Goal: Task Accomplishment & Management: Use online tool/utility

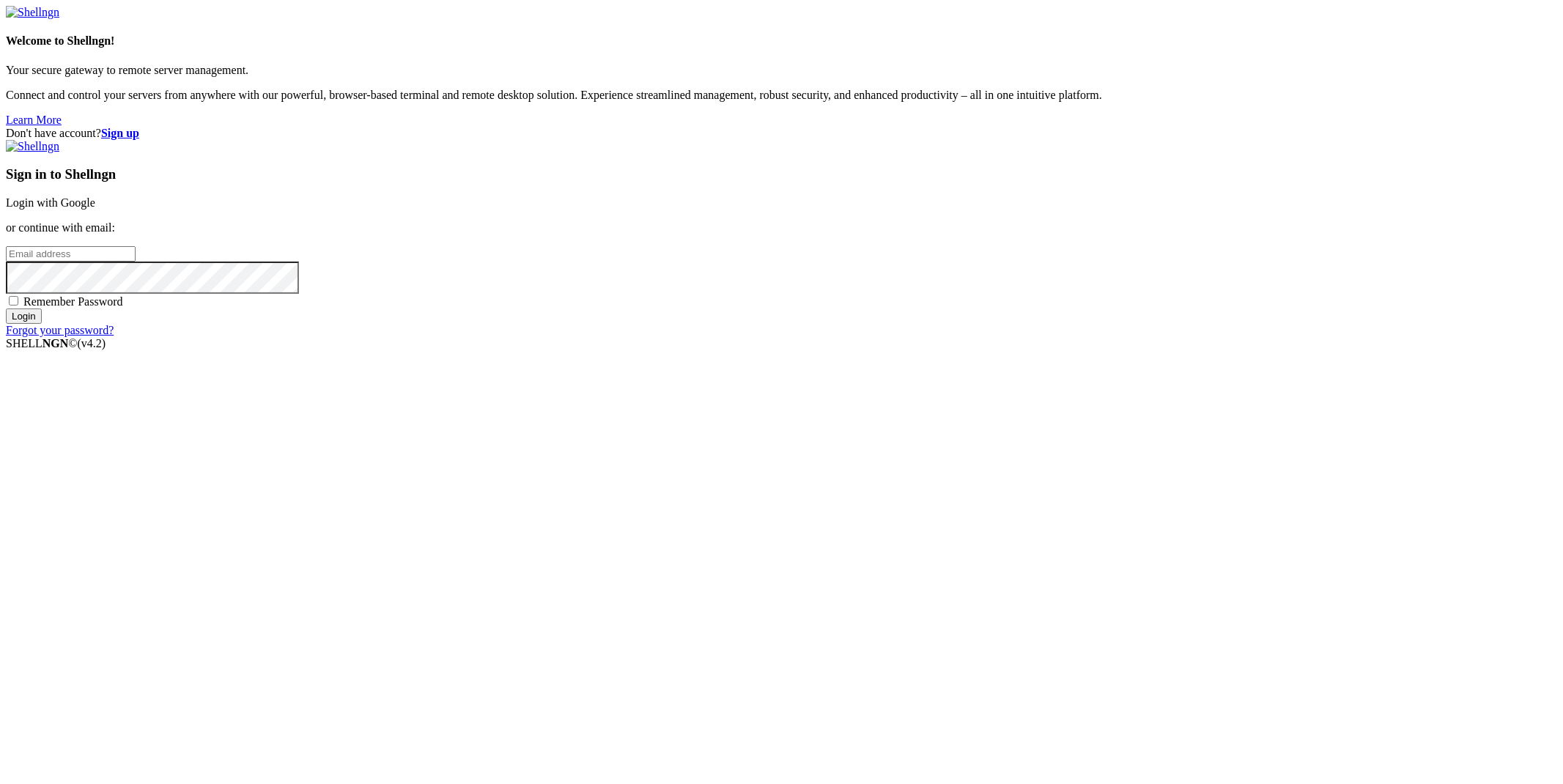
click at [1091, 234] on p "or continue with email:" at bounding box center [782, 228] width 1552 height 13
click at [96, 209] on link "Login with Google" at bounding box center [50, 202] width 89 height 12
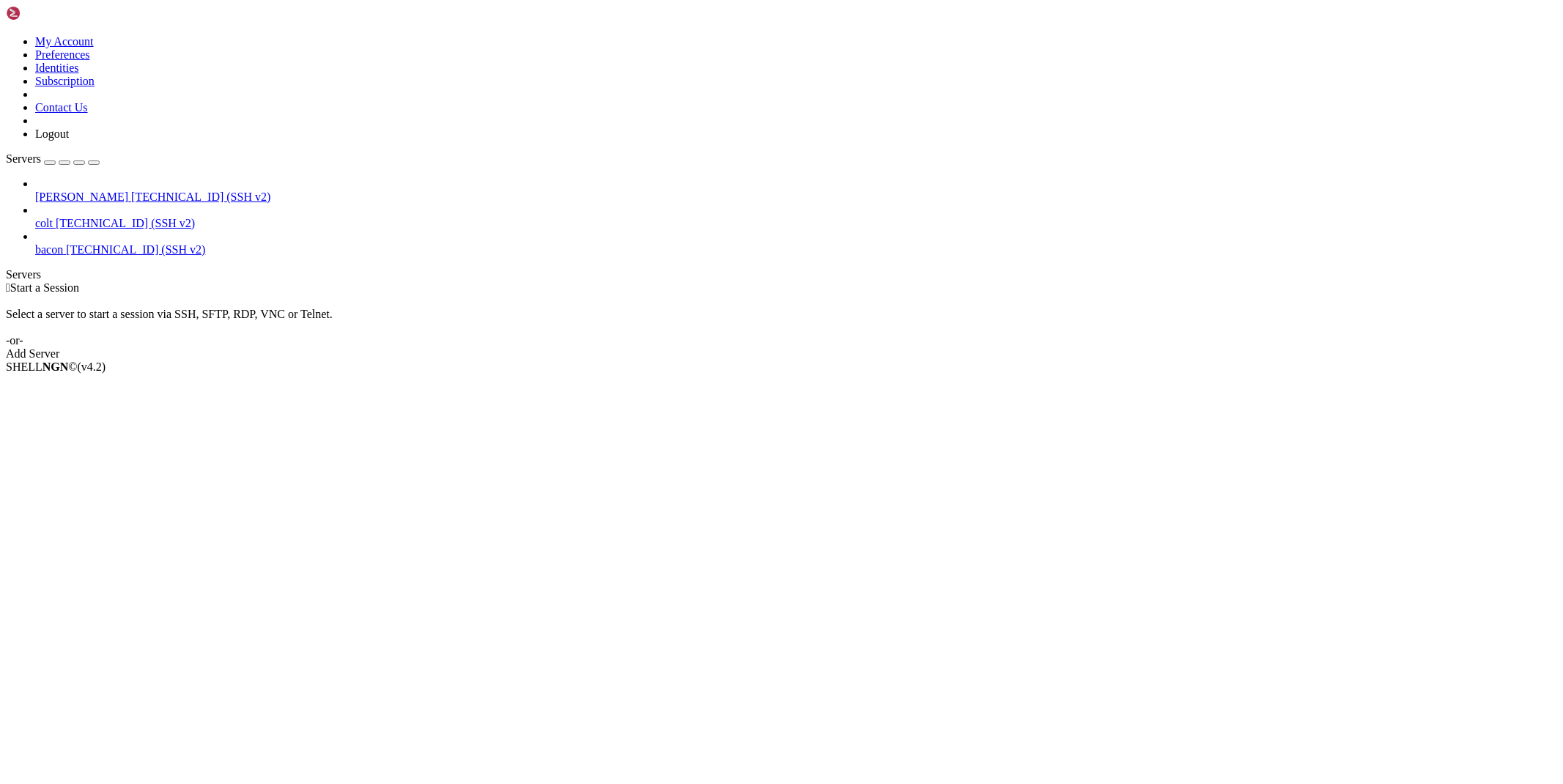
click at [131, 190] on span "[TECHNICAL_ID] (SSH v2)" at bounding box center [201, 196] width 139 height 12
click at [121, 190] on span "[PERSON_NAME]" at bounding box center [82, 196] width 93 height 12
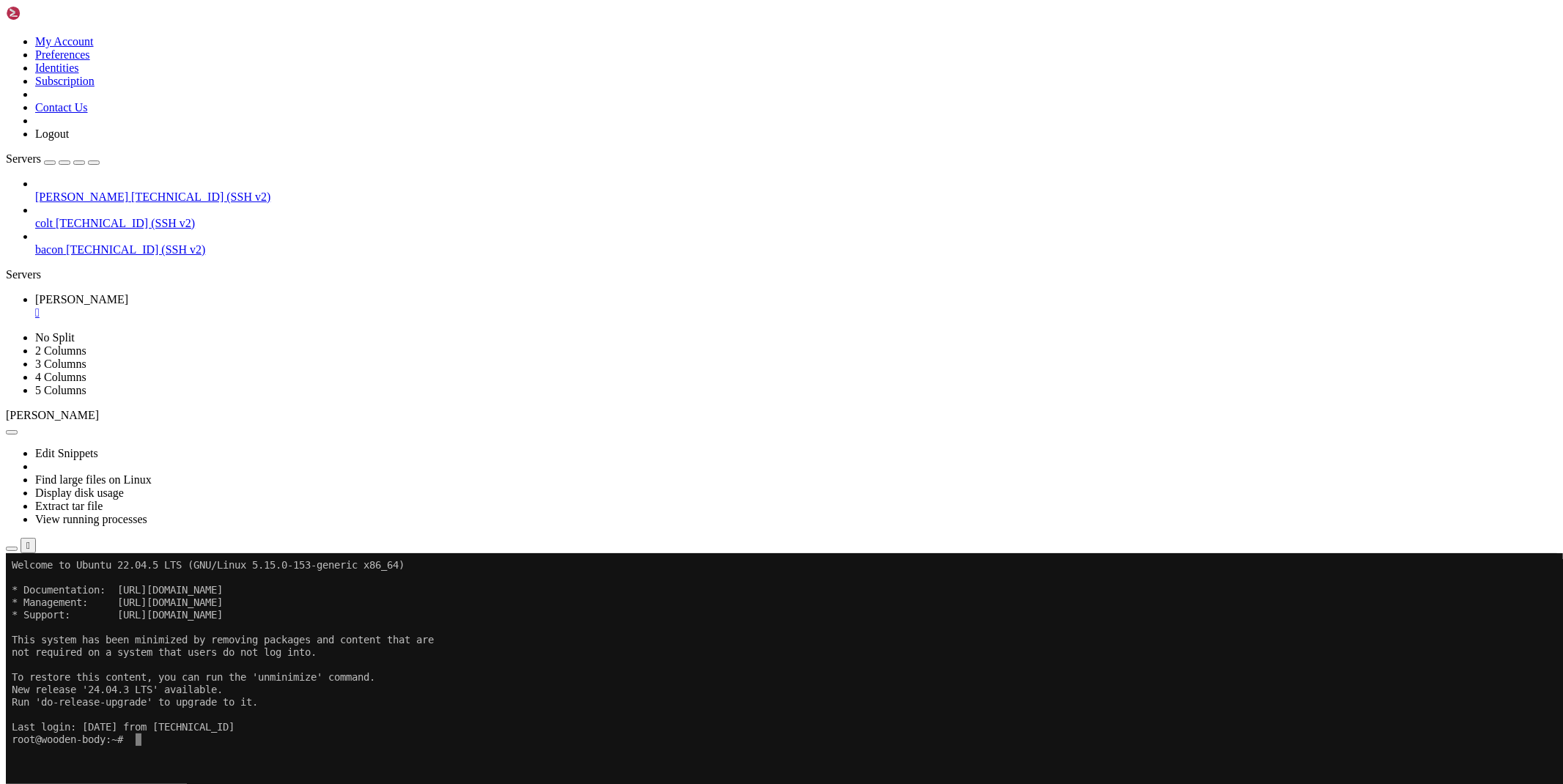
click at [12, 549] on icon "button" at bounding box center [12, 549] width 0 height 0
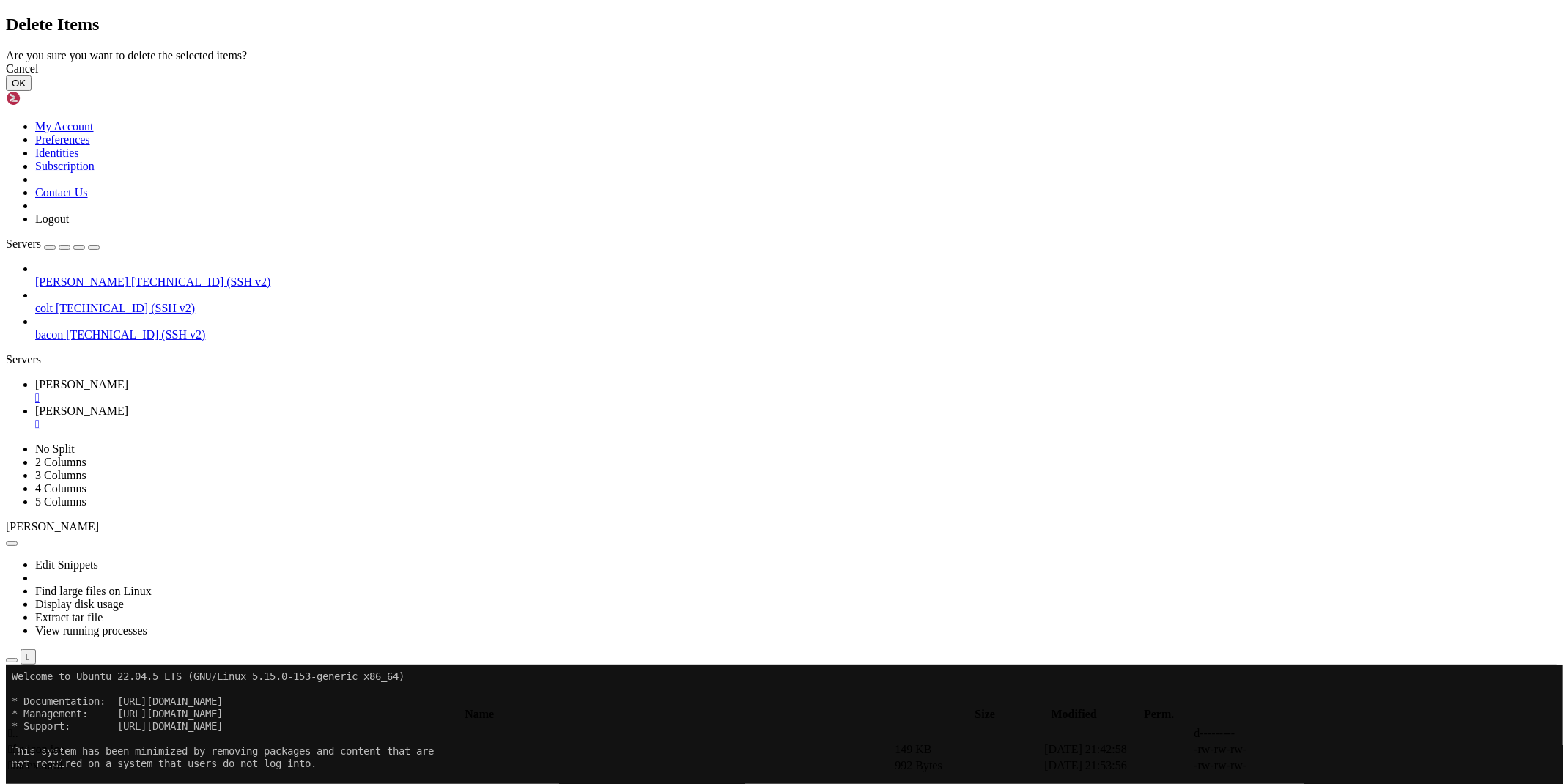
click at [32, 91] on button "OK" at bounding box center [19, 83] width 26 height 16
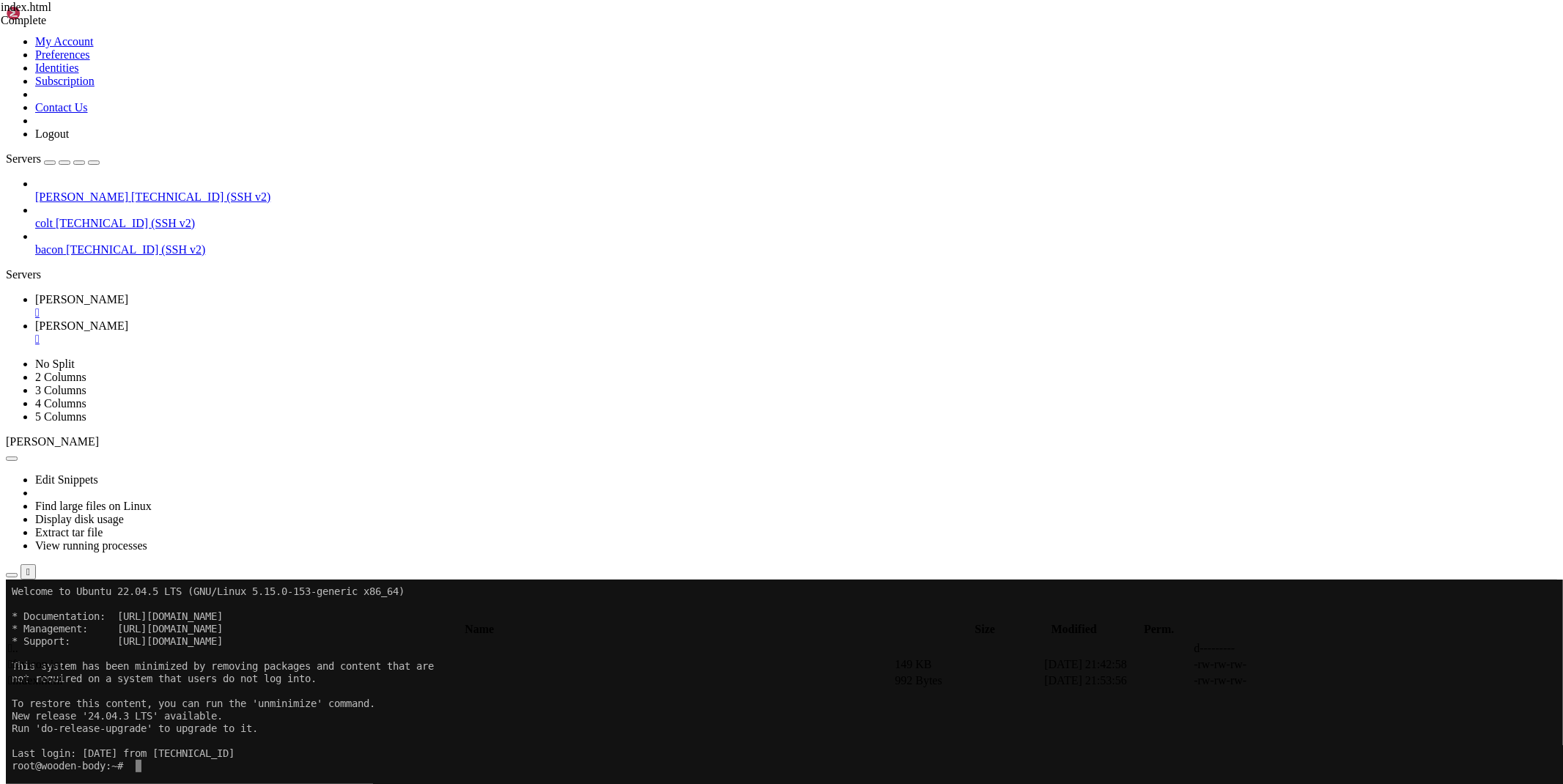
click at [221, 294] on link "[PERSON_NAME] " at bounding box center [796, 307] width 1522 height 26
click at [272, 320] on link "[PERSON_NAME] " at bounding box center [796, 333] width 1522 height 26
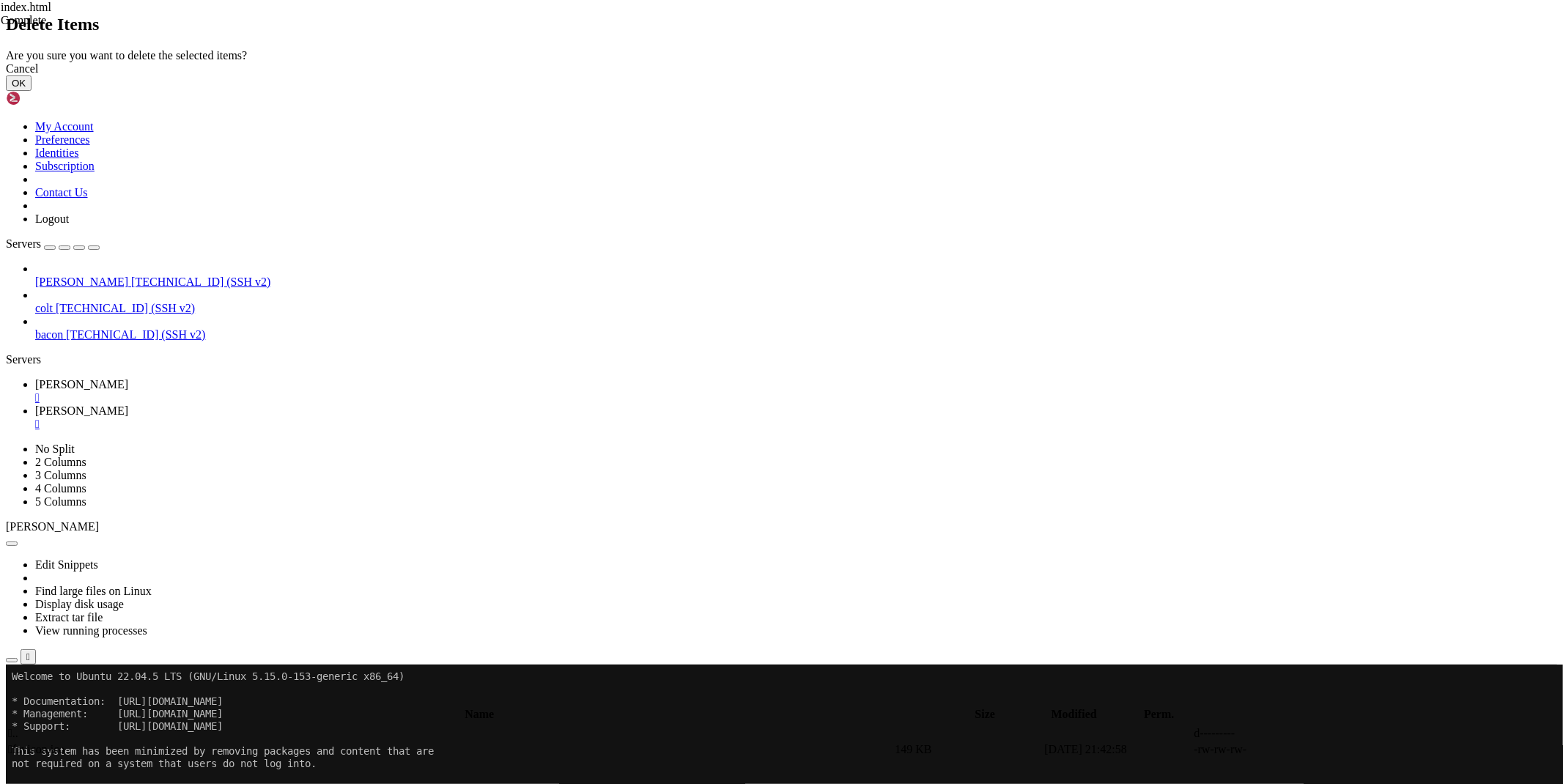
click at [32, 91] on button "OK" at bounding box center [19, 83] width 26 height 16
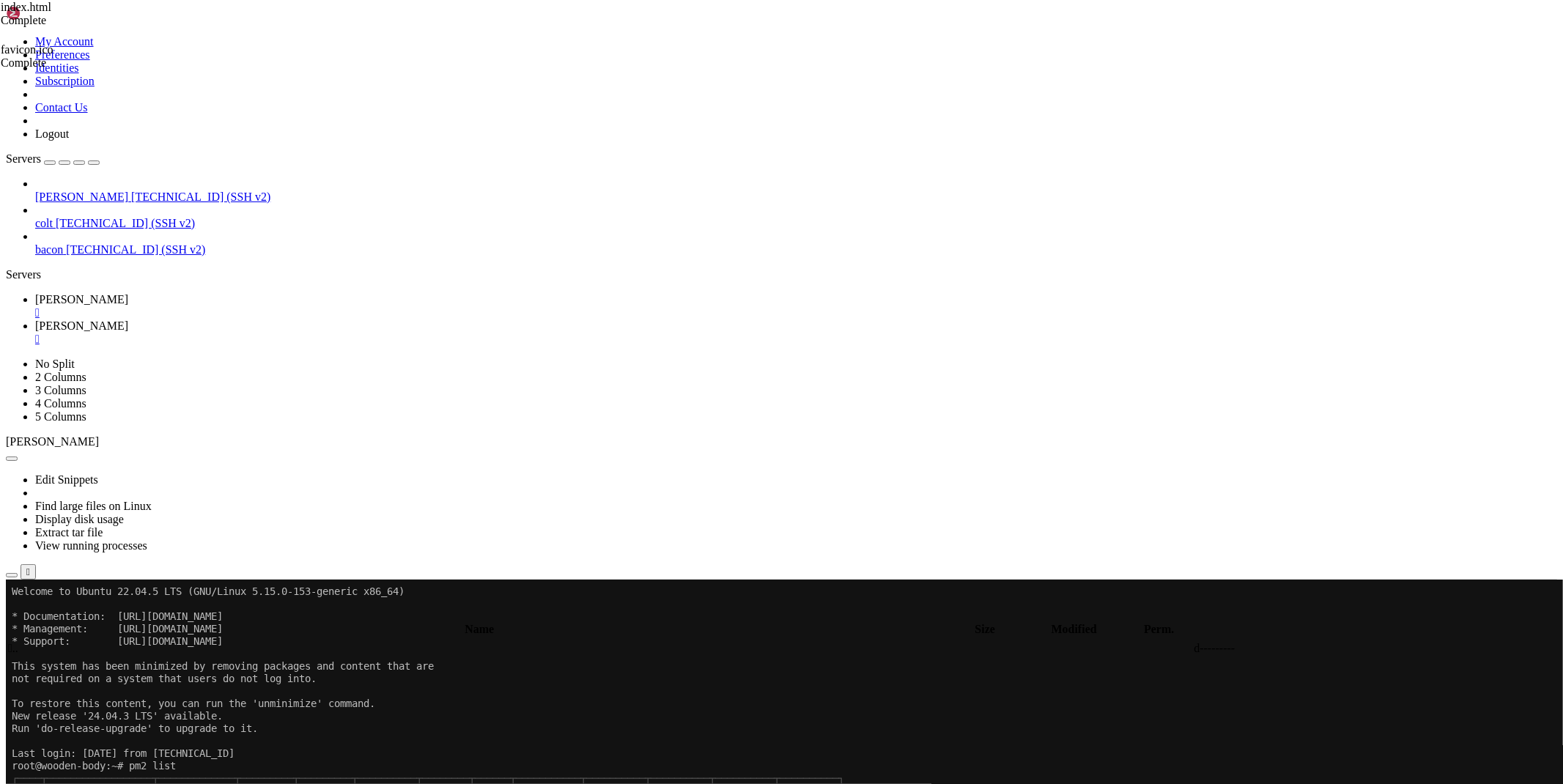
click at [128, 294] on span "[PERSON_NAME]" at bounding box center [82, 299] width 93 height 12
click at [128, 320] on span "[PERSON_NAME]" at bounding box center [82, 325] width 93 height 12
click at [159, 616] on div "submit" at bounding box center [159, 616] width 0 height 0
click at [53, 658] on span " database" at bounding box center [31, 663] width 45 height 12
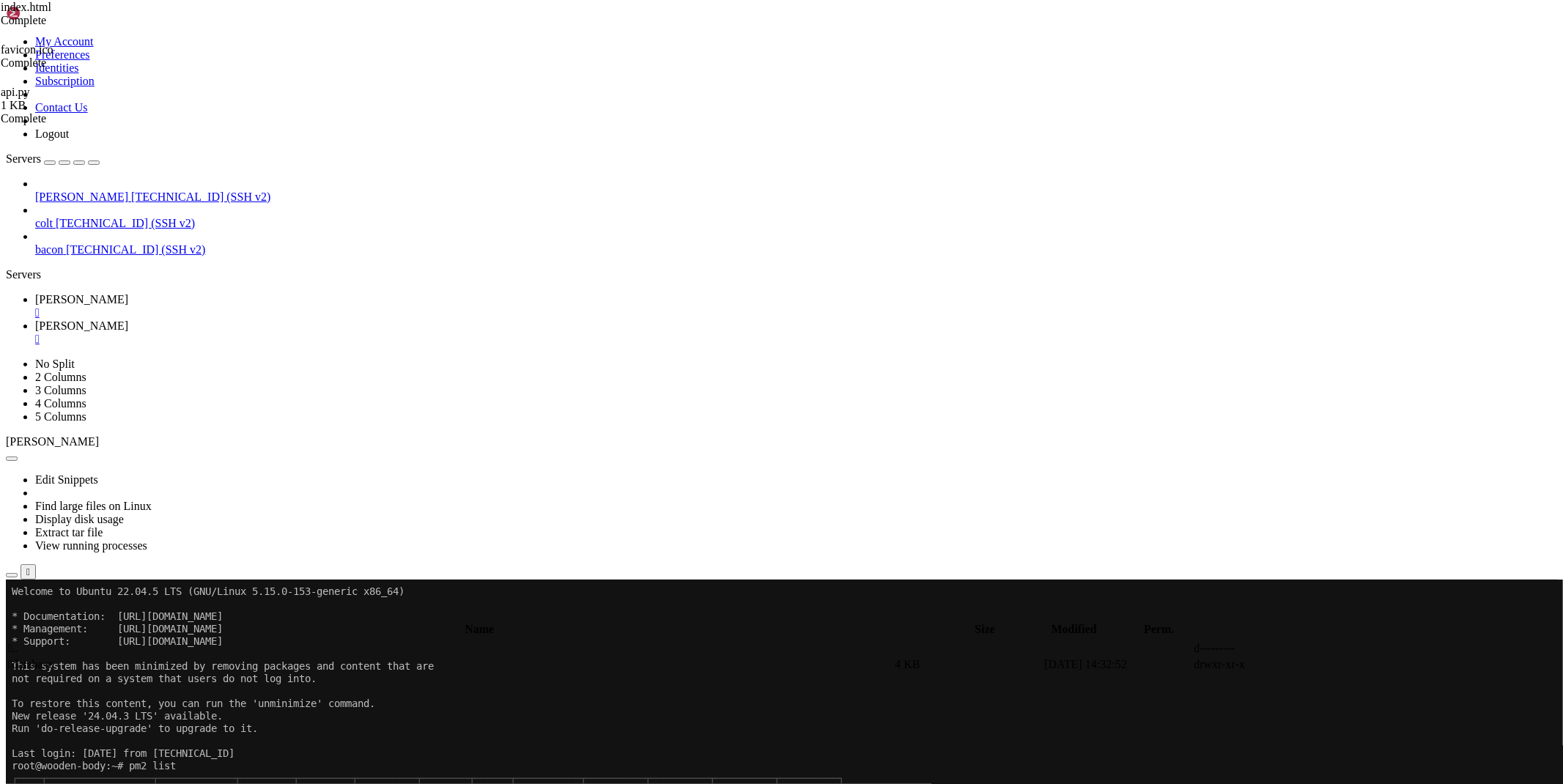
type input "/root/bybsadev/database"
click at [1344, 664] on link at bounding box center [1344, 664] width 0 height 0
type textarea "{}"
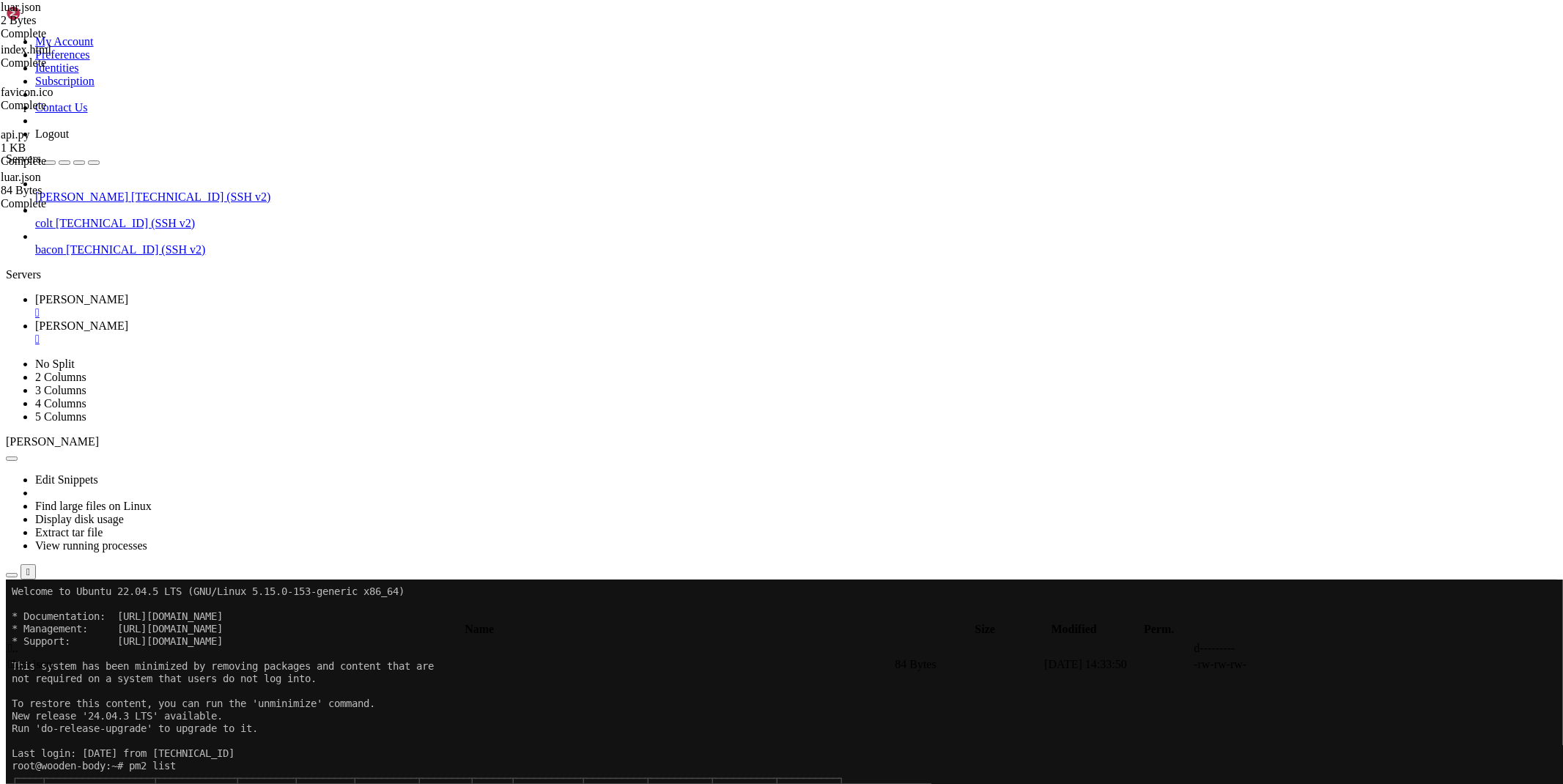
click at [128, 294] on span "[PERSON_NAME]" at bounding box center [82, 299] width 93 height 12
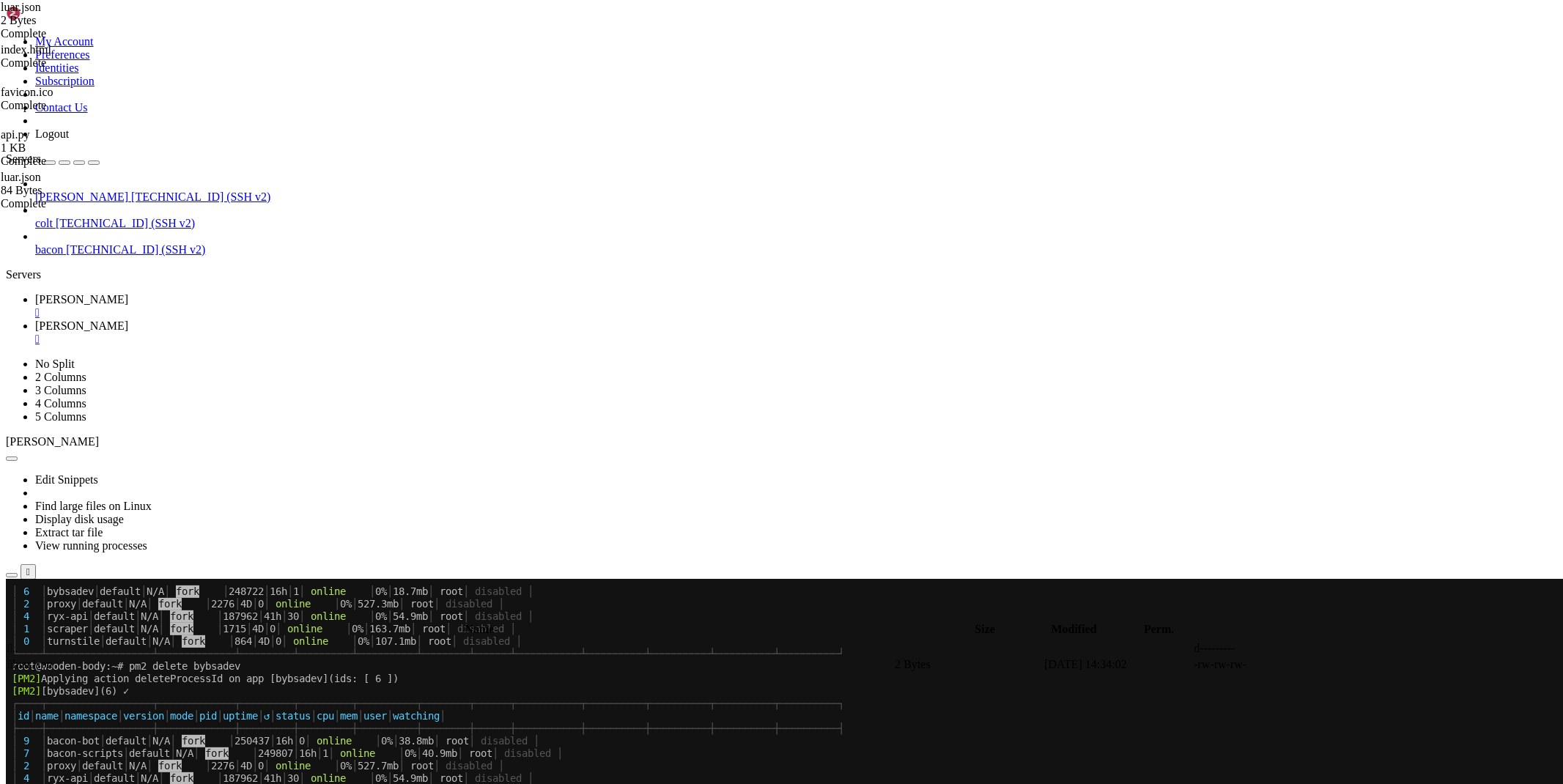
scroll to position [573, 0]
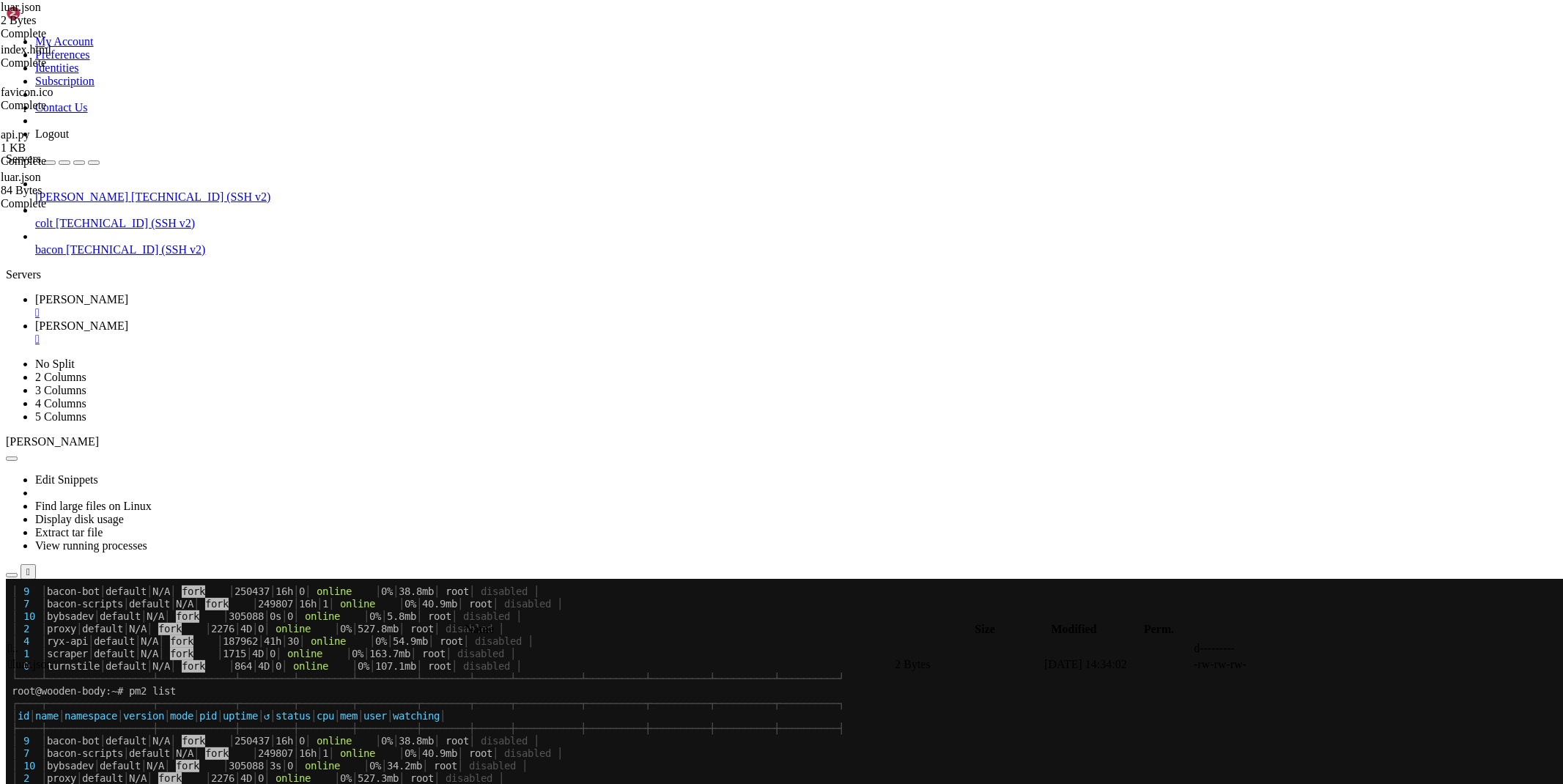
drag, startPoint x: 640, startPoint y: 1235, endPoint x: 12, endPoint y: 882, distance: 720.4
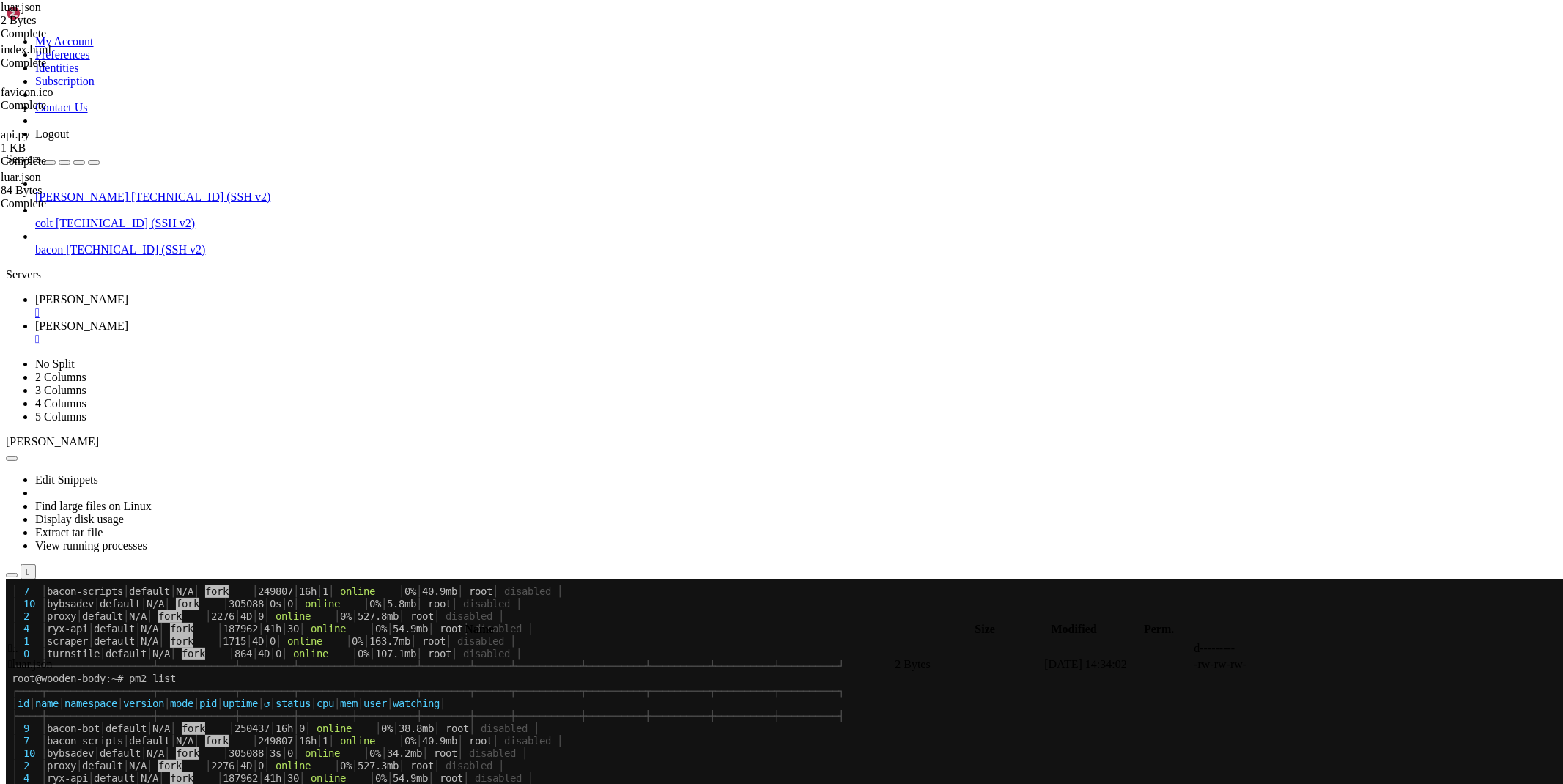
click at [128, 320] on span "[PERSON_NAME]" at bounding box center [82, 325] width 93 height 12
click at [19, 642] on span " .." at bounding box center [13, 647] width 10 height 12
type input "/root/bybsadev"
click at [1344, 681] on icon at bounding box center [1344, 681] width 0 height 0
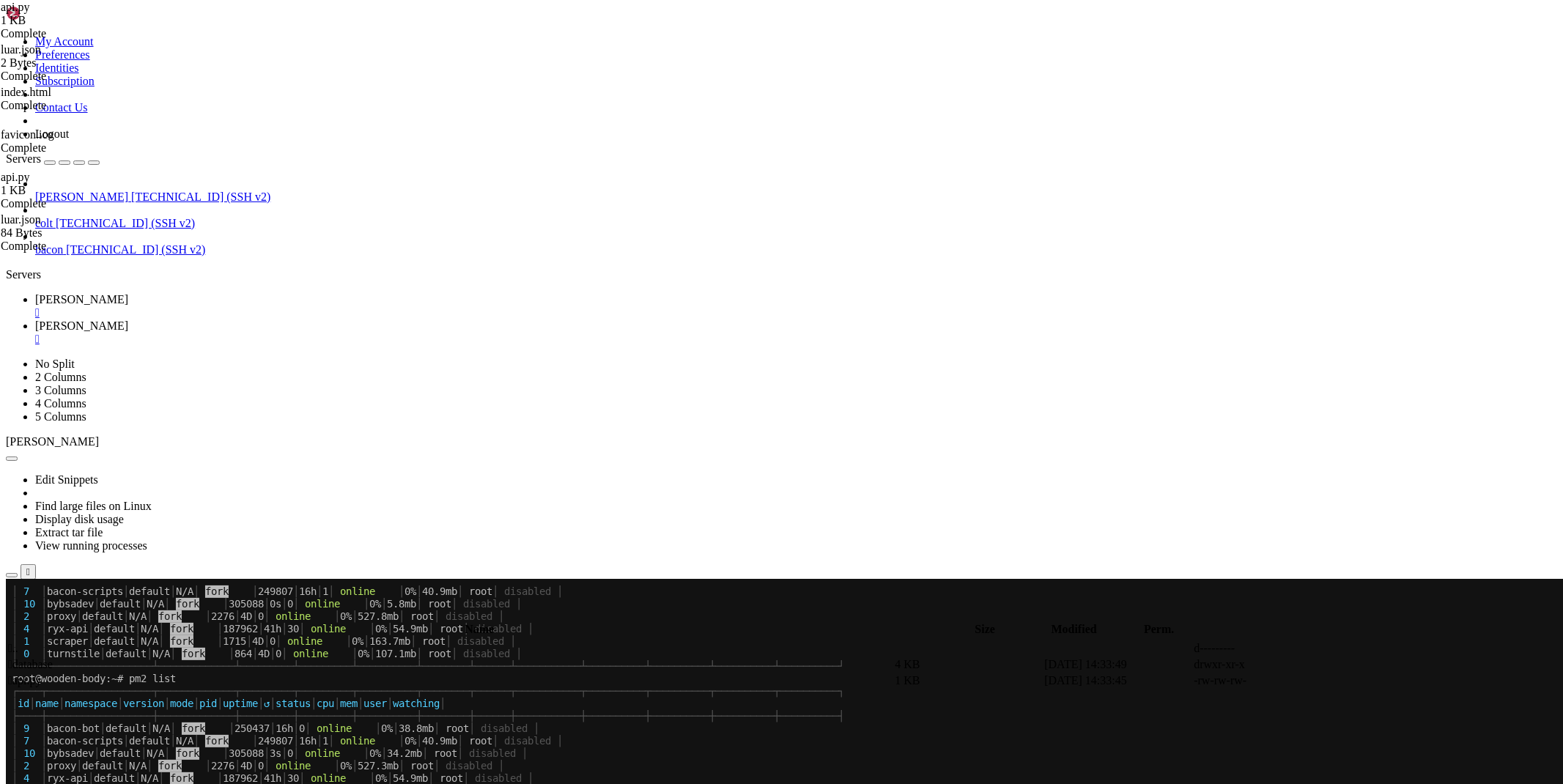
paste textarea
type textarea "[DOMAIN_NAME](host='[TECHNICAL_ID]', port=1526)"
click at [128, 294] on span "[PERSON_NAME]" at bounding box center [82, 299] width 93 height 12
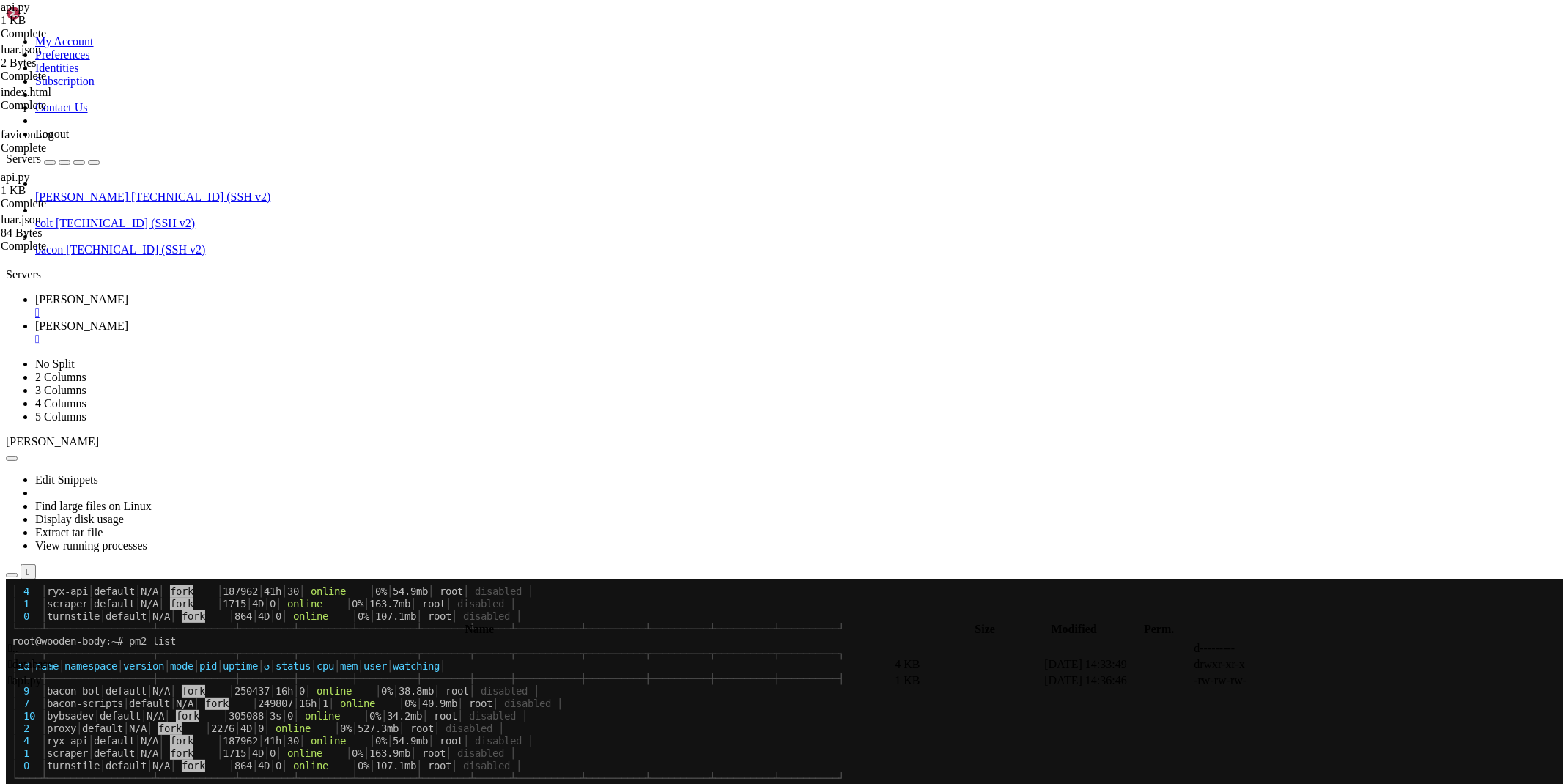
scroll to position [772, 0]
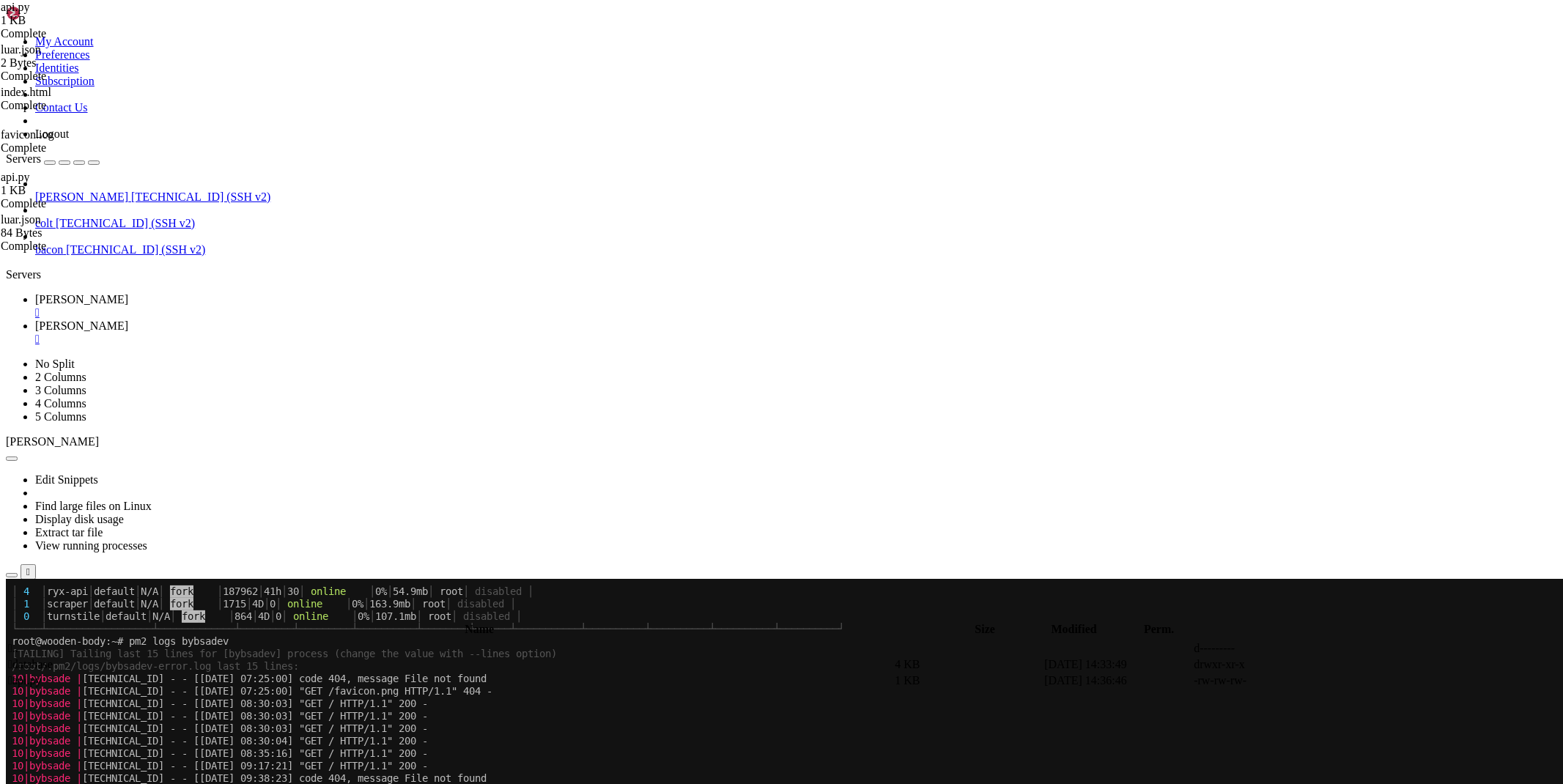
click at [292, 320] on link "[PERSON_NAME] " at bounding box center [796, 333] width 1522 height 26
click at [1344, 681] on icon at bounding box center [1344, 681] width 0 height 0
type textarea "app.config['SERVER_NAME'] = '[DOMAIN_NAME]:1526'"
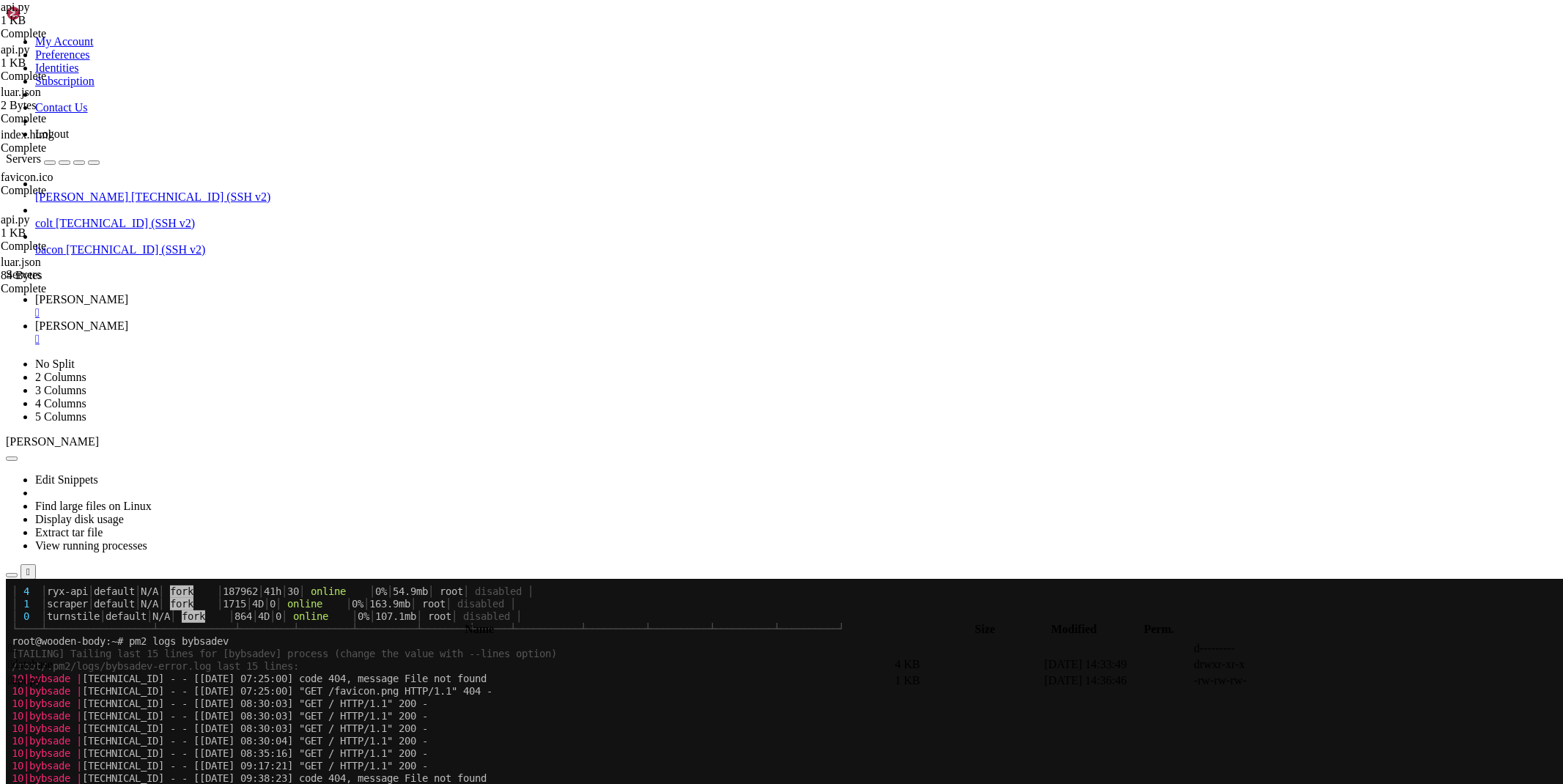
click at [128, 294] on span "[PERSON_NAME]" at bounding box center [82, 299] width 93 height 12
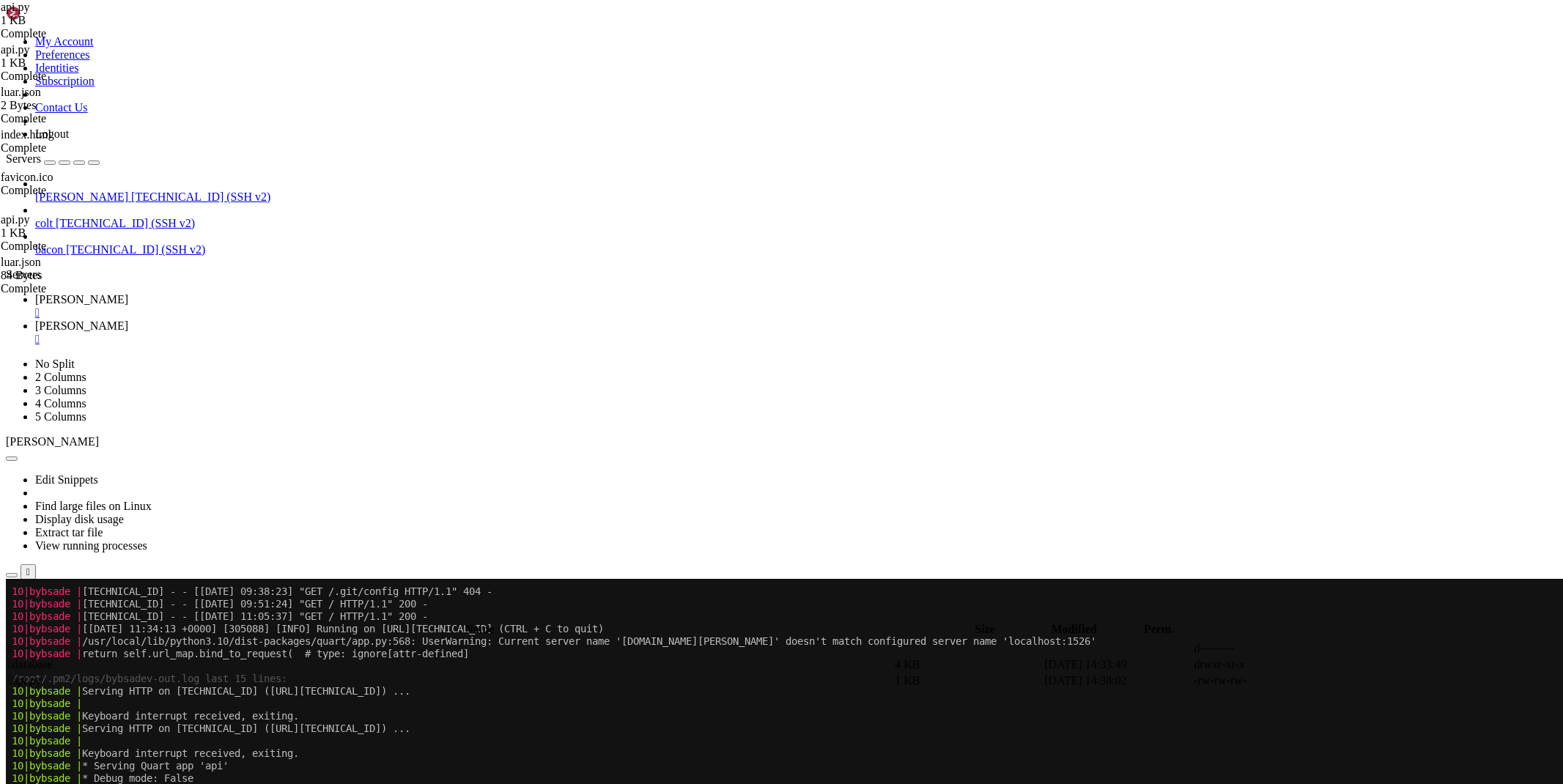
scroll to position [1407, 0]
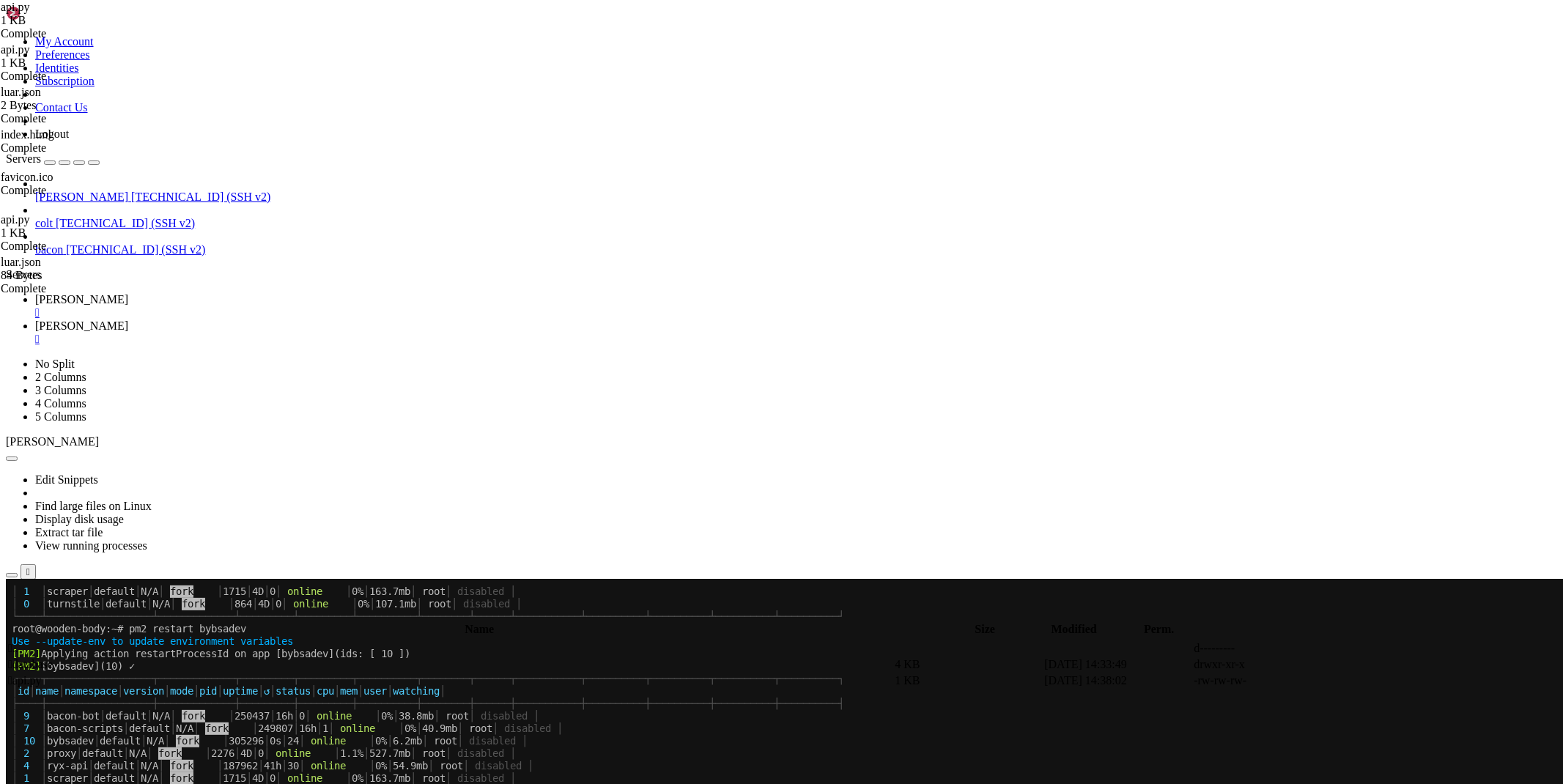
drag, startPoint x: 690, startPoint y: 1239, endPoint x: 526, endPoint y: 1213, distance: 166.0
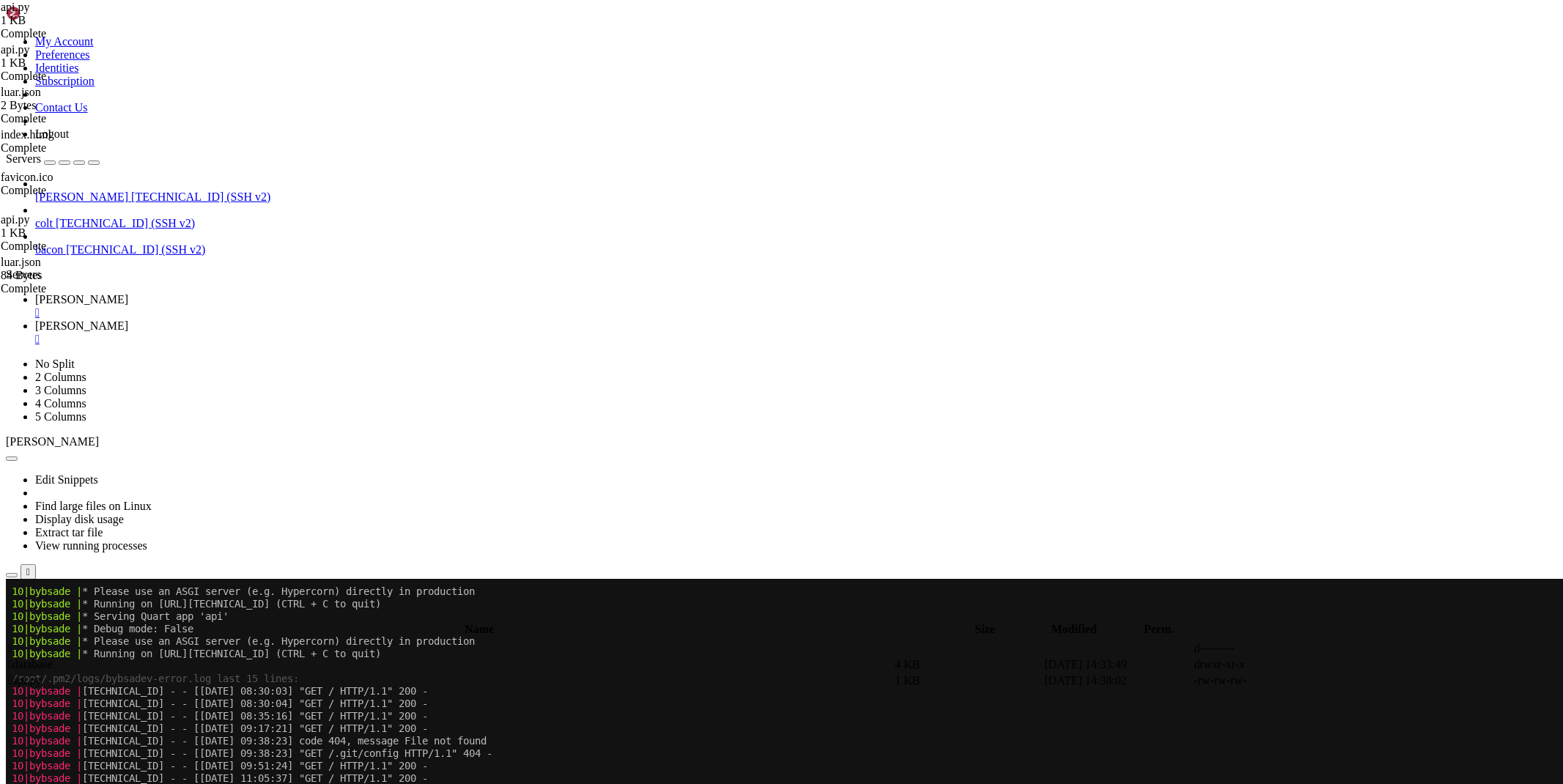
scroll to position [2216, 0]
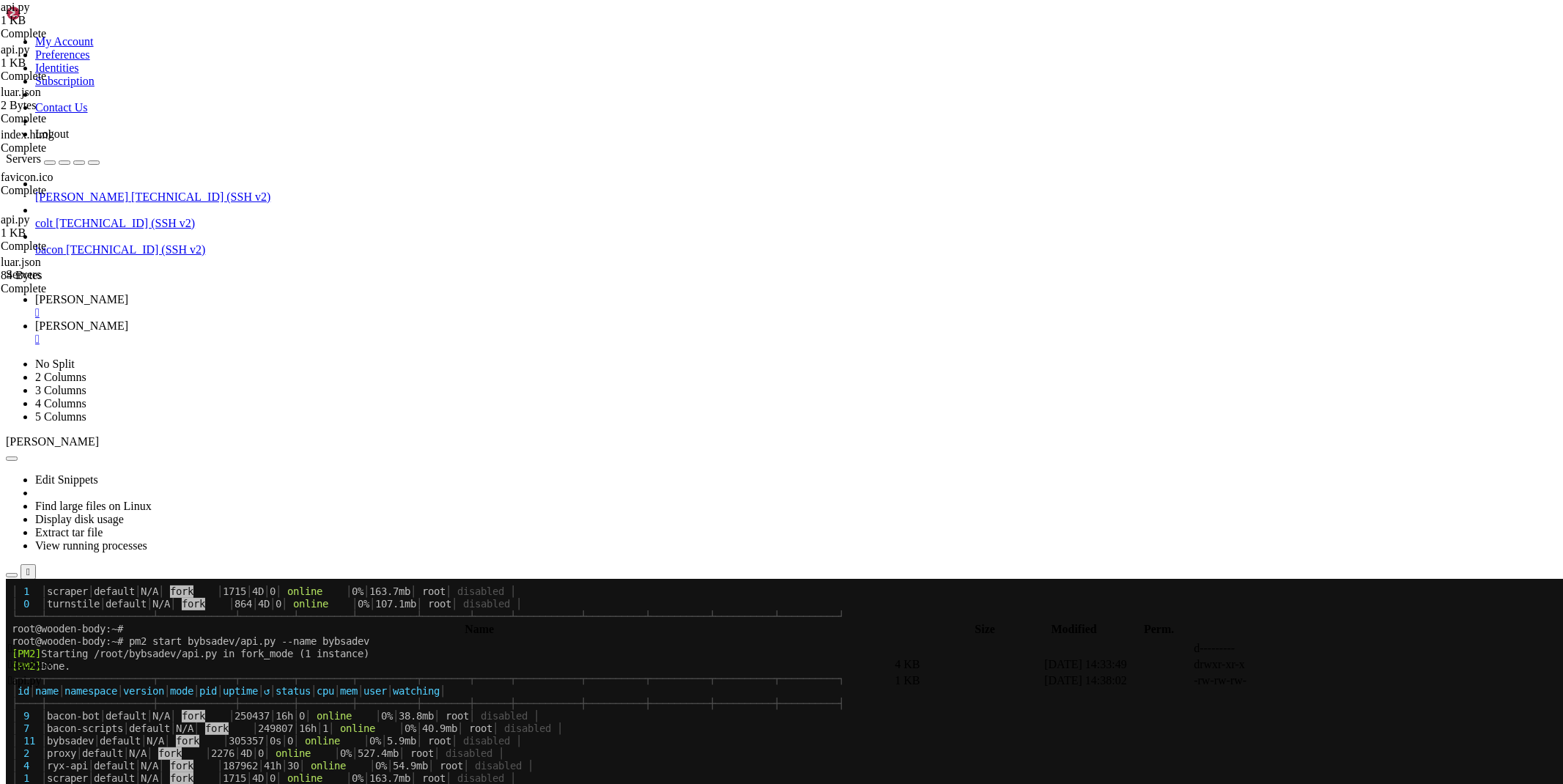
drag, startPoint x: 688, startPoint y: 1235, endPoint x: 12, endPoint y: 1049, distance: 701.1
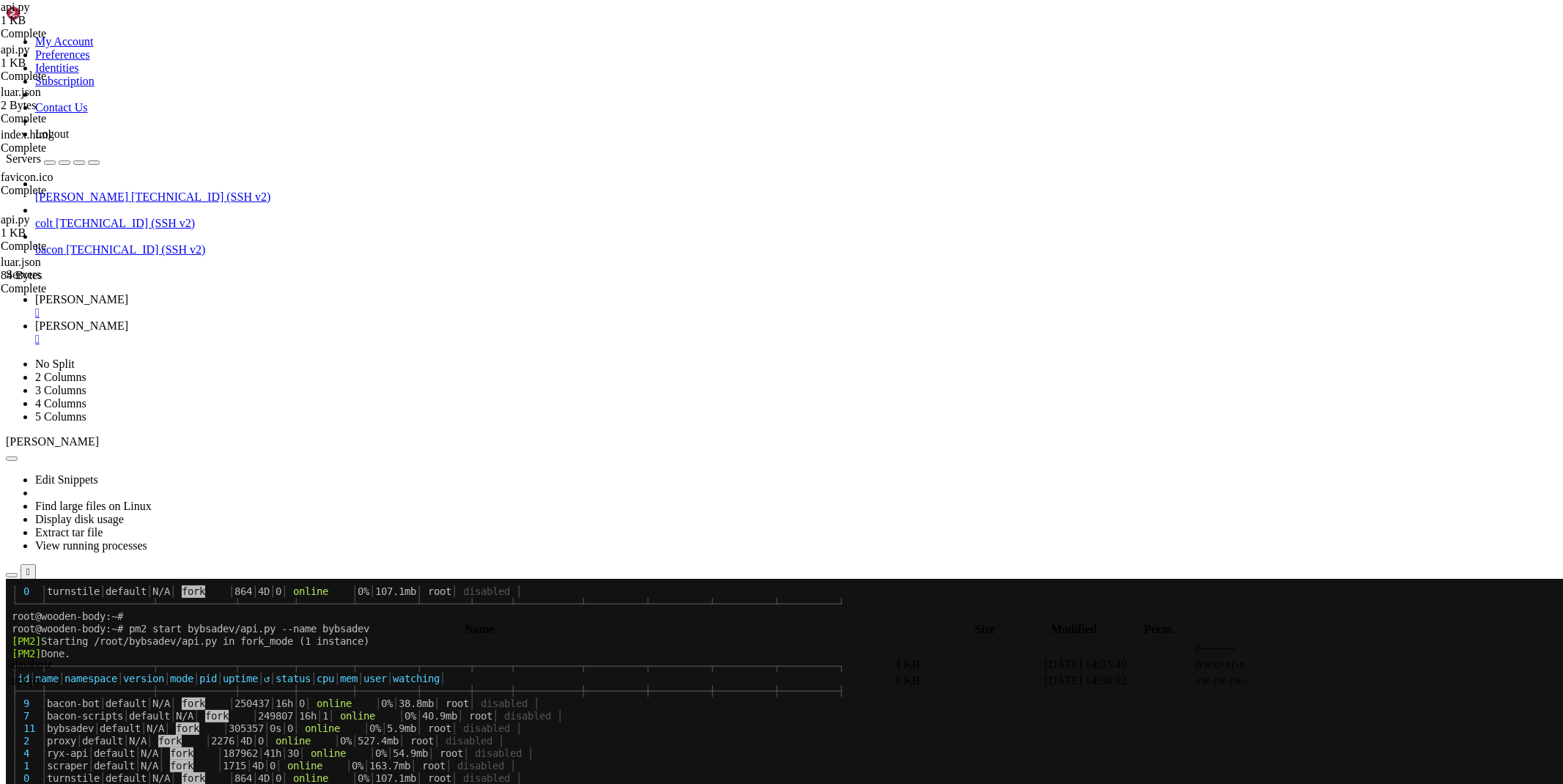
scroll to position [2229, 0]
click at [128, 320] on span "[PERSON_NAME]" at bounding box center [82, 325] width 93 height 12
click at [222, 641] on td " .." at bounding box center [450, 648] width 886 height 15
click at [19, 642] on span " .." at bounding box center [13, 647] width 10 height 12
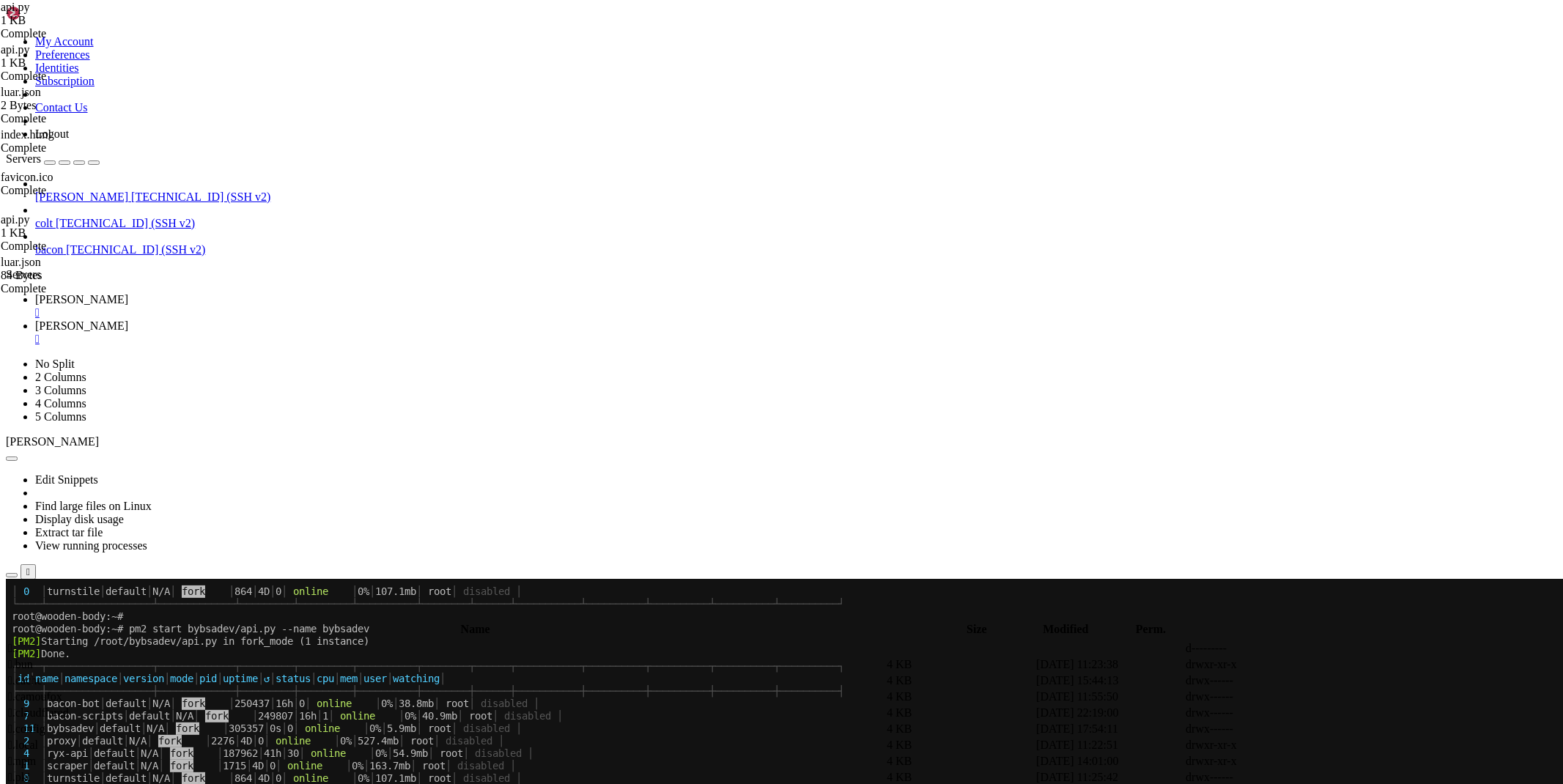
click at [19, 642] on span " .." at bounding box center [13, 647] width 10 height 12
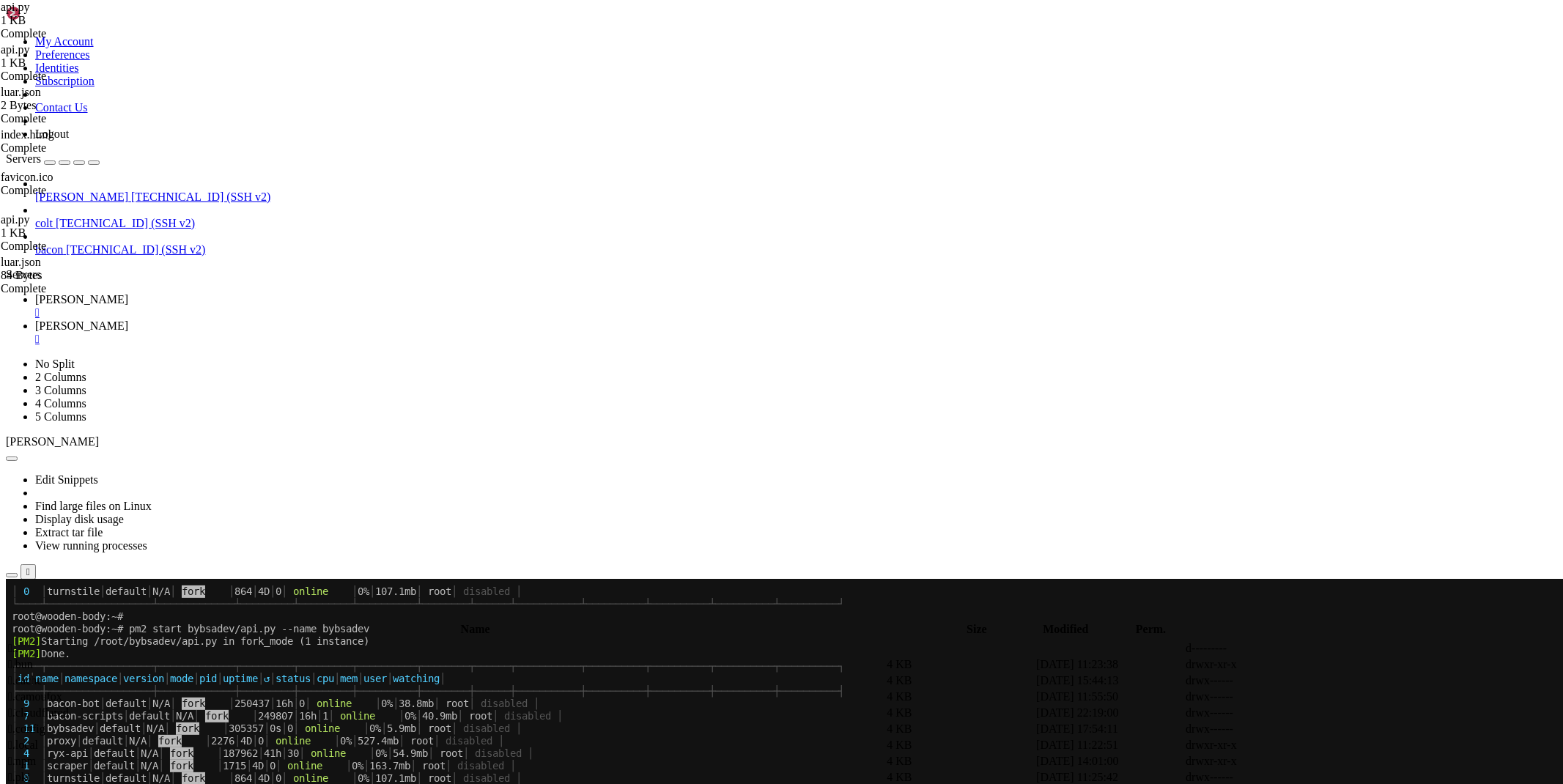
type input "/root/bybsadev"
click at [1344, 681] on icon at bounding box center [1344, 681] width 0 height 0
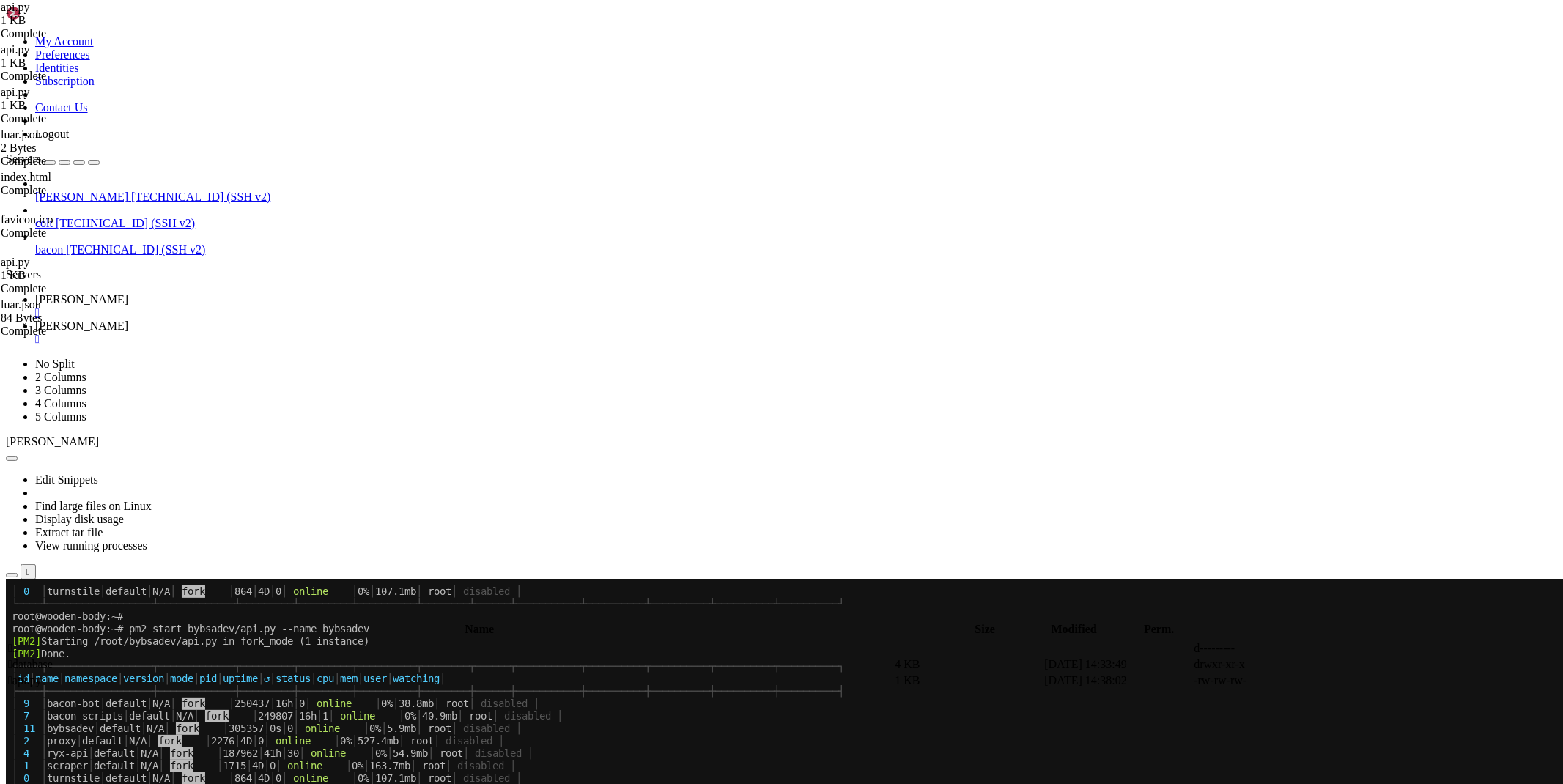
type textarea "app.config['SERVER_NAME'] = '[DOMAIN_NAME]'"
click at [207, 294] on link "[PERSON_NAME] " at bounding box center [796, 307] width 1522 height 26
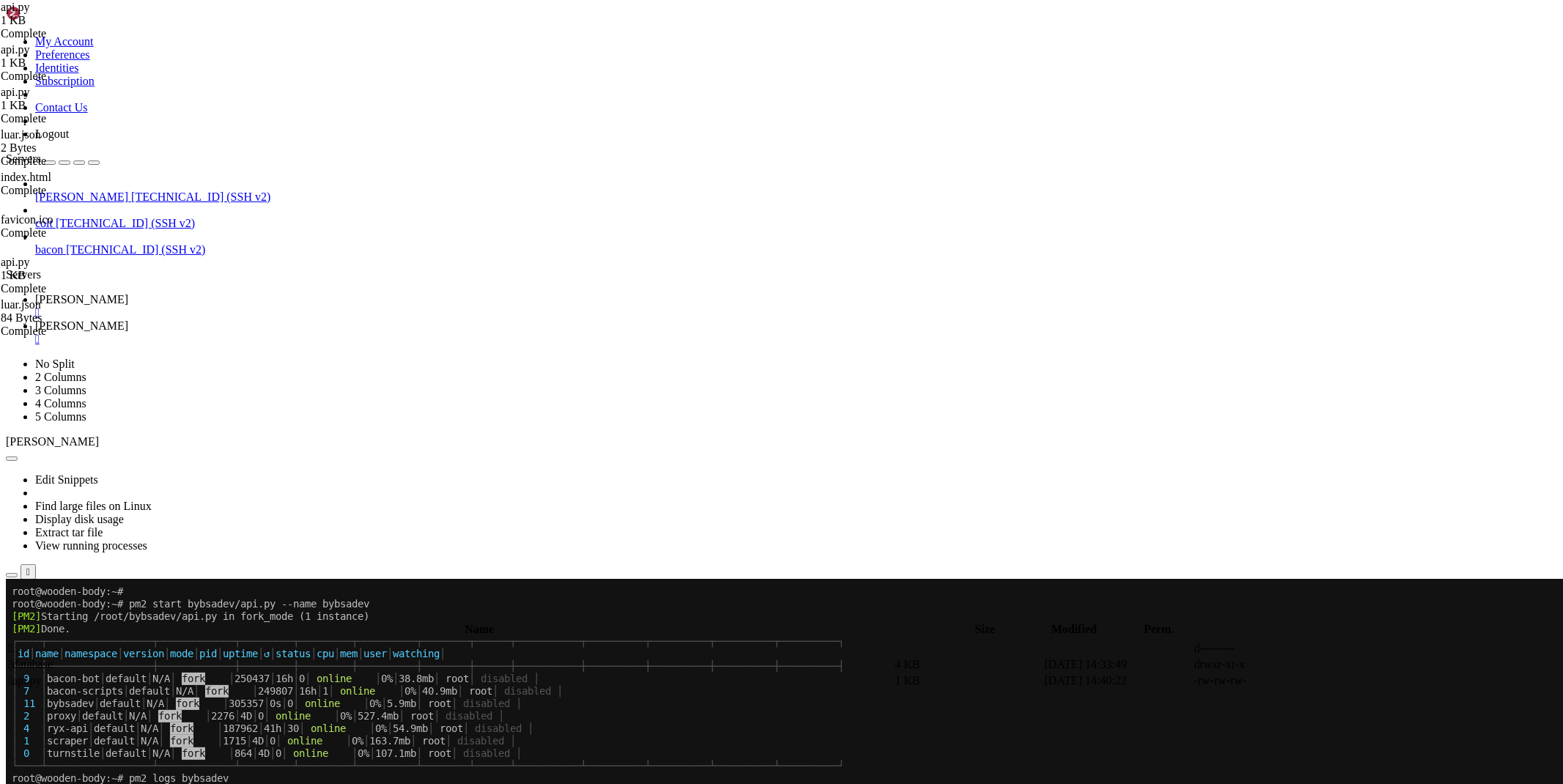
scroll to position [2391, 0]
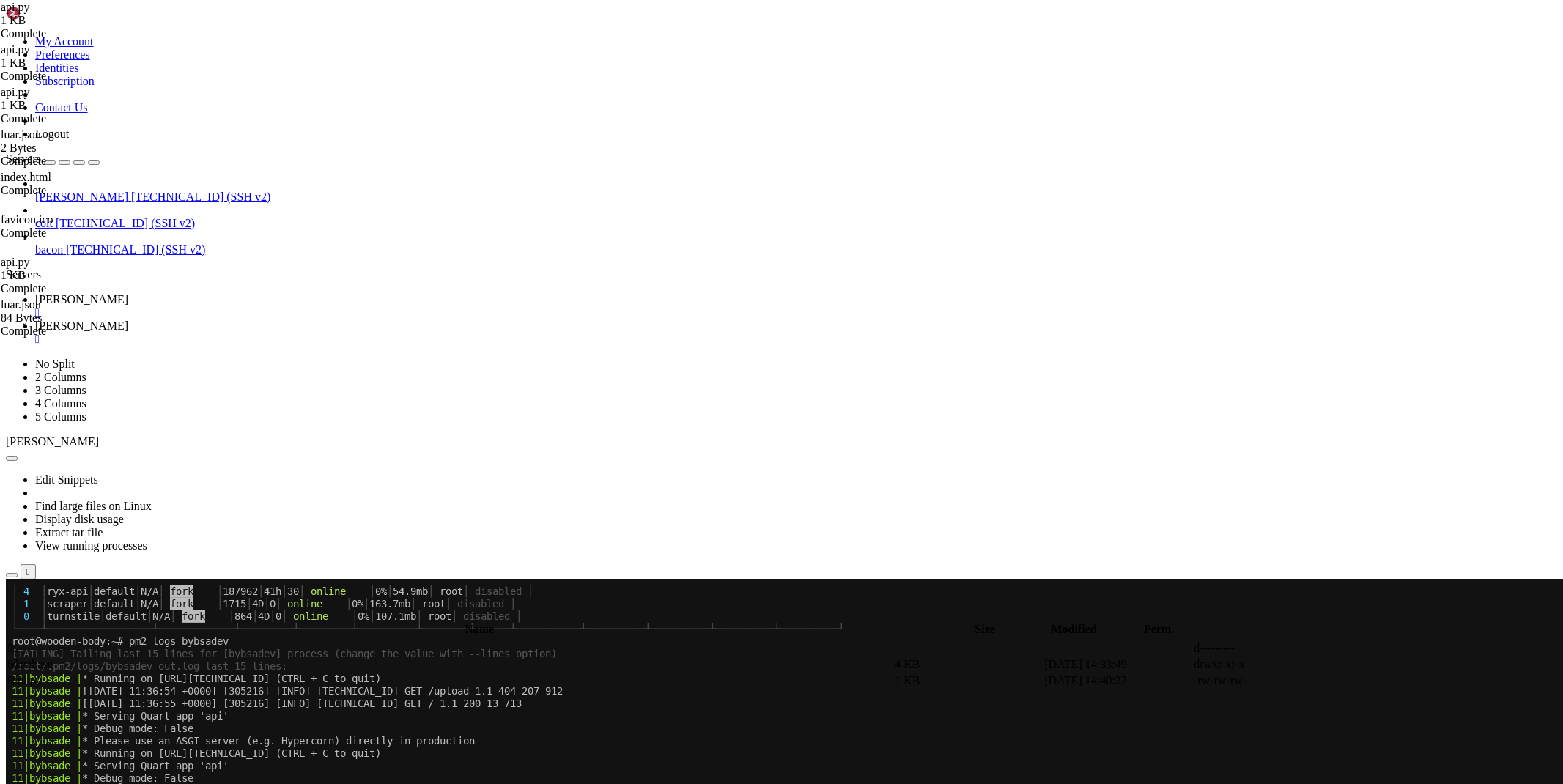
click at [300, 320] on link "[PERSON_NAME] " at bounding box center [796, 333] width 1522 height 26
click at [19, 642] on span " .." at bounding box center [13, 647] width 10 height 12
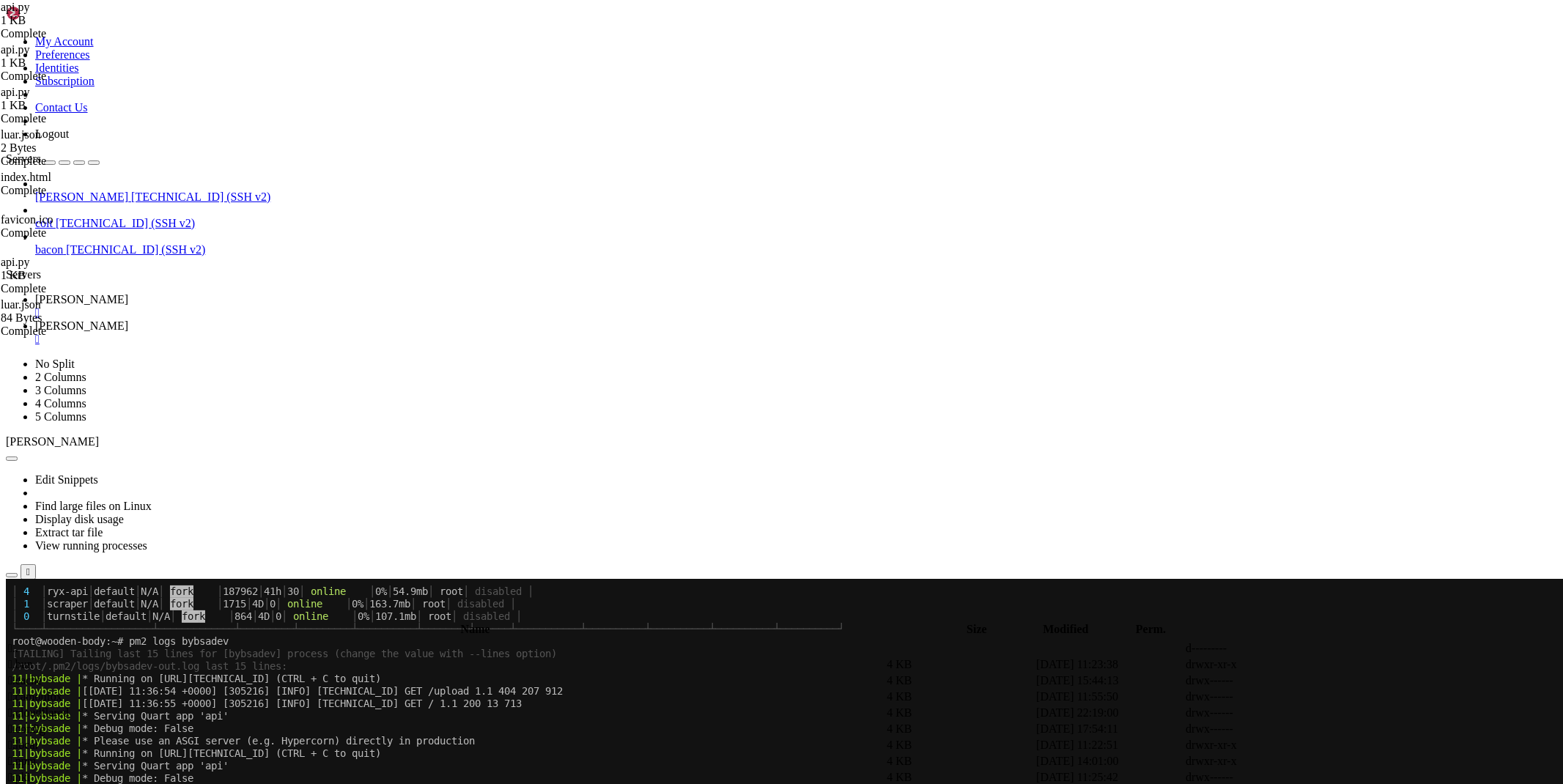
click at [19, 642] on span " .." at bounding box center [13, 647] width 10 height 12
click at [26, 690] on span " etc" at bounding box center [18, 696] width 19 height 12
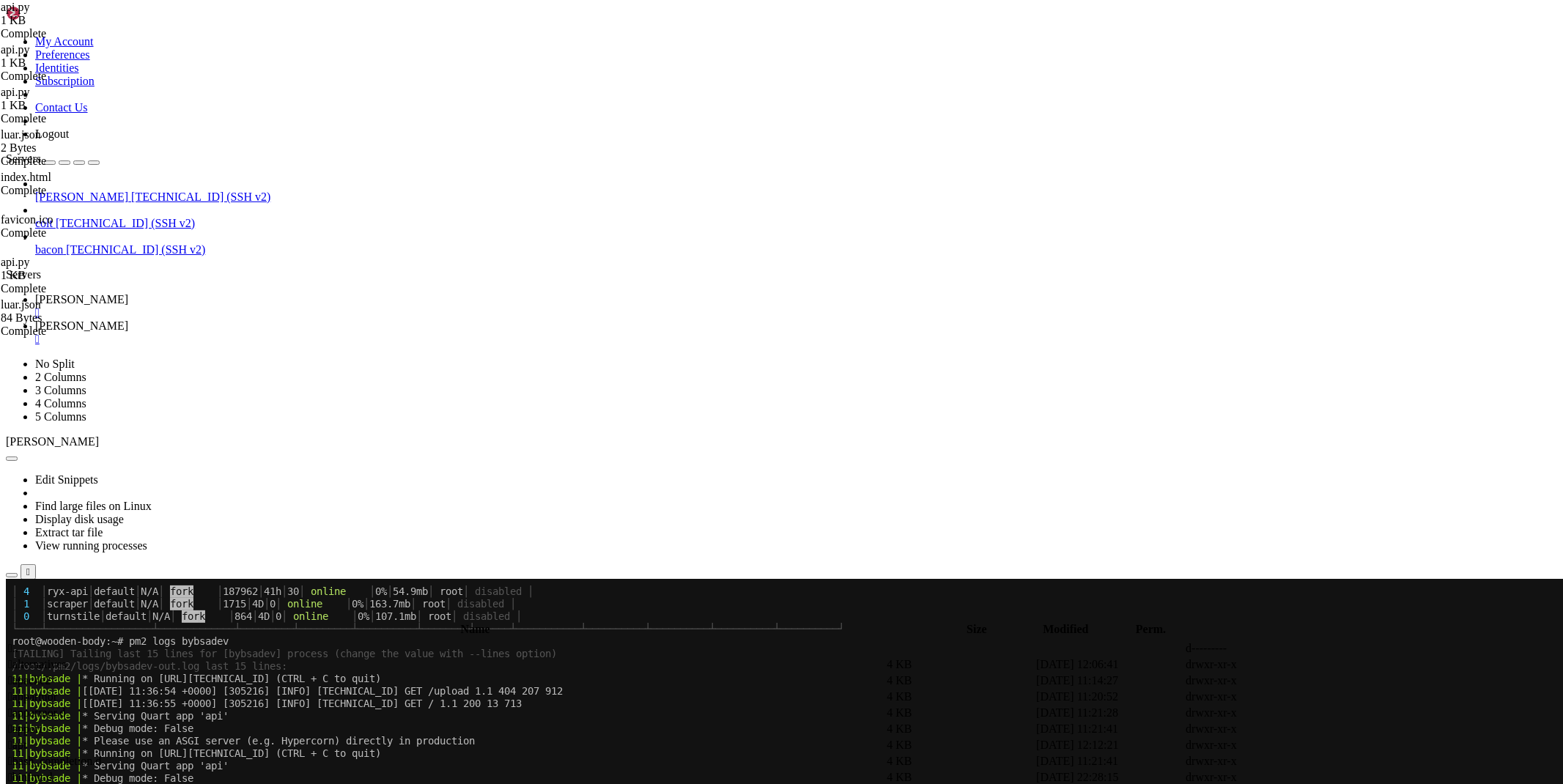
type input "/etc/cloudflared"
click at [1344, 712] on icon at bounding box center [1344, 712] width 0 height 0
type textarea "service: [URL] - service: http_status:404"
drag, startPoint x: 203, startPoint y: 16, endPoint x: 128, endPoint y: 65, distance: 89.6
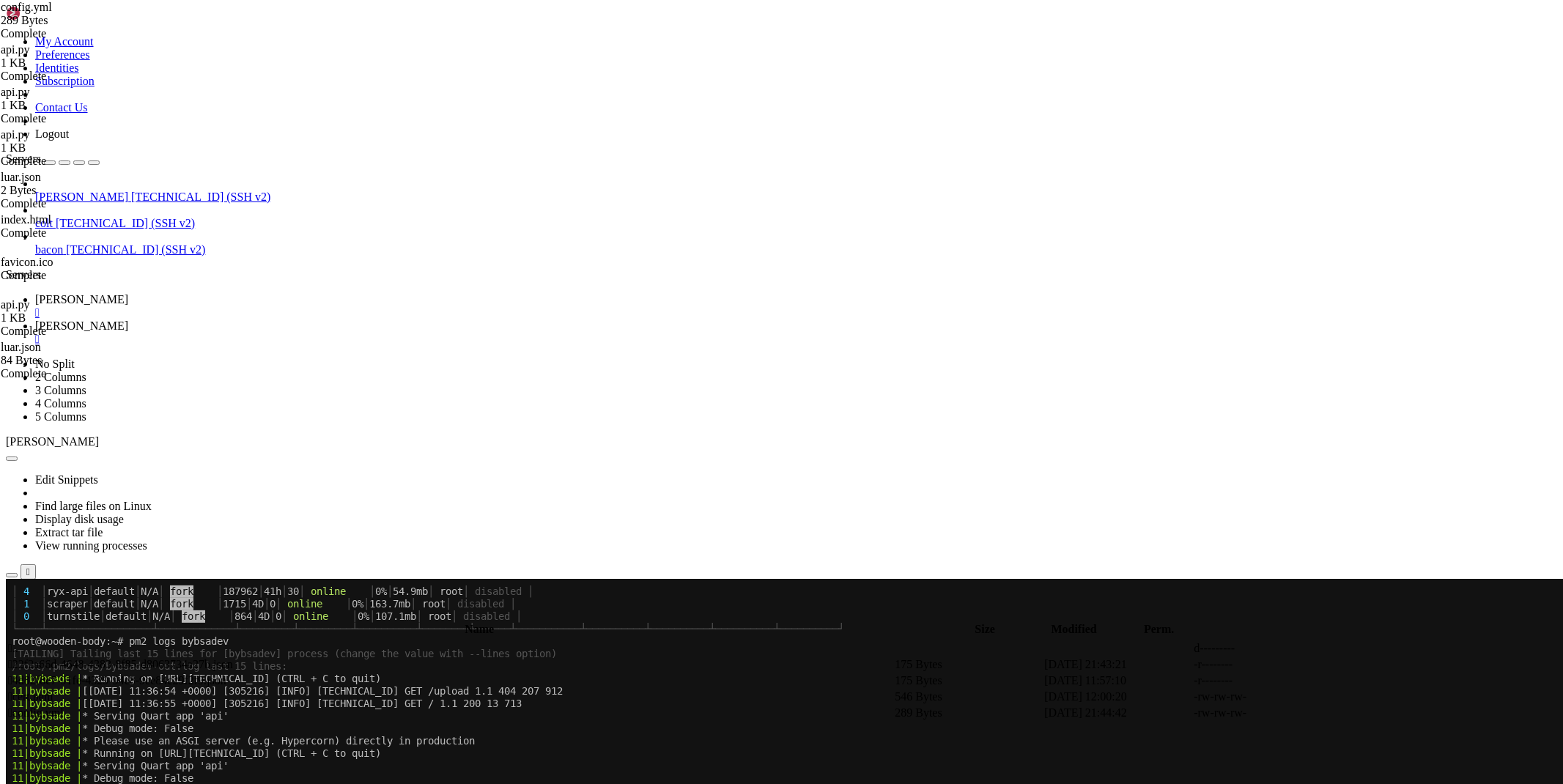
click at [35, 294] on icon at bounding box center [35, 299] width 0 height 12
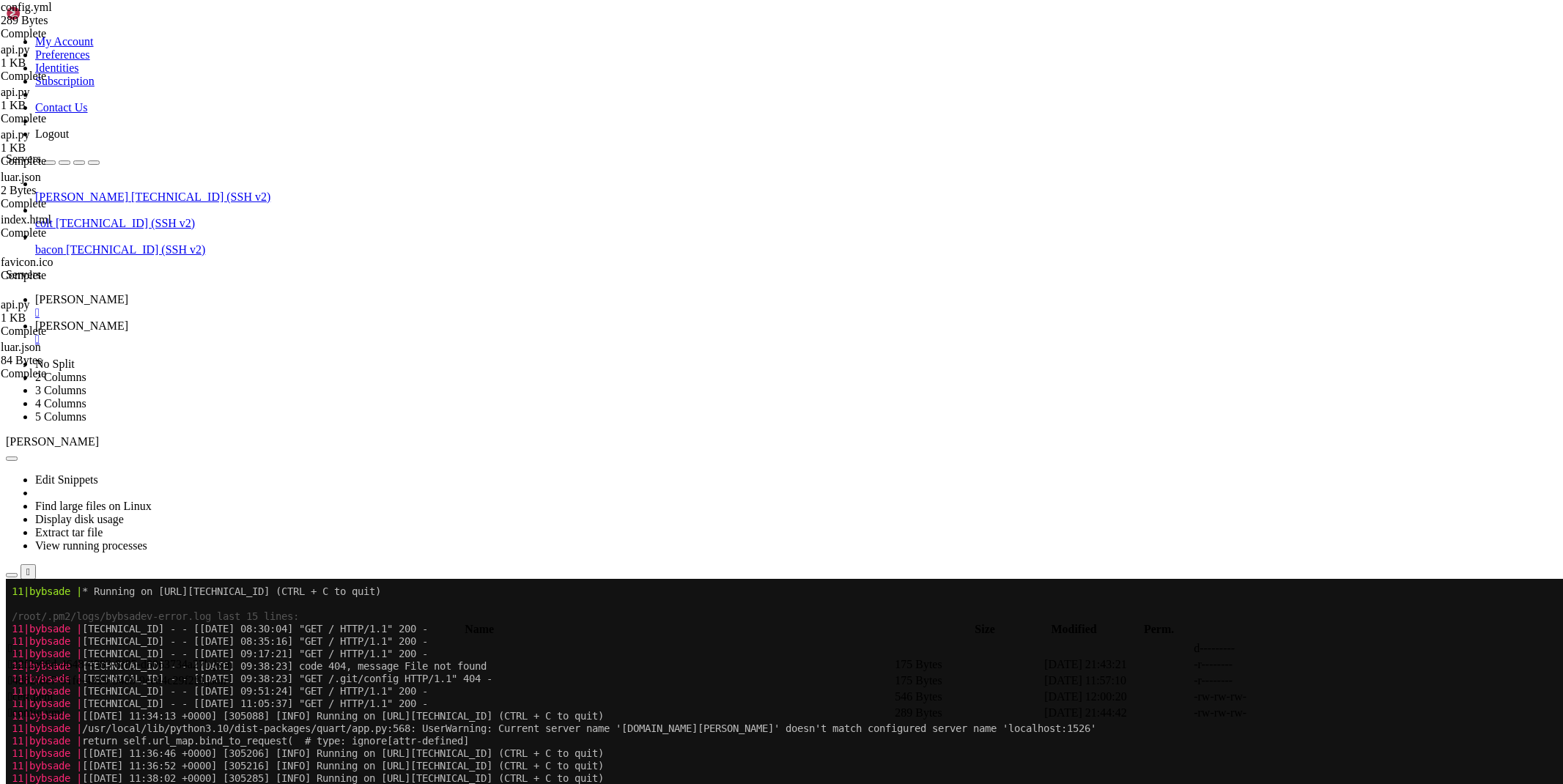
scroll to position [3014, 0]
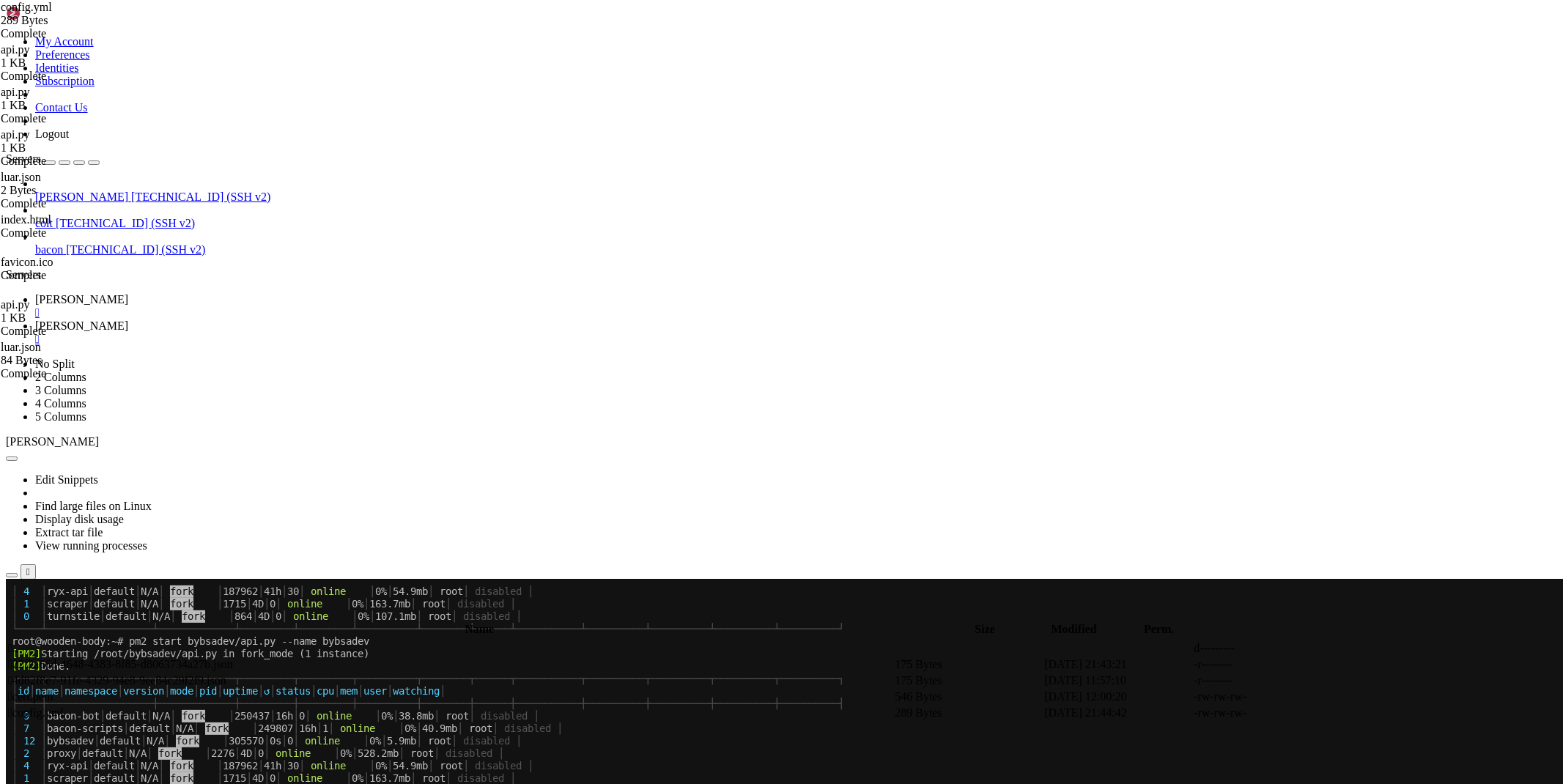
drag, startPoint x: 689, startPoint y: 1237, endPoint x: 12, endPoint y: 1055, distance: 701.0
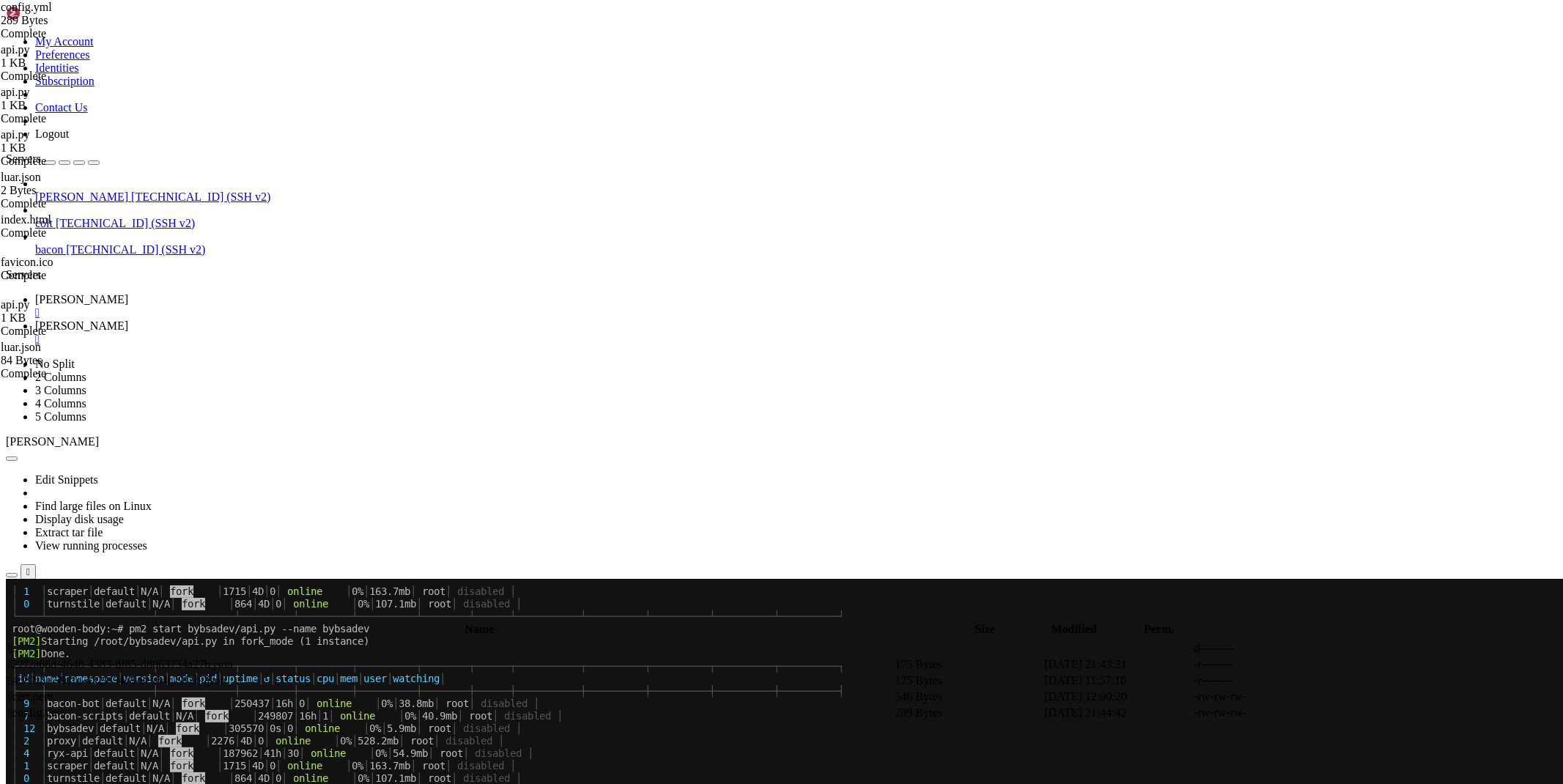
click at [128, 320] on span "[PERSON_NAME]" at bounding box center [82, 325] width 93 height 12
click at [19, 642] on span " .." at bounding box center [13, 647] width 10 height 12
type input "/etc"
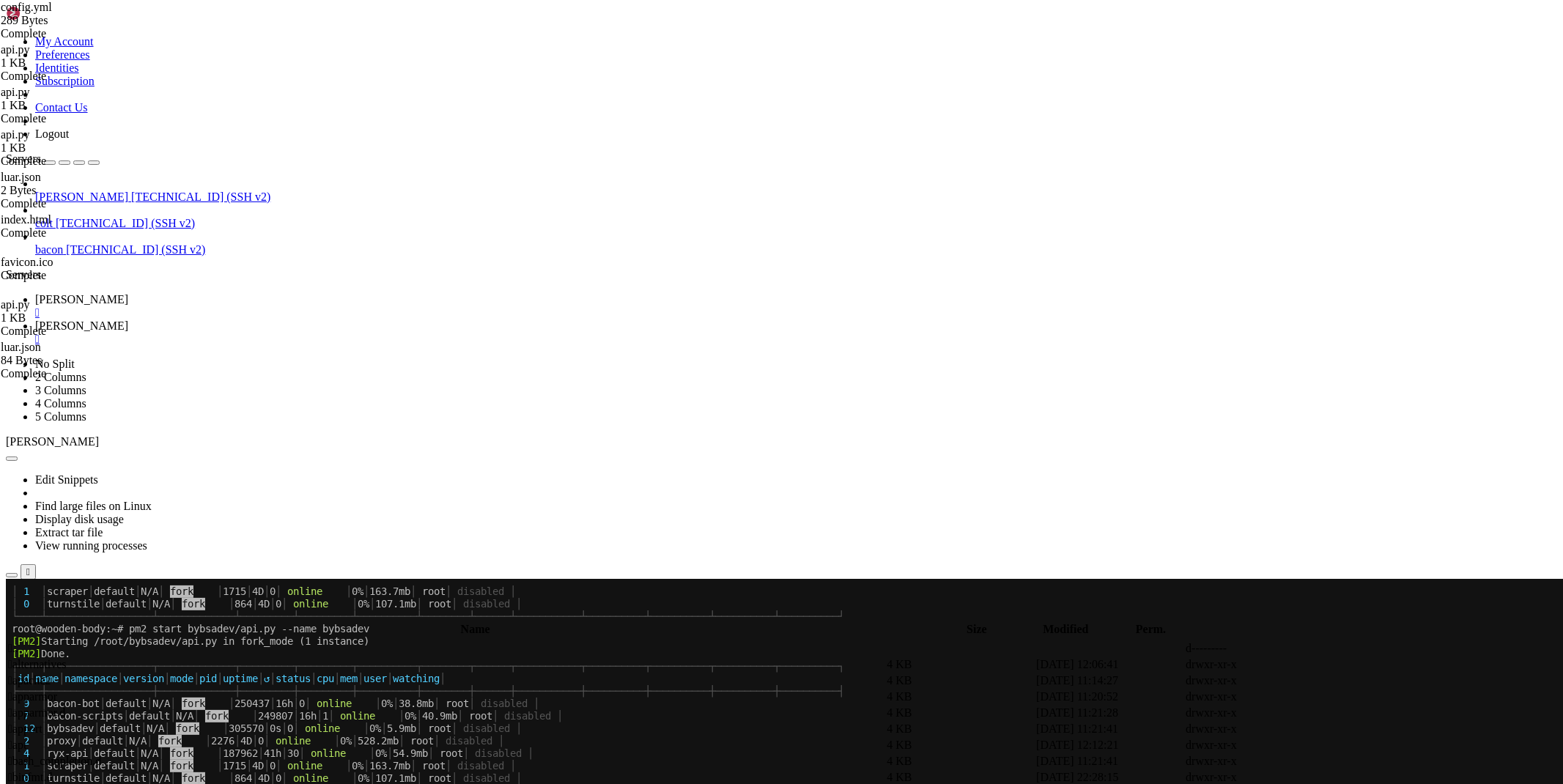
click at [220, 294] on link "[PERSON_NAME] " at bounding box center [796, 307] width 1522 height 26
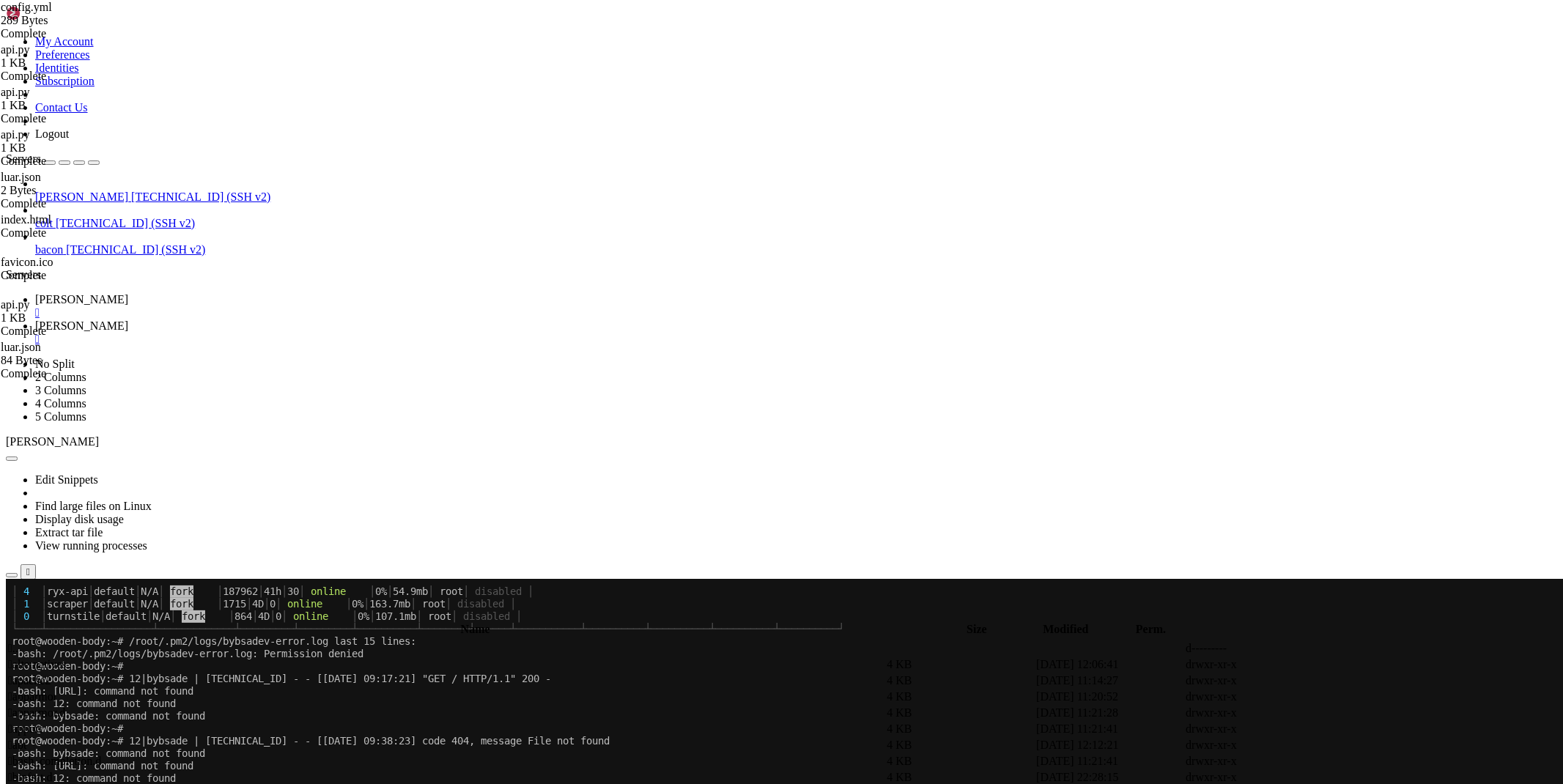
scroll to position [3823, 0]
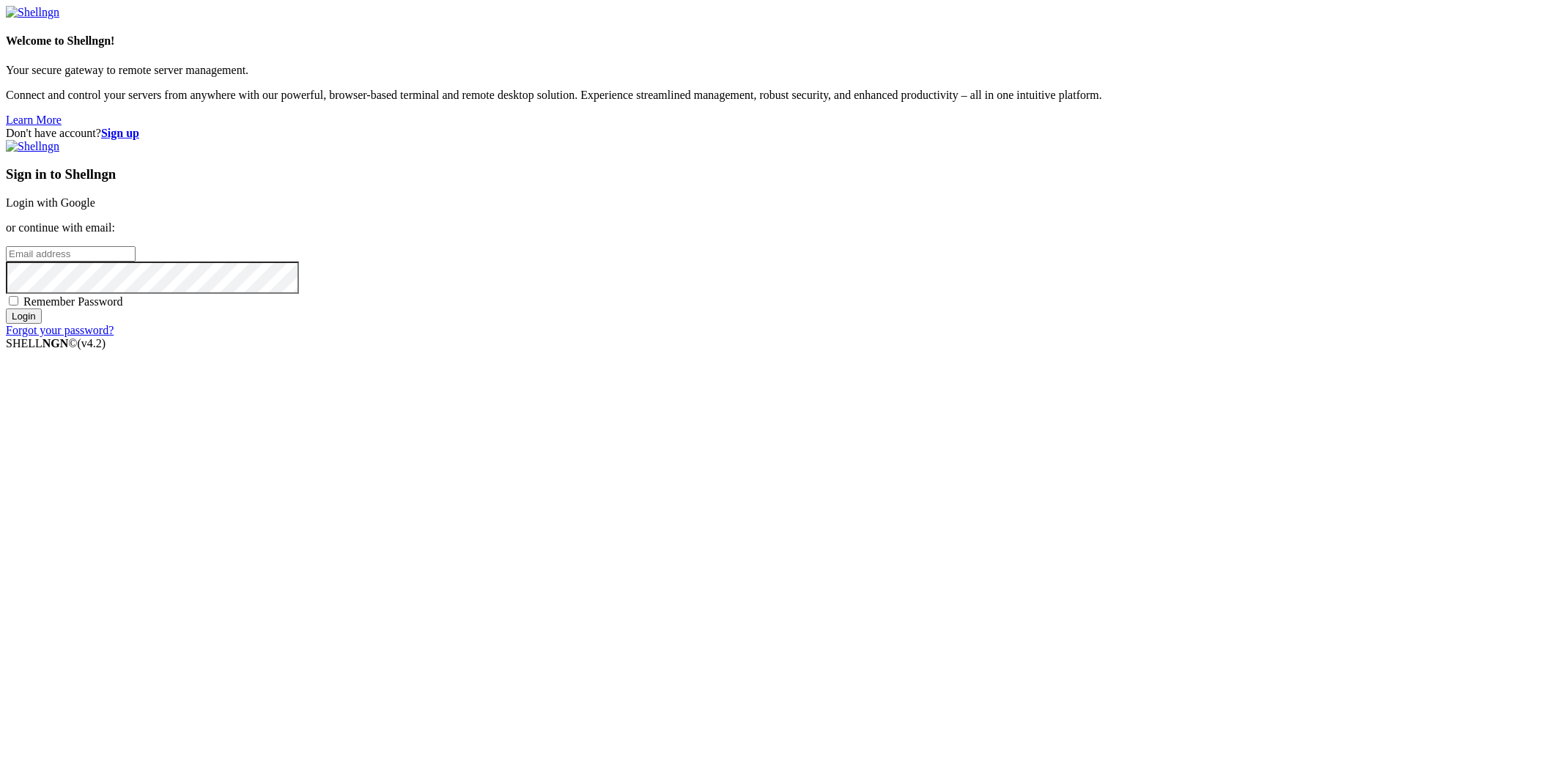
click at [96, 209] on link "Login with Google" at bounding box center [50, 202] width 89 height 12
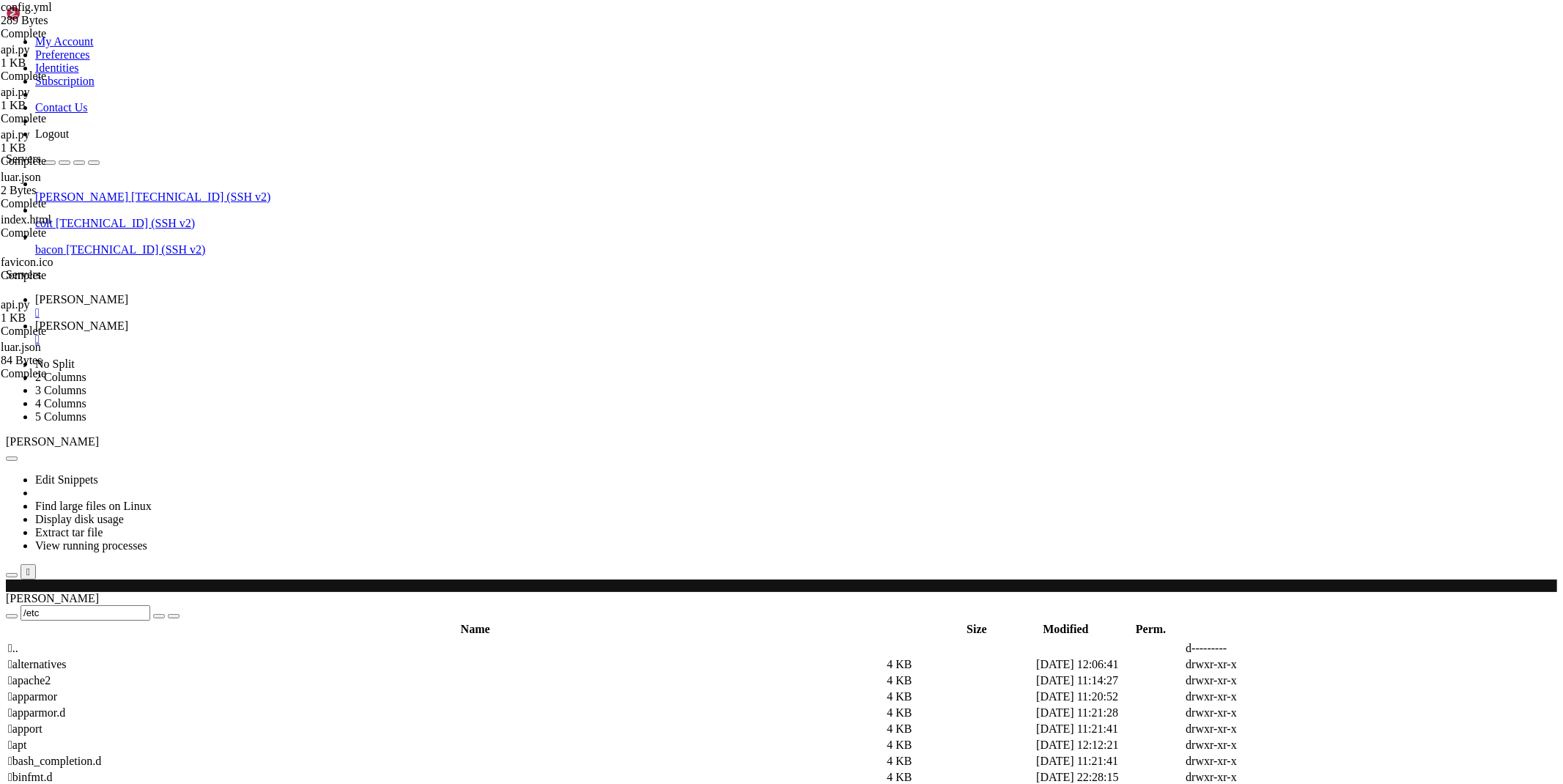
click at [282, 320] on link "[PERSON_NAME] " at bounding box center [796, 333] width 1522 height 26
click at [66, 738] on span " cloudflared" at bounding box center [37, 743] width 58 height 12
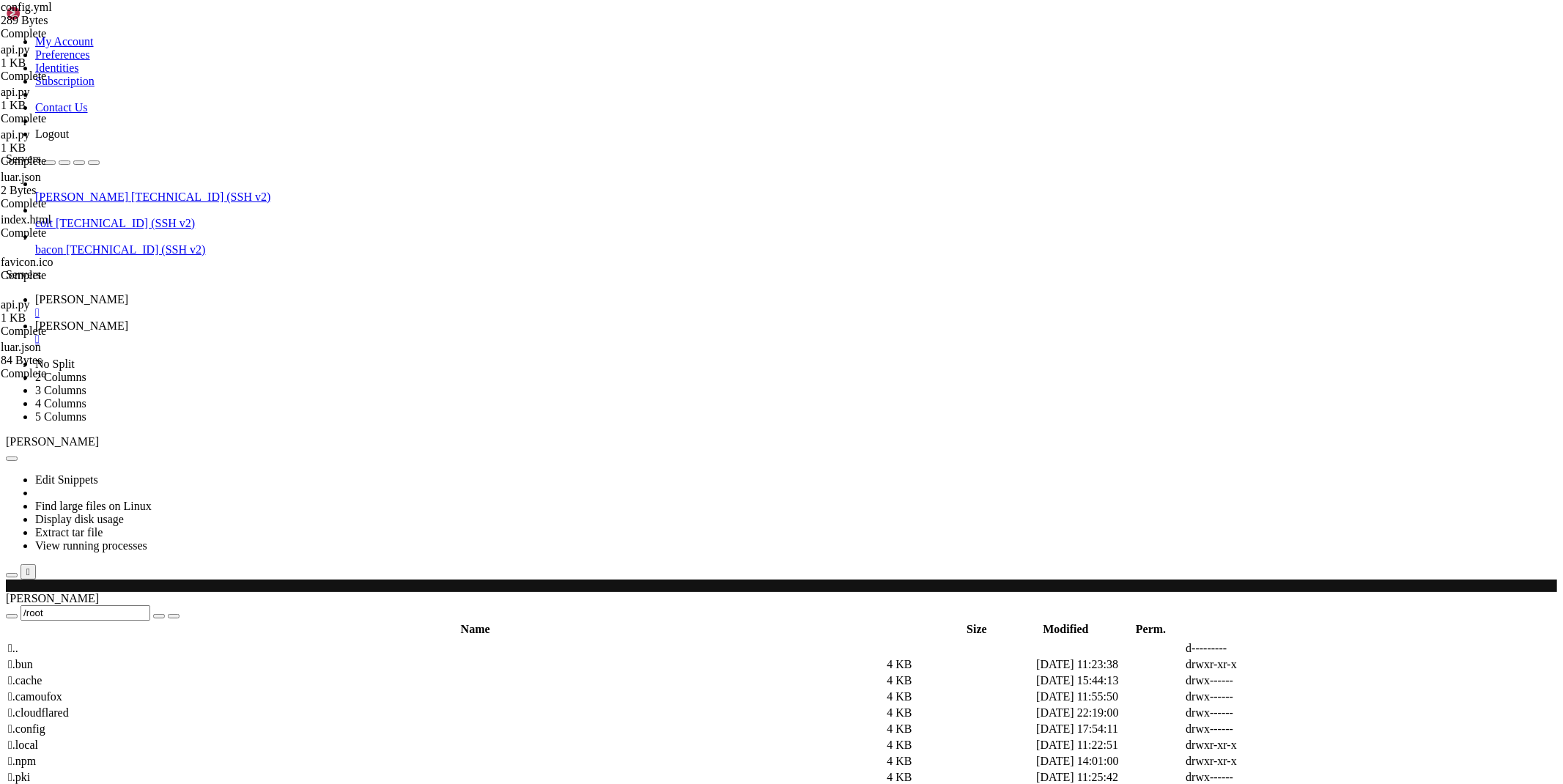
scroll to position [0, 0]
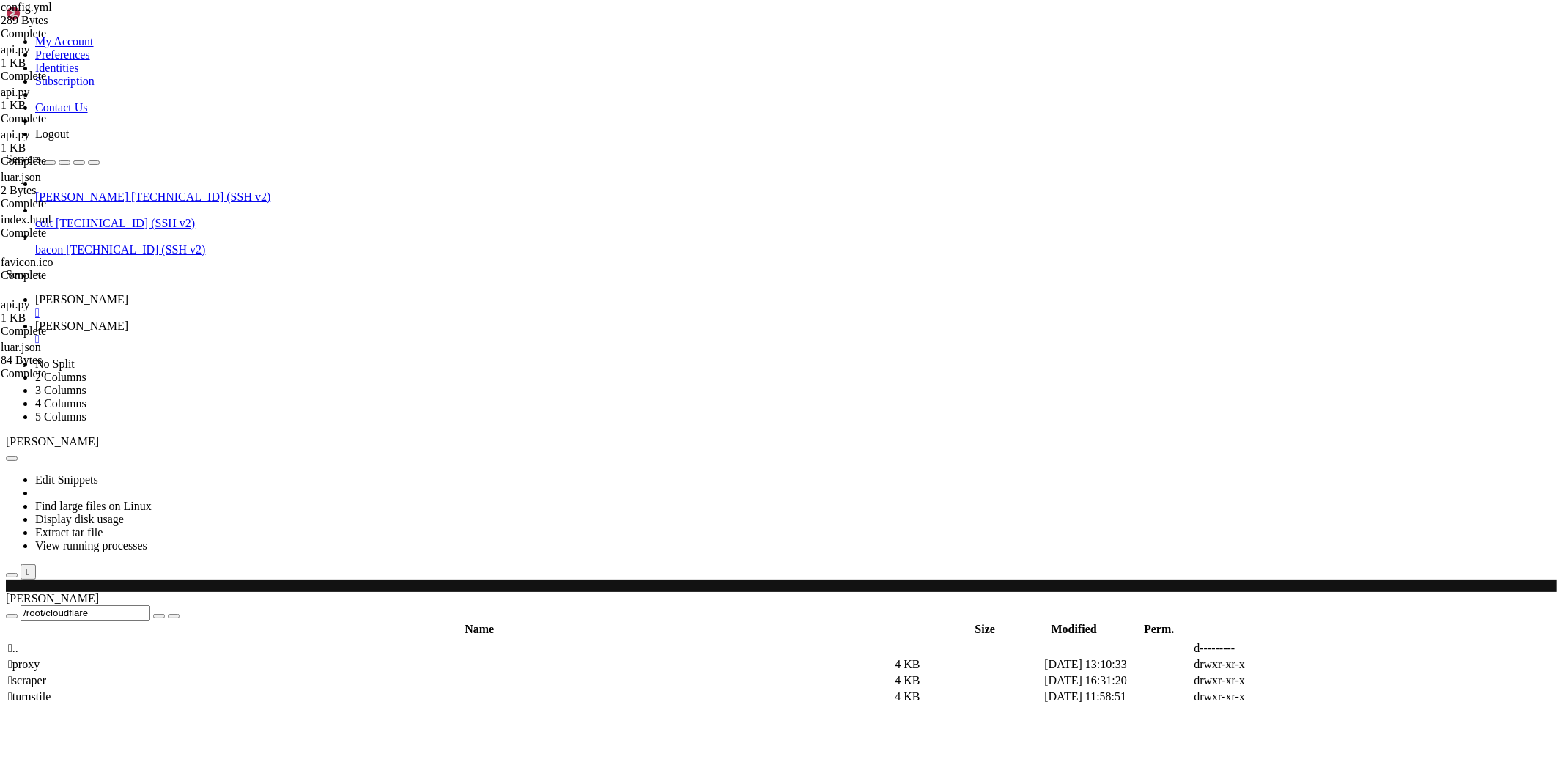
click at [19, 642] on span " .." at bounding box center [13, 647] width 10 height 12
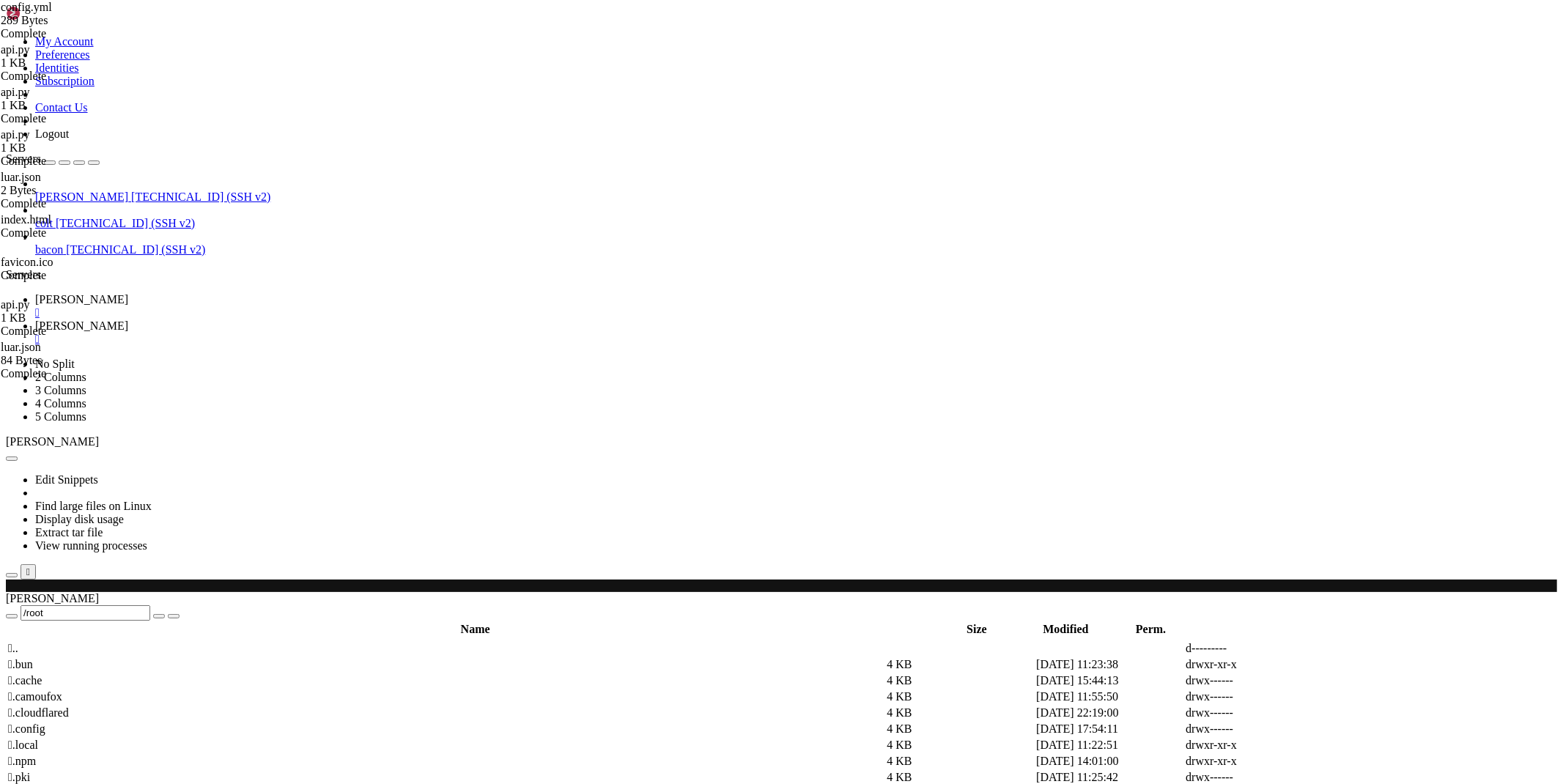
click at [19, 642] on span " .." at bounding box center [13, 647] width 10 height 12
click at [224, 689] on td " etc" at bounding box center [446, 697] width 877 height 15
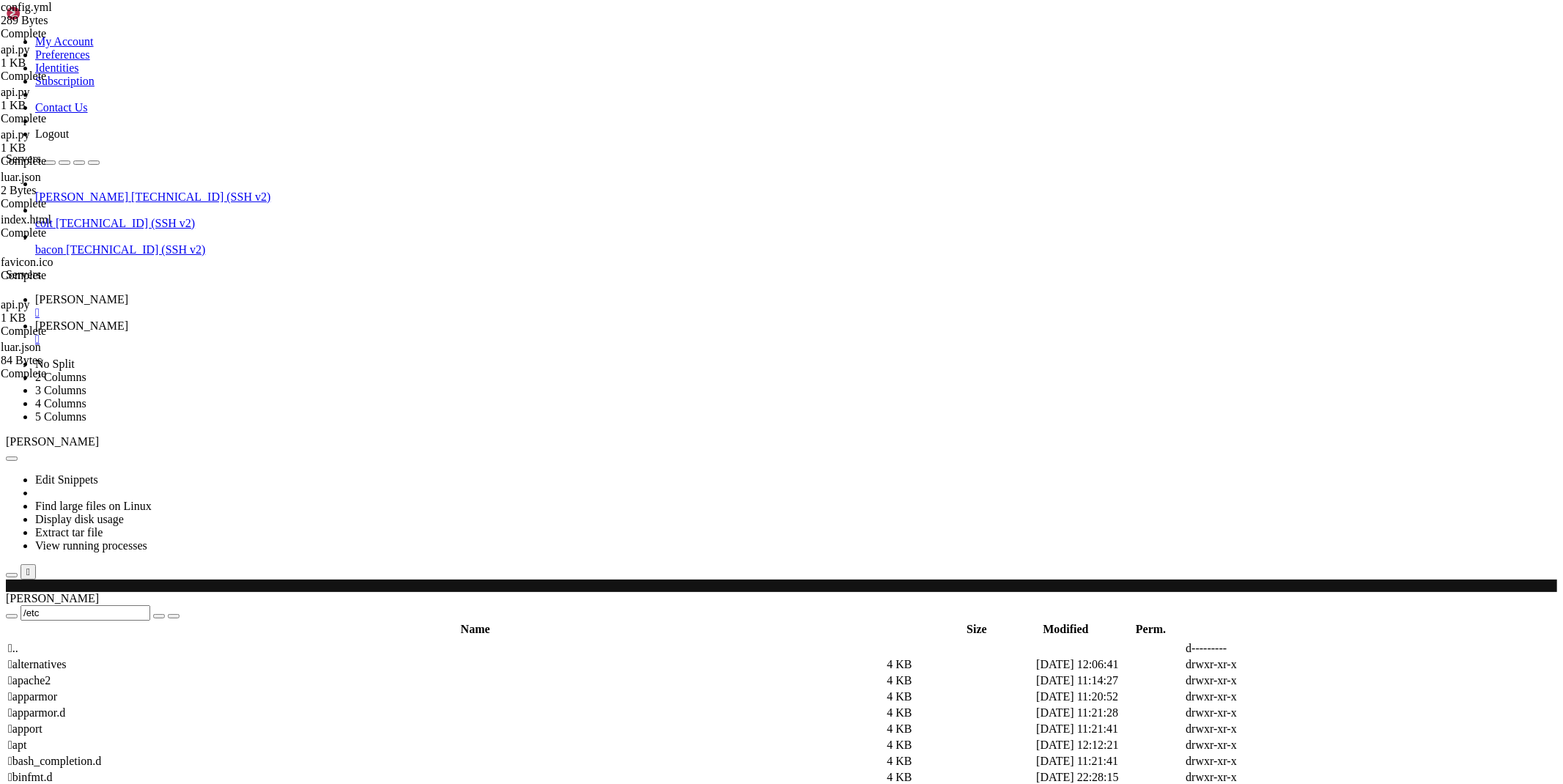
type input "/etc/cloudflared"
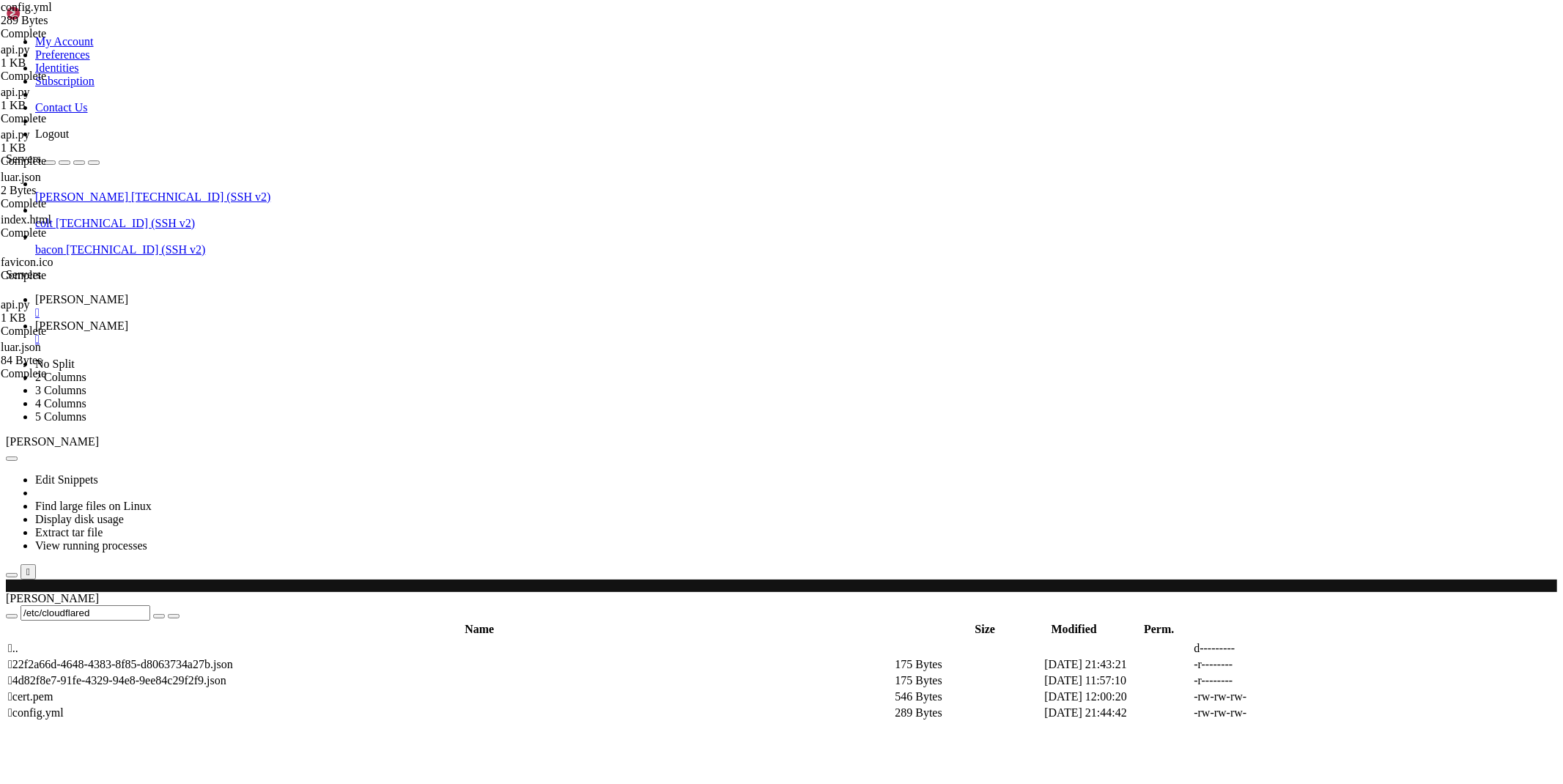
click at [1344, 712] on icon at bounding box center [1344, 712] width 0 height 0
type textarea "service: [URL]"
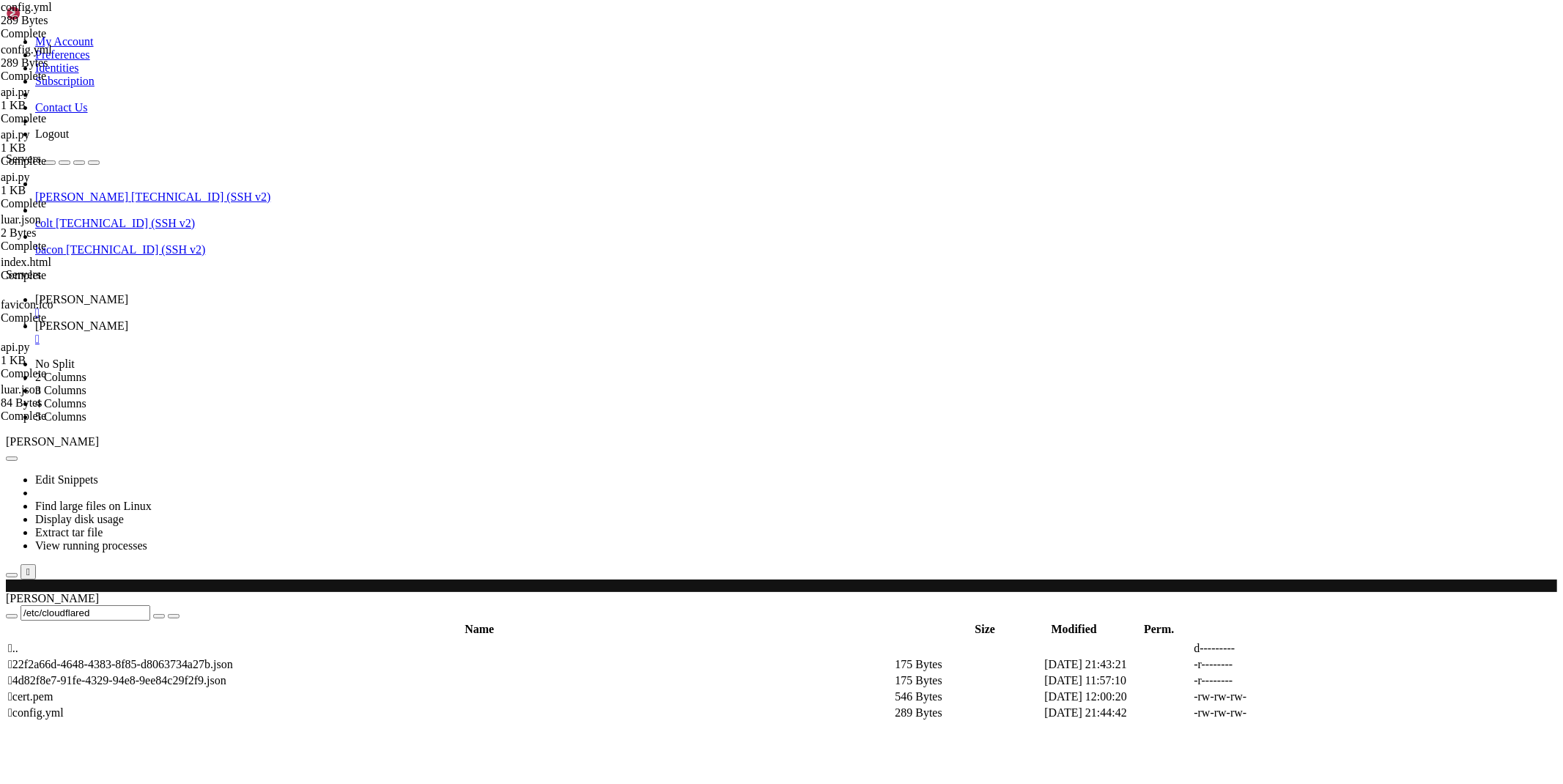
type textarea "service: [URL] - service: http_status:404"
click at [128, 294] on span "[PERSON_NAME]" at bounding box center [82, 299] width 93 height 12
click at [35, 320] on icon at bounding box center [35, 325] width 0 height 12
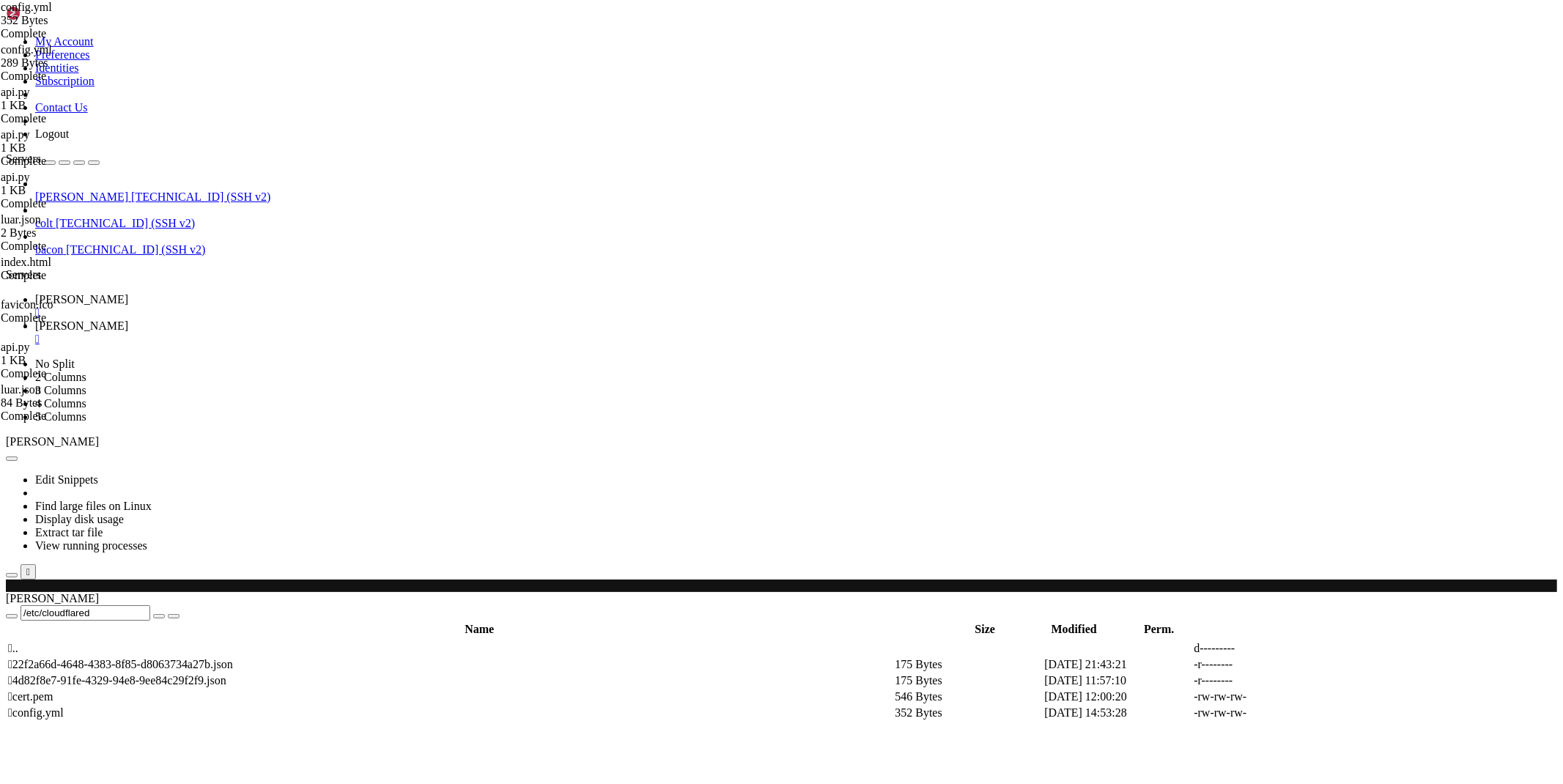
click at [1344, 712] on link at bounding box center [1344, 712] width 0 height 0
drag, startPoint x: 321, startPoint y: 140, endPoint x: 192, endPoint y: 144, distance: 129.1
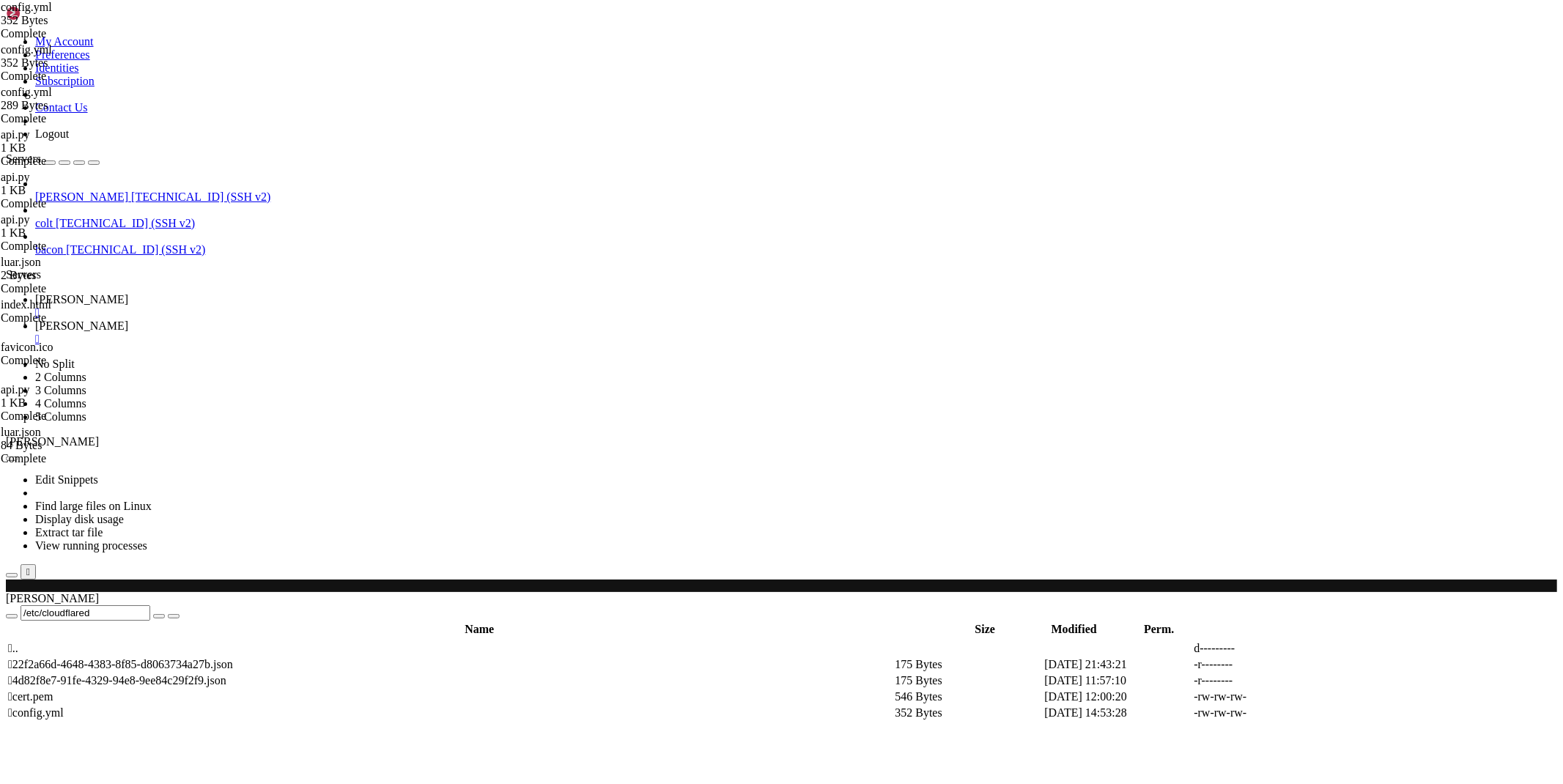
type textarea "- hostname: "*.[DOMAIN_NAME]""
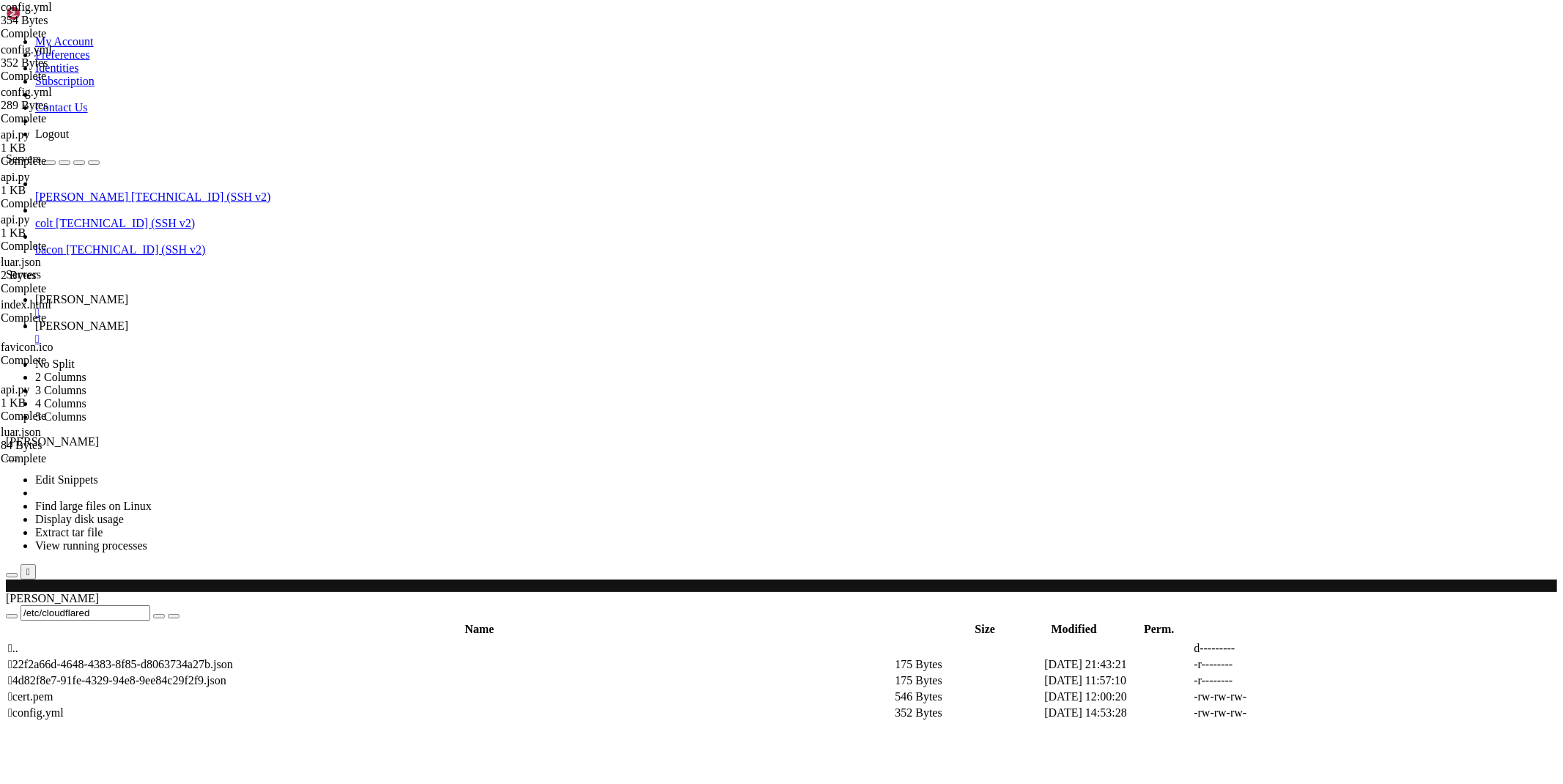
click at [128, 294] on span "[PERSON_NAME]" at bounding box center [82, 299] width 93 height 12
click at [286, 320] on link "[PERSON_NAME] " at bounding box center [796, 333] width 1522 height 26
click at [19, 642] on span " .." at bounding box center [13, 647] width 10 height 12
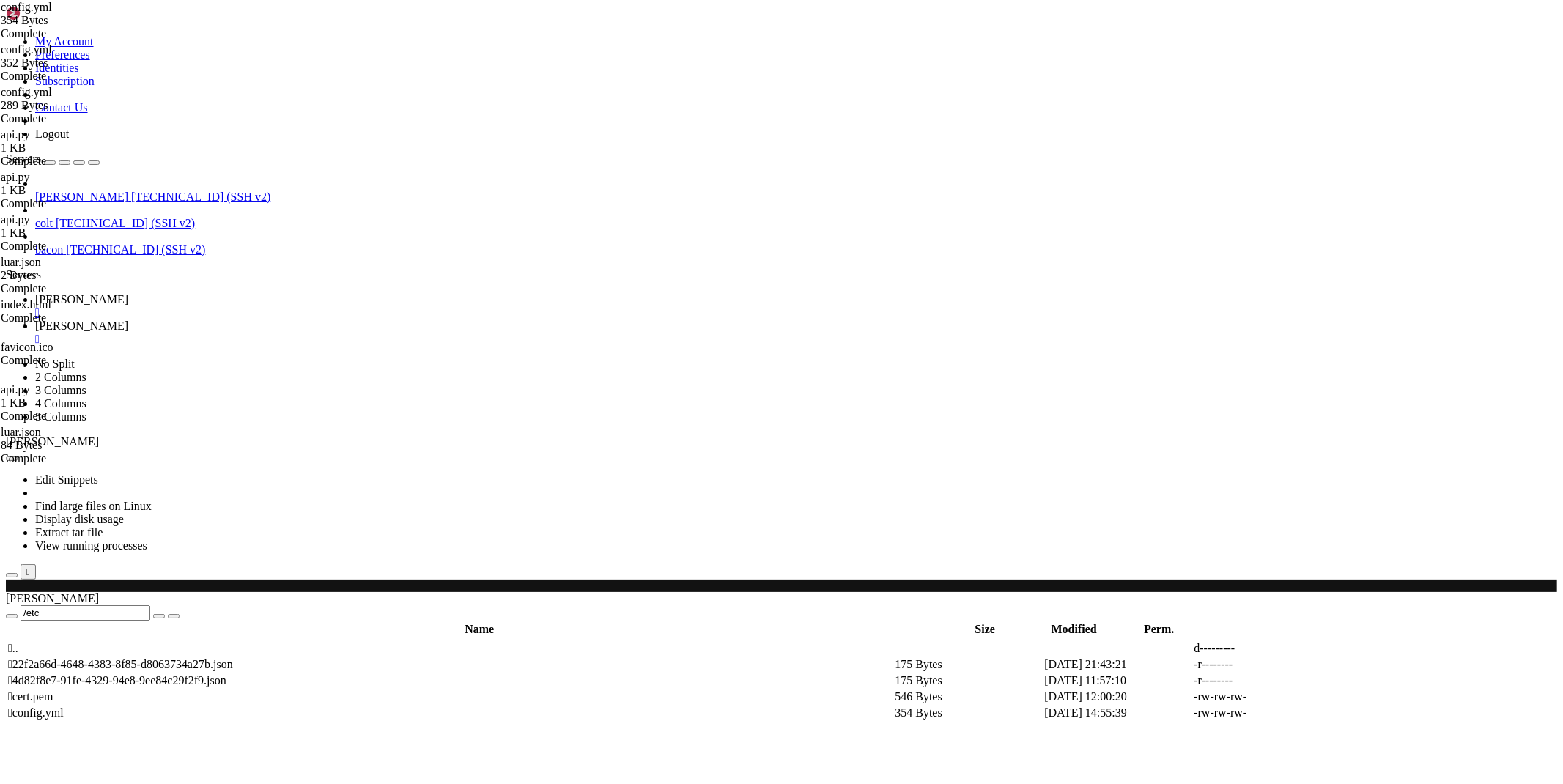
click at [19, 642] on span " .." at bounding box center [13, 647] width 10 height 12
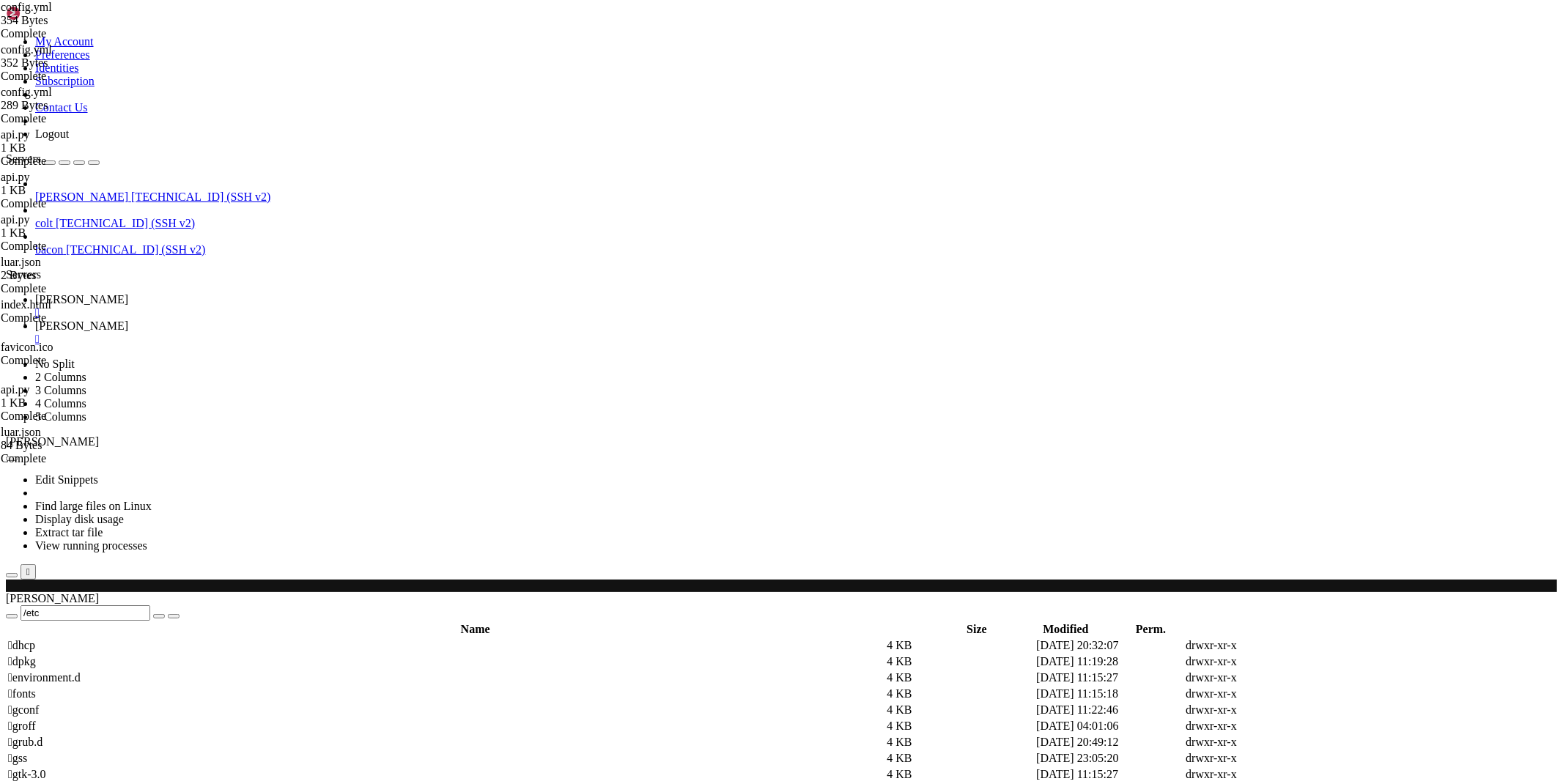
scroll to position [0, 0]
click at [216, 641] on td " .." at bounding box center [446, 648] width 877 height 15
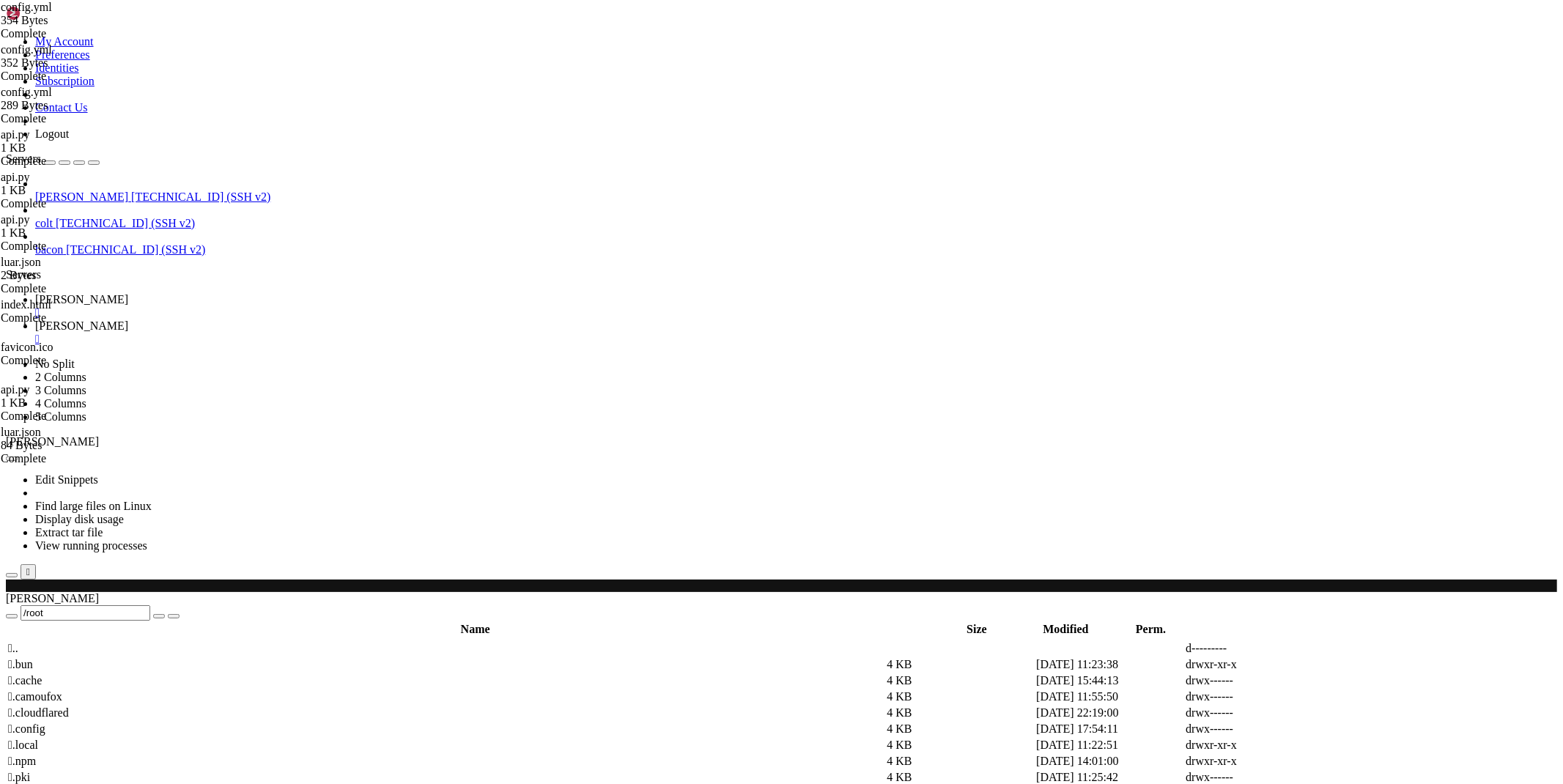
type input "/root/bybsadev"
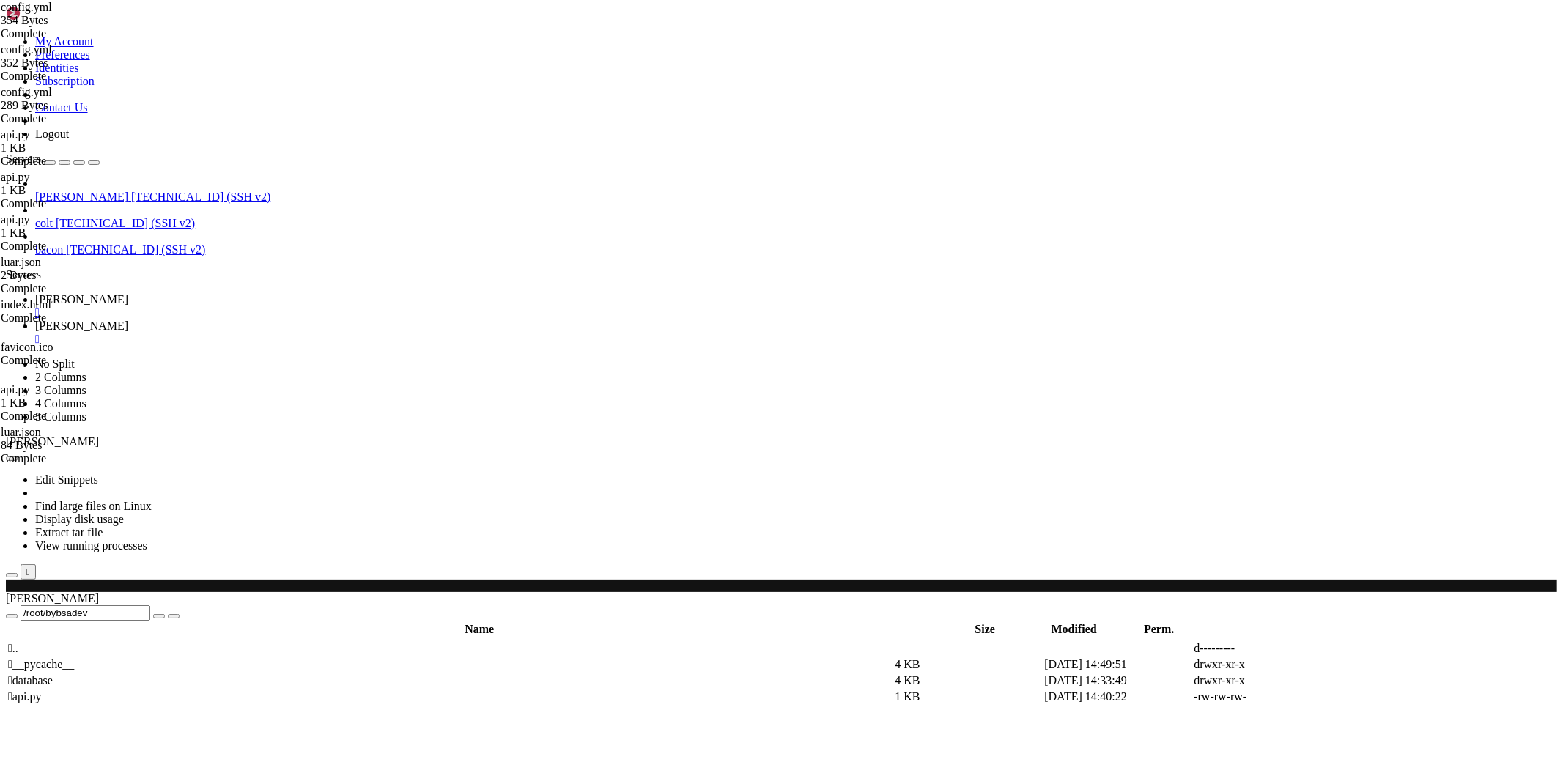
click at [1344, 697] on link at bounding box center [1344, 697] width 0 height 0
paste textarea "charset=utf-8"
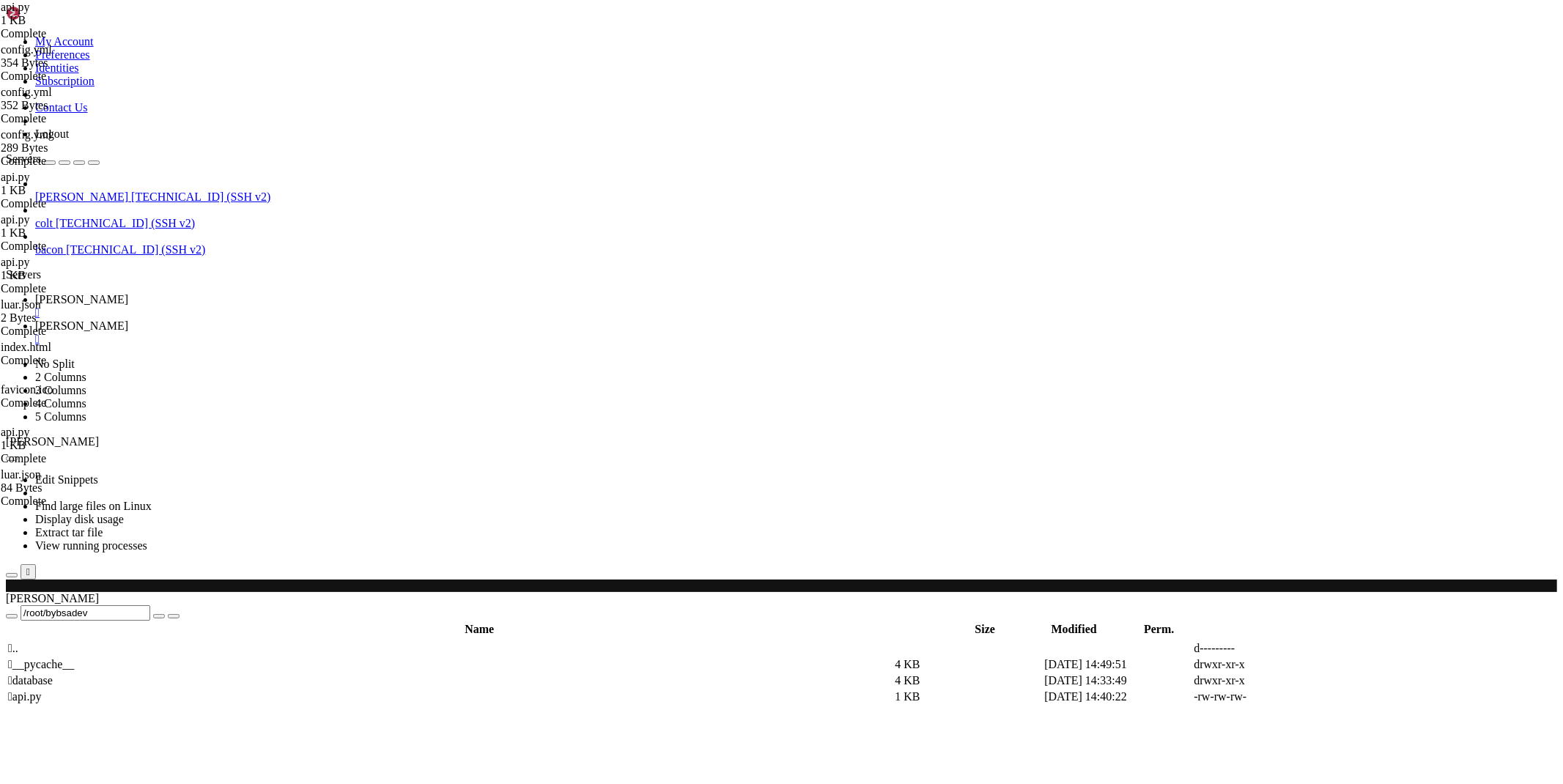
paste textarea "charset=utf-8'"
paste textarea "charset=utf-8"
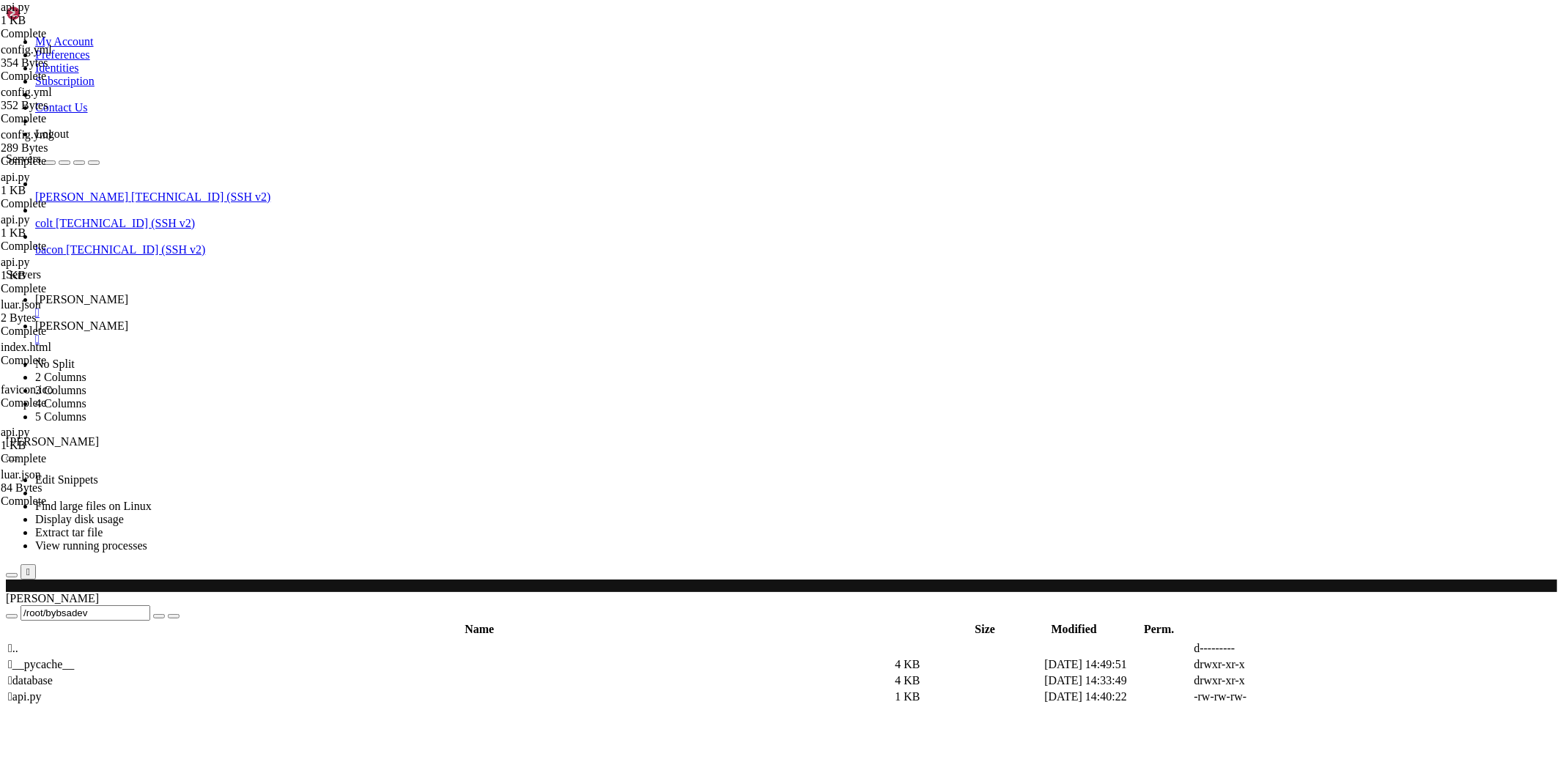
paste textarea "charset=utf-8'"
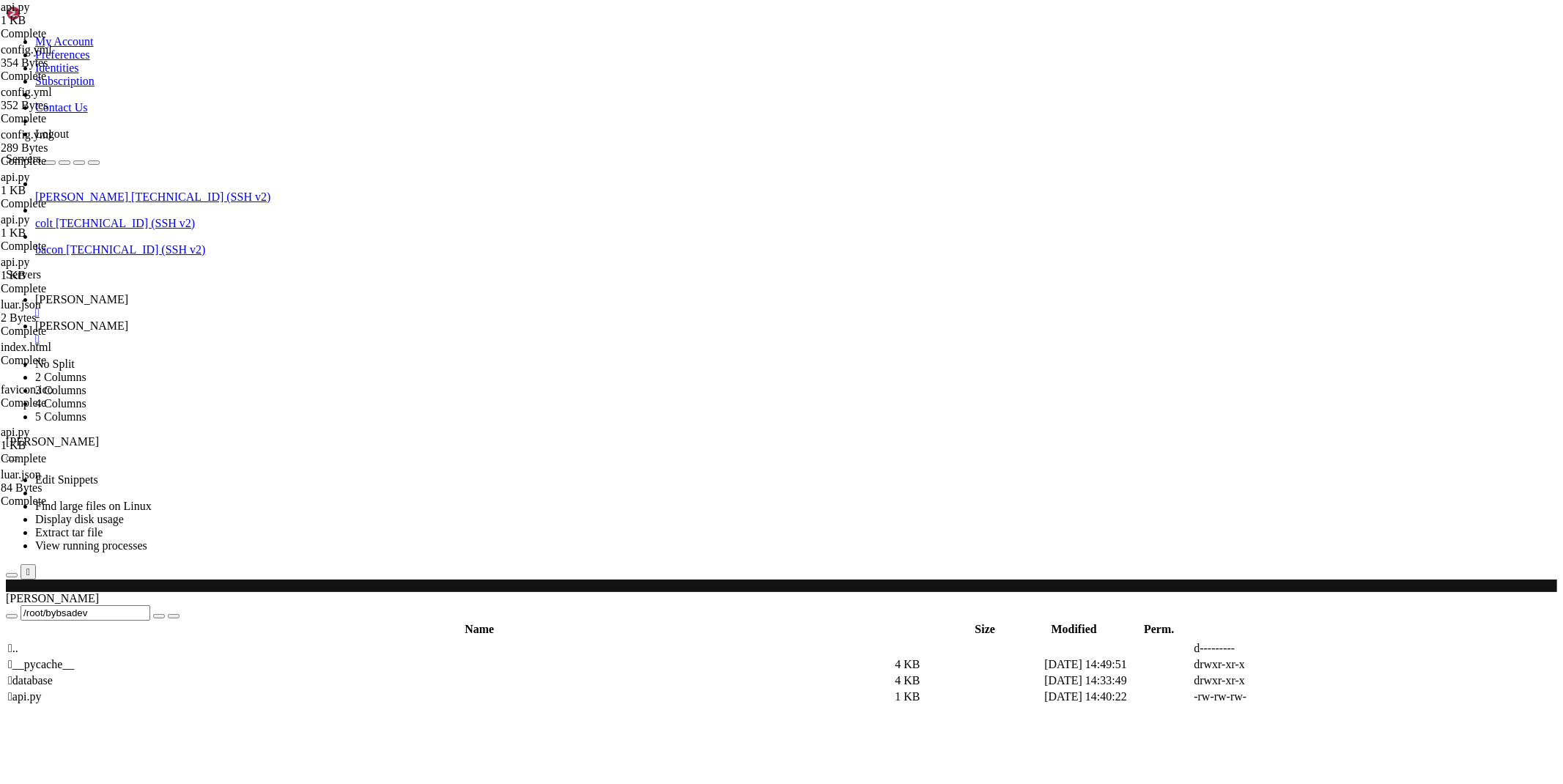
scroll to position [0, 15]
type textarea "return jsonify({'success': f'https://[DOMAIN_NAME]/s/{hwid}'})"
click at [128, 294] on span "[PERSON_NAME]" at bounding box center [82, 299] width 93 height 12
click at [128, 320] on span "[PERSON_NAME]" at bounding box center [82, 325] width 93 height 12
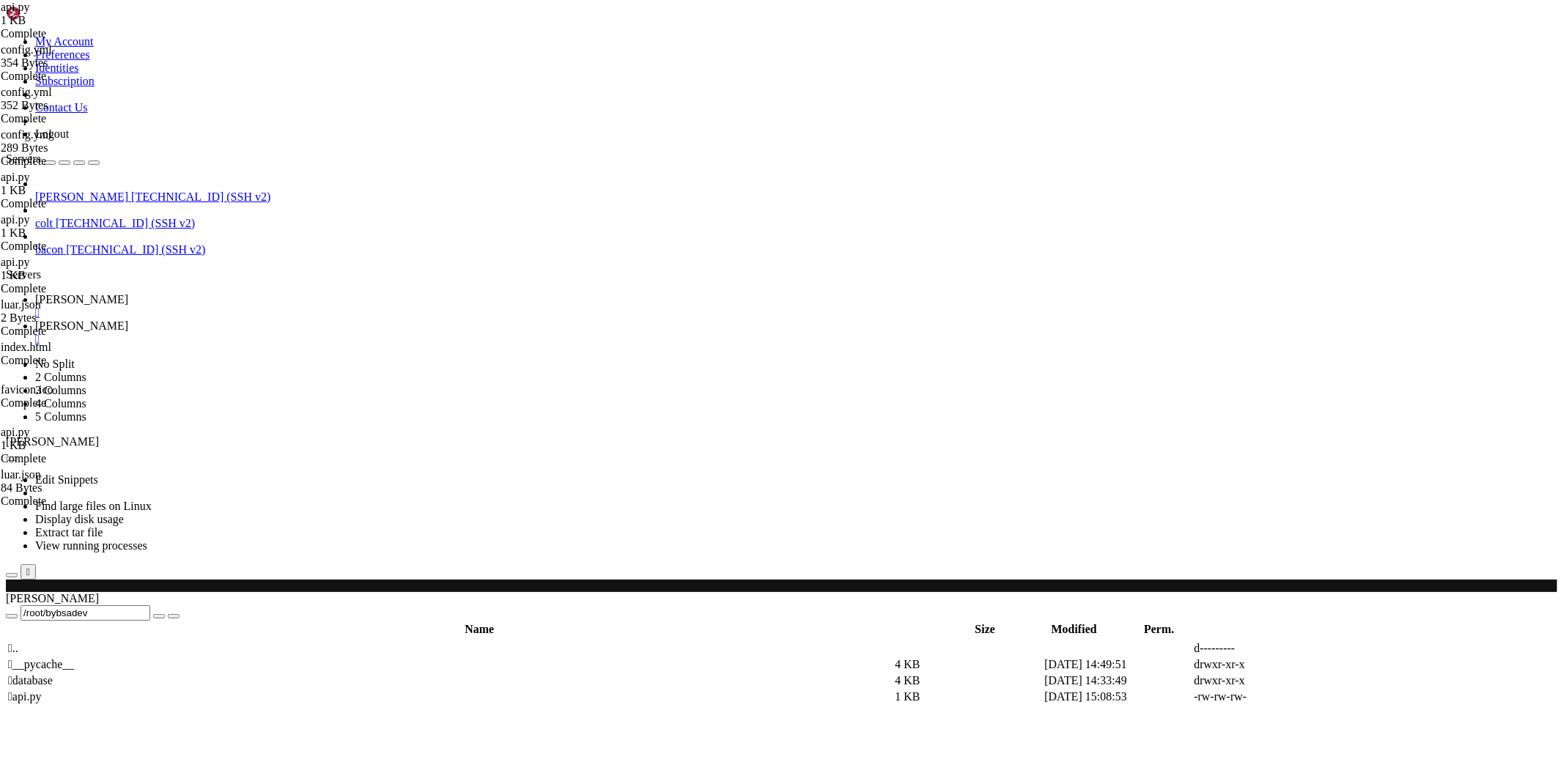
click at [1344, 697] on icon at bounding box center [1344, 697] width 0 height 0
type textarea "return str(data[hwid]), 200, {'Content-Type': 'text/plain', 'charset': 'utf-8'}"
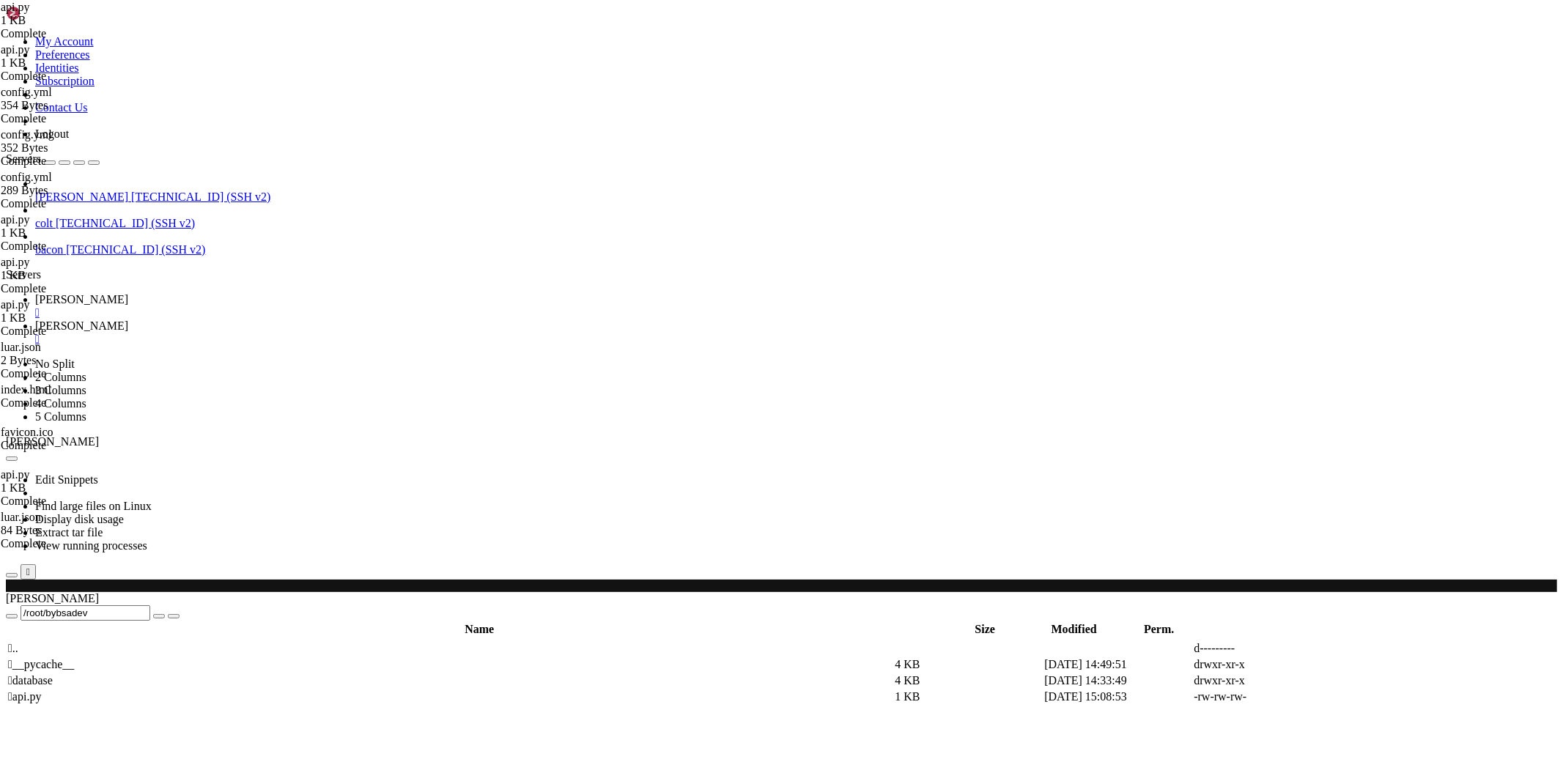
scroll to position [0, 0]
type textarea "return '[DOMAIN_NAME][URL]', 200, {'Content-Type': 'text/plain', 'charset': 'ut…"
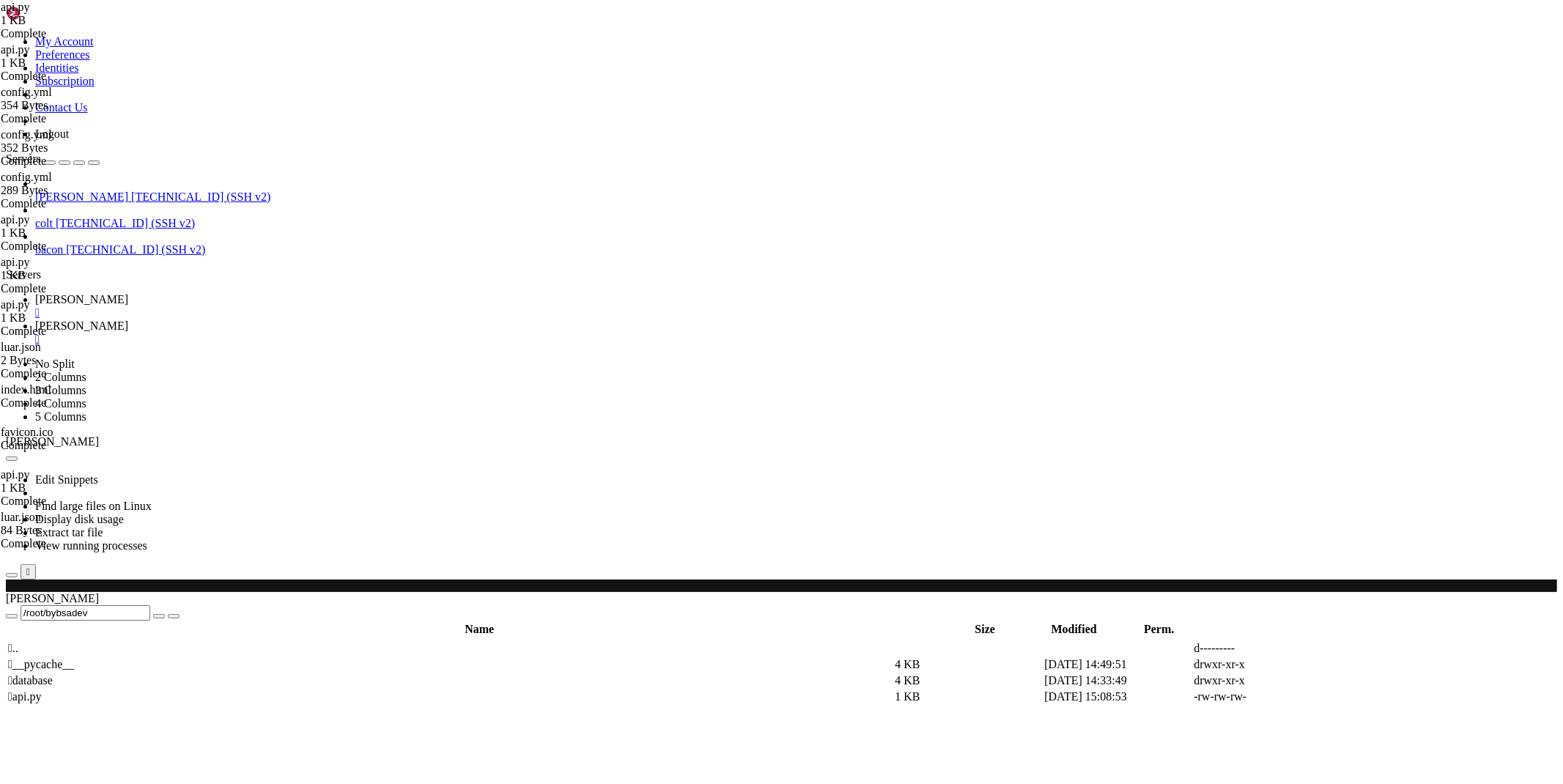
click at [206, 294] on link "[PERSON_NAME] " at bounding box center [796, 307] width 1522 height 26
click at [128, 320] on span "[PERSON_NAME]" at bounding box center [82, 325] width 93 height 12
click at [1379, 689] on td at bounding box center [1416, 697] width 148 height 15
click at [1344, 697] on icon at bounding box center [1344, 697] width 0 height 0
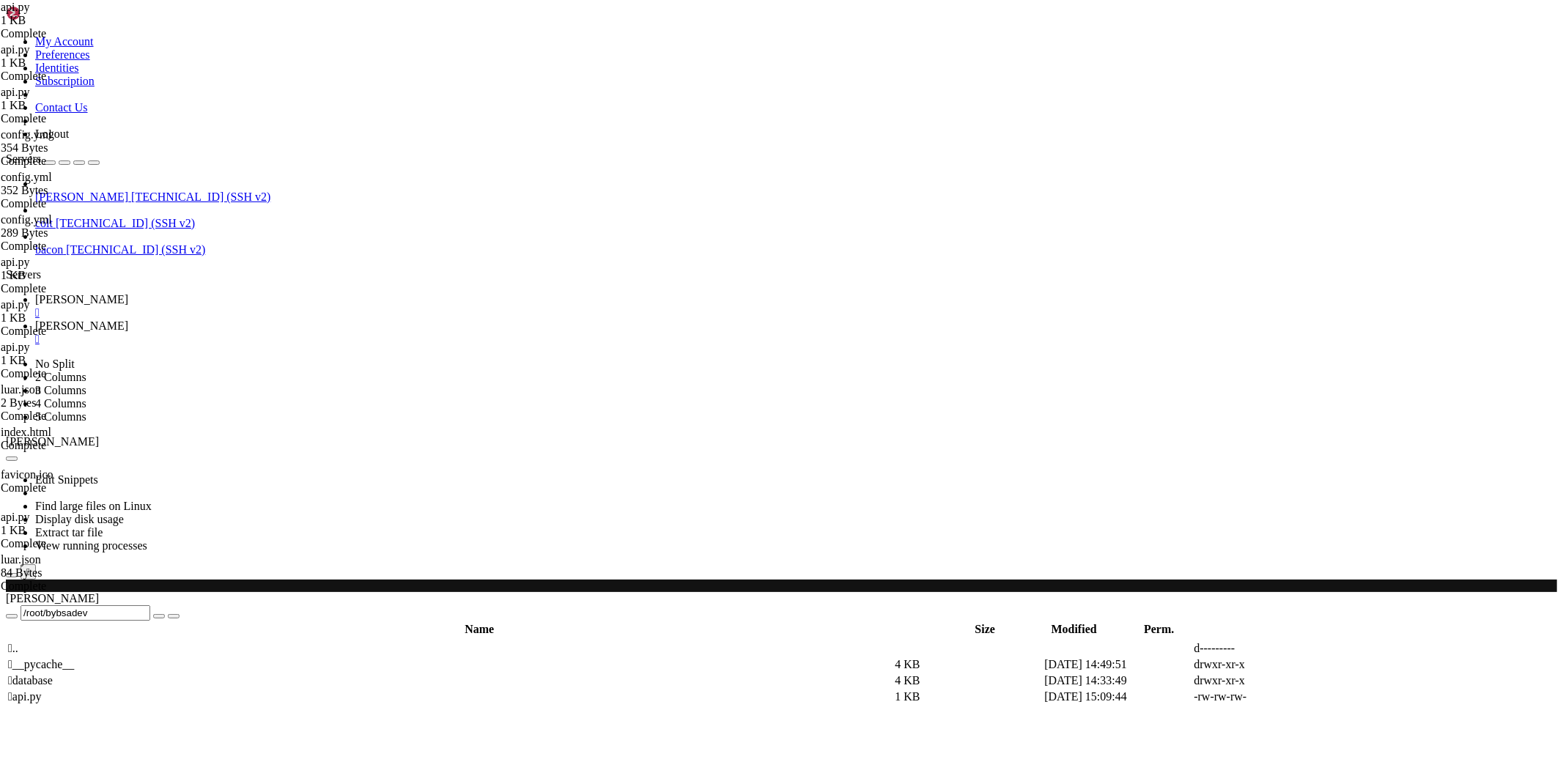
drag, startPoint x: 550, startPoint y: 314, endPoint x: 558, endPoint y: 356, distance: 42.8
type textarea "if hwid not in data: return 'null', 400, {'Content-Type': 'text/plain', 'charse…"
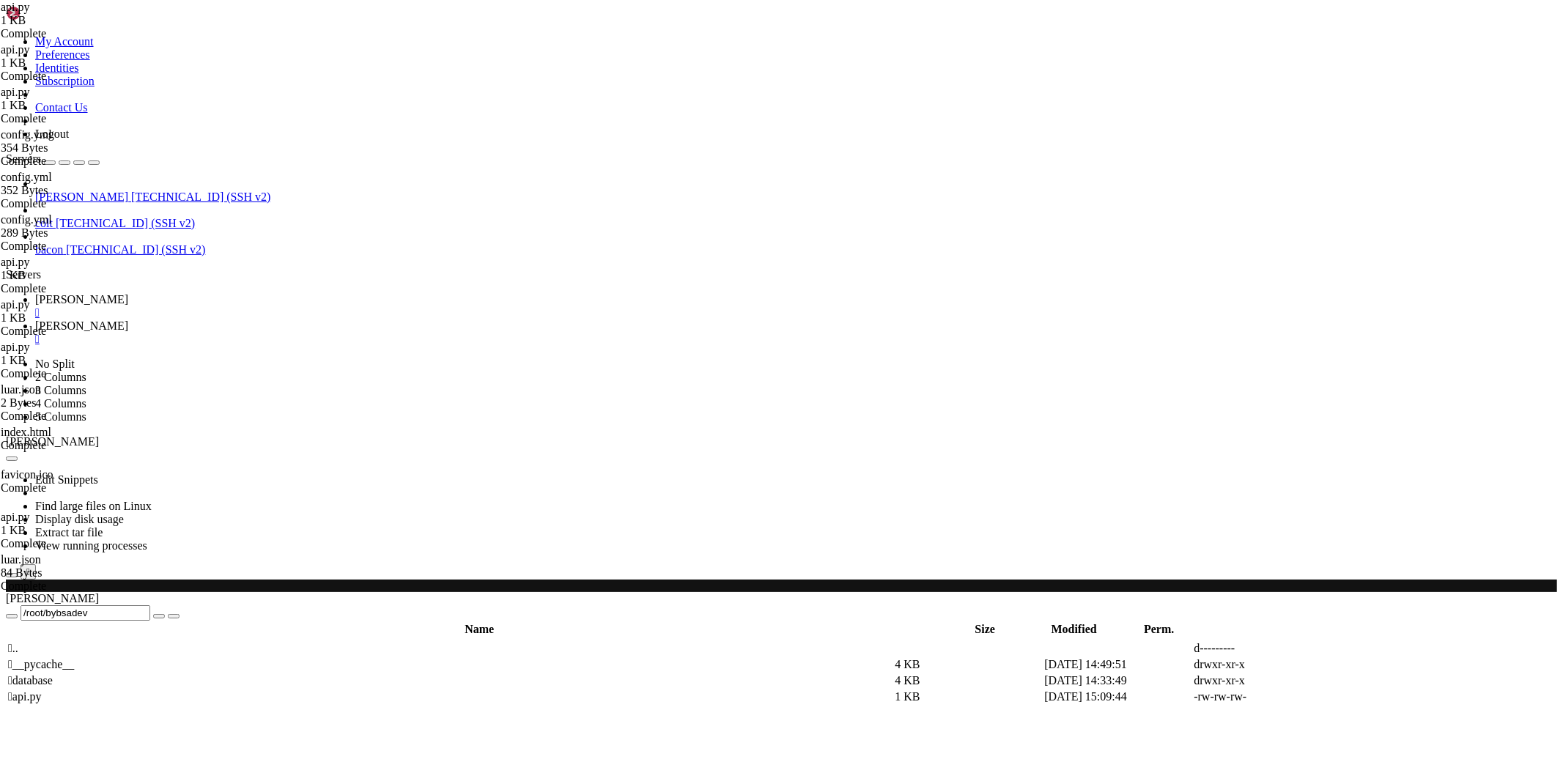
click at [128, 294] on span "[PERSON_NAME]" at bounding box center [82, 299] width 93 height 12
click at [128, 320] on span "[PERSON_NAME]" at bounding box center [82, 325] width 93 height 12
click at [1344, 697] on icon at bounding box center [1344, 697] width 0 height 0
type textarea "app.register_blueprint(raw); app.register_blueprint(api) [DOMAIN_NAME](host='[T…"
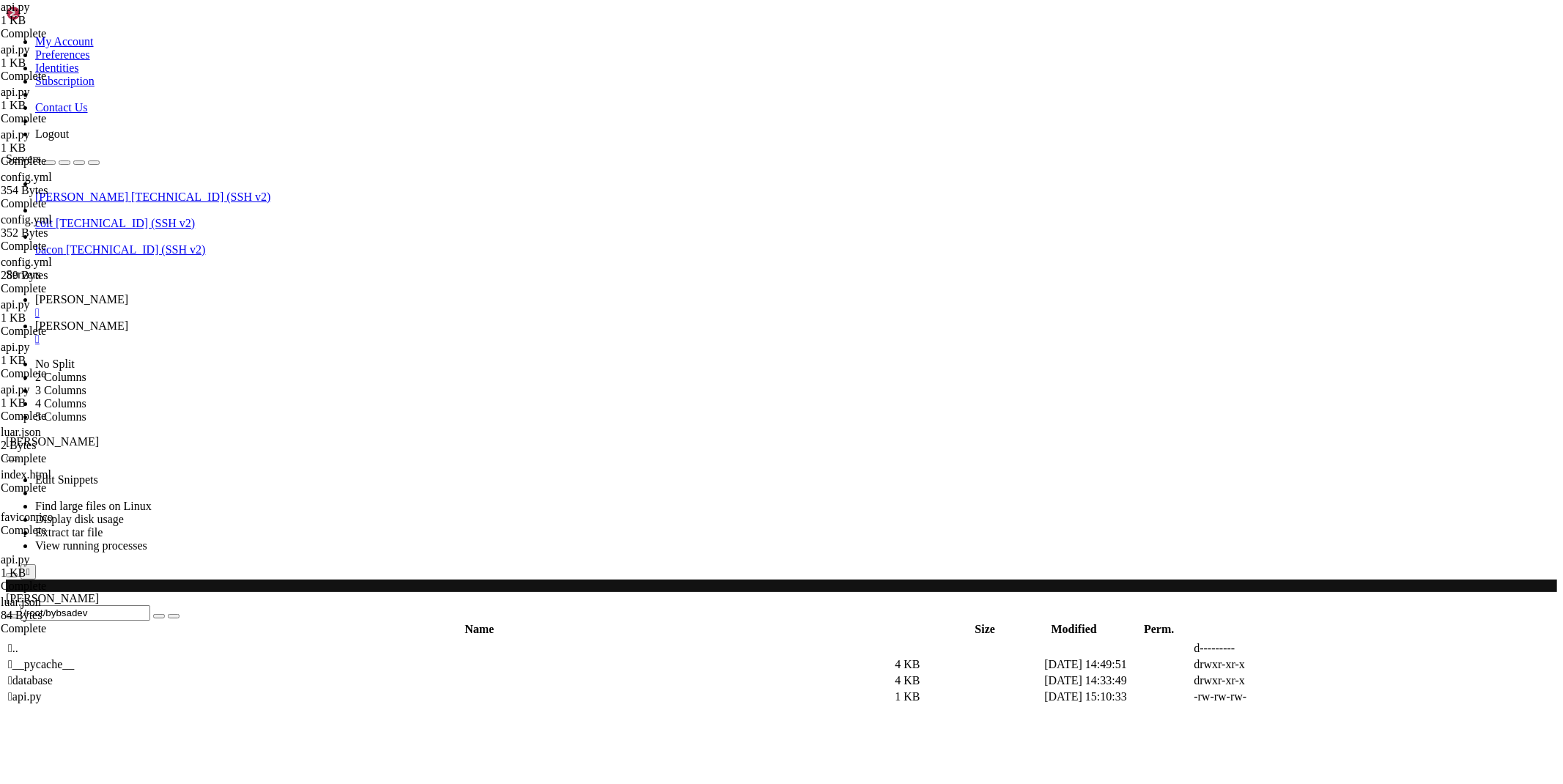
click at [128, 294] on span "[PERSON_NAME]" at bounding box center [82, 299] width 93 height 12
click at [128, 320] on span "[PERSON_NAME]" at bounding box center [82, 325] width 93 height 12
click at [1383, 689] on td at bounding box center [1416, 697] width 148 height 15
click at [1386, 689] on td at bounding box center [1416, 697] width 148 height 15
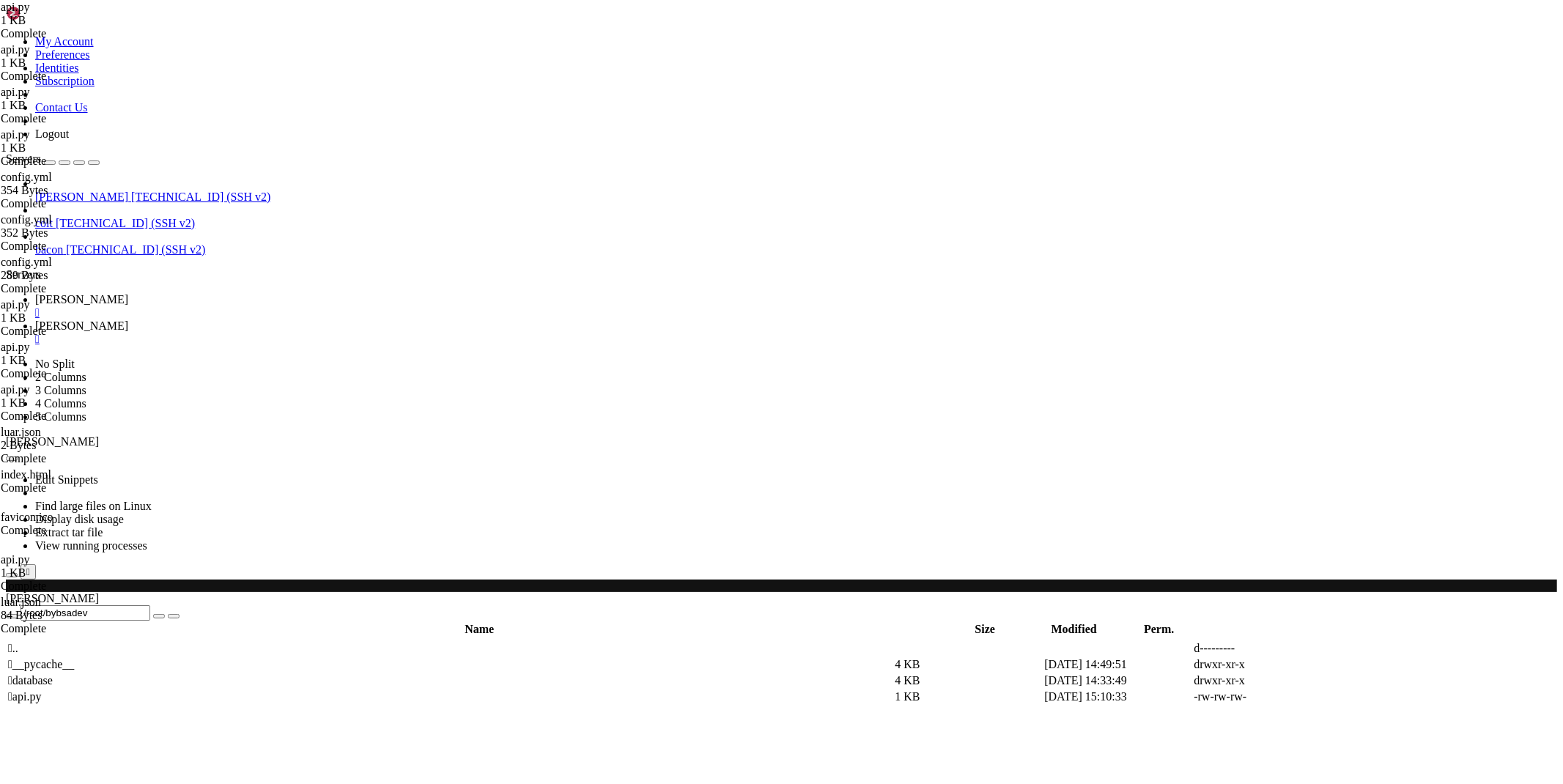
click at [1344, 697] on icon at bounding box center [1344, 697] width 0 height 0
type textarea "from quart import Quart, request, jsonify, Blueprint"
paste textarea
type textarea "[DOMAIN_NAME](host='[TECHNICAL_ID]', port=1526)"
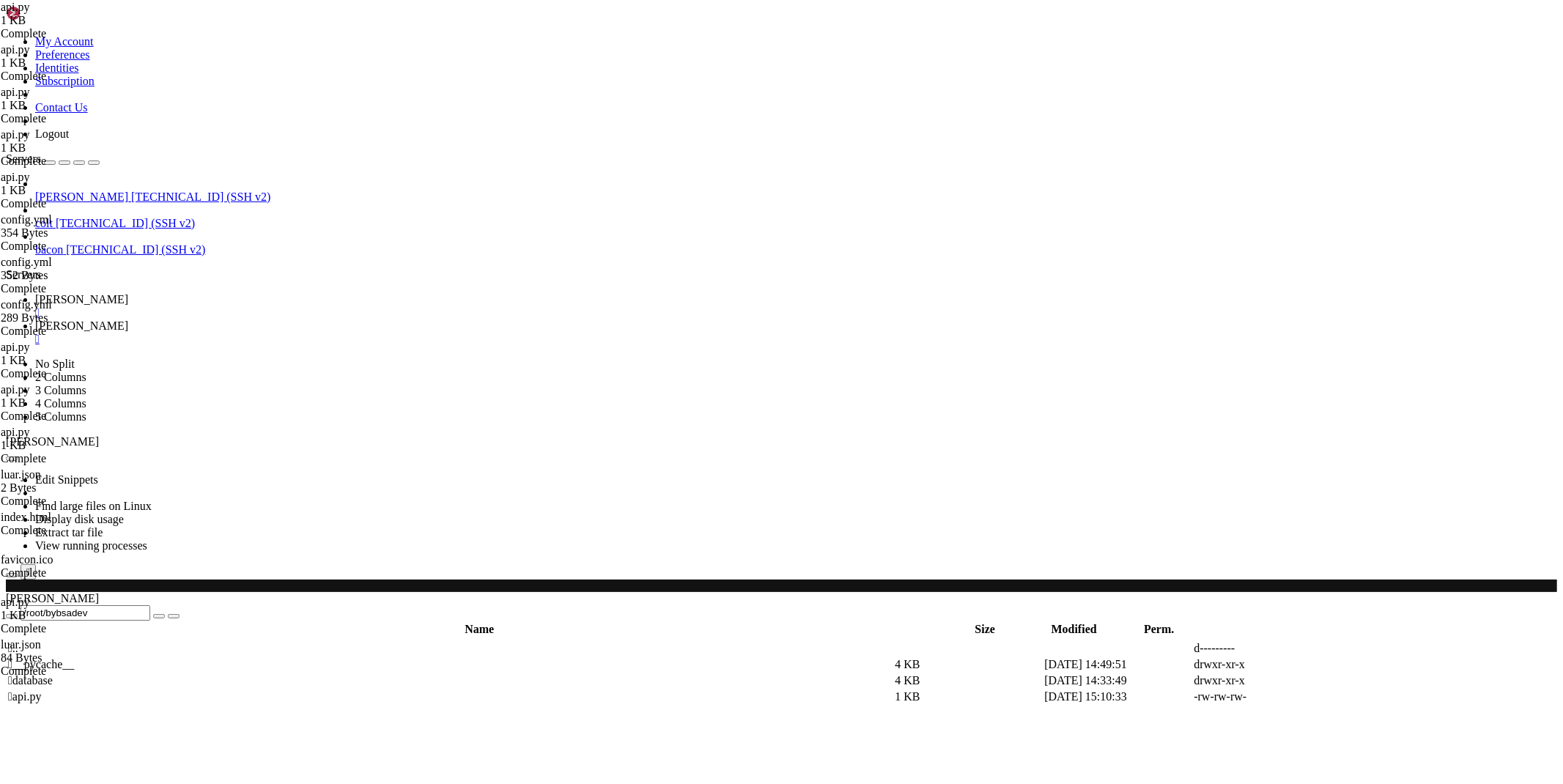
click at [232, 294] on link "[PERSON_NAME] " at bounding box center [796, 307] width 1522 height 26
click at [128, 320] on span "[PERSON_NAME]" at bounding box center [82, 325] width 93 height 12
click at [53, 674] on span " database" at bounding box center [31, 680] width 45 height 12
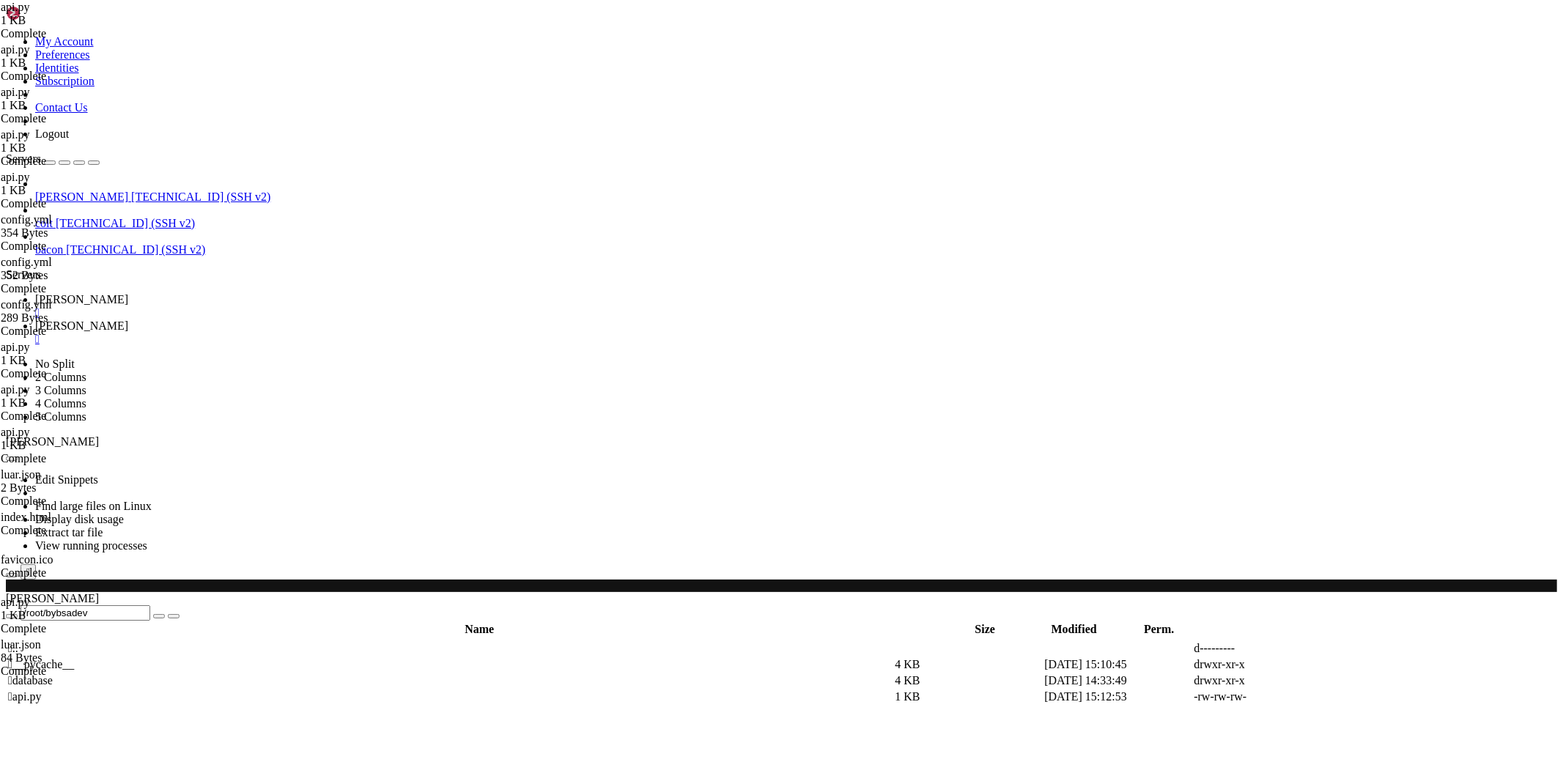
type input "/root/bybsadev/database"
click at [1344, 664] on link at bounding box center [1344, 664] width 0 height 0
type textarea "{}"
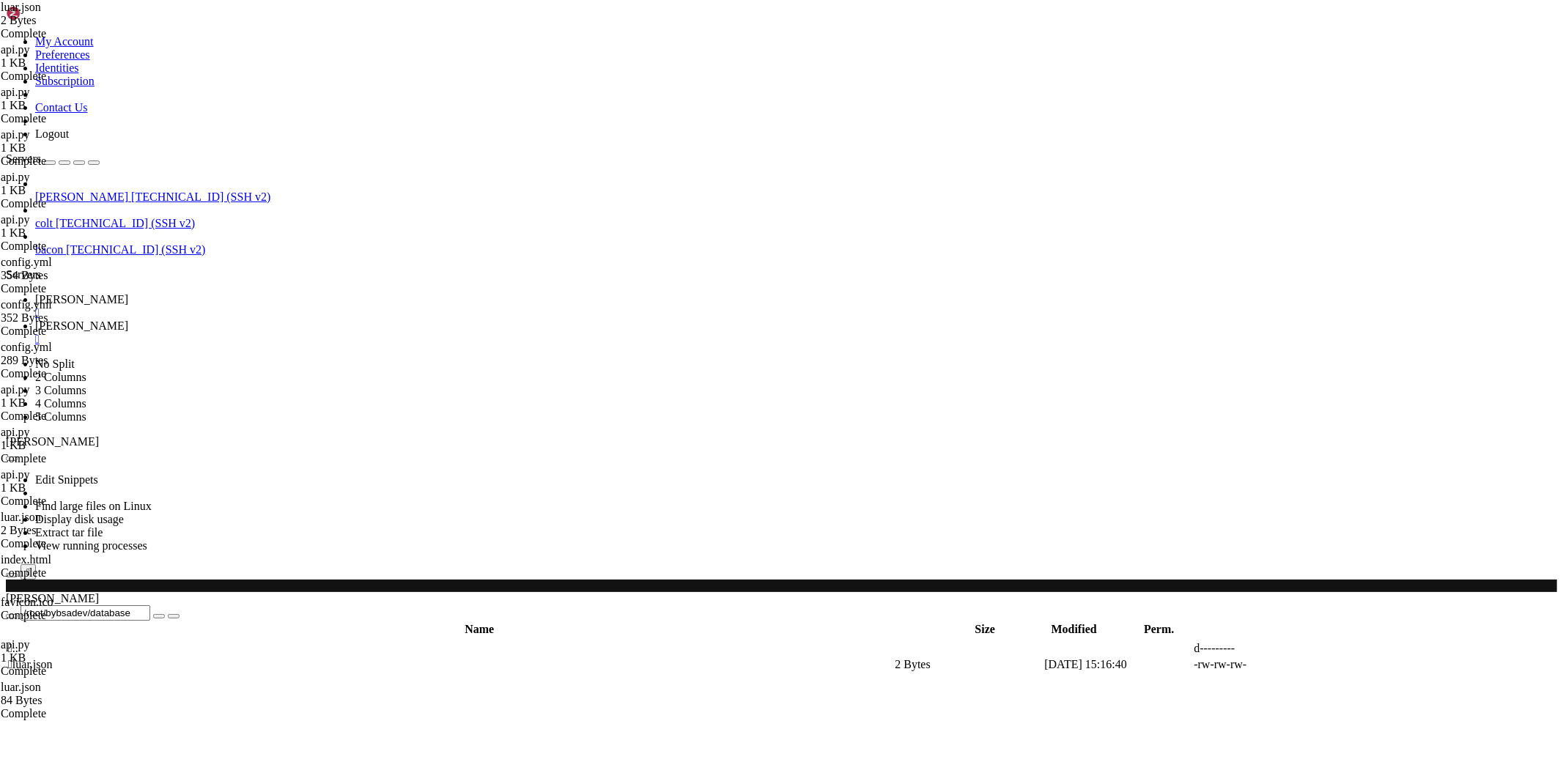
click at [430, 641] on td " .." at bounding box center [450, 648] width 886 height 15
click at [428, 641] on td " .." at bounding box center [450, 648] width 886 height 15
click at [19, 642] on span " .." at bounding box center [13, 647] width 10 height 12
click at [12, 642] on span "" at bounding box center [10, 647] width 5 height 12
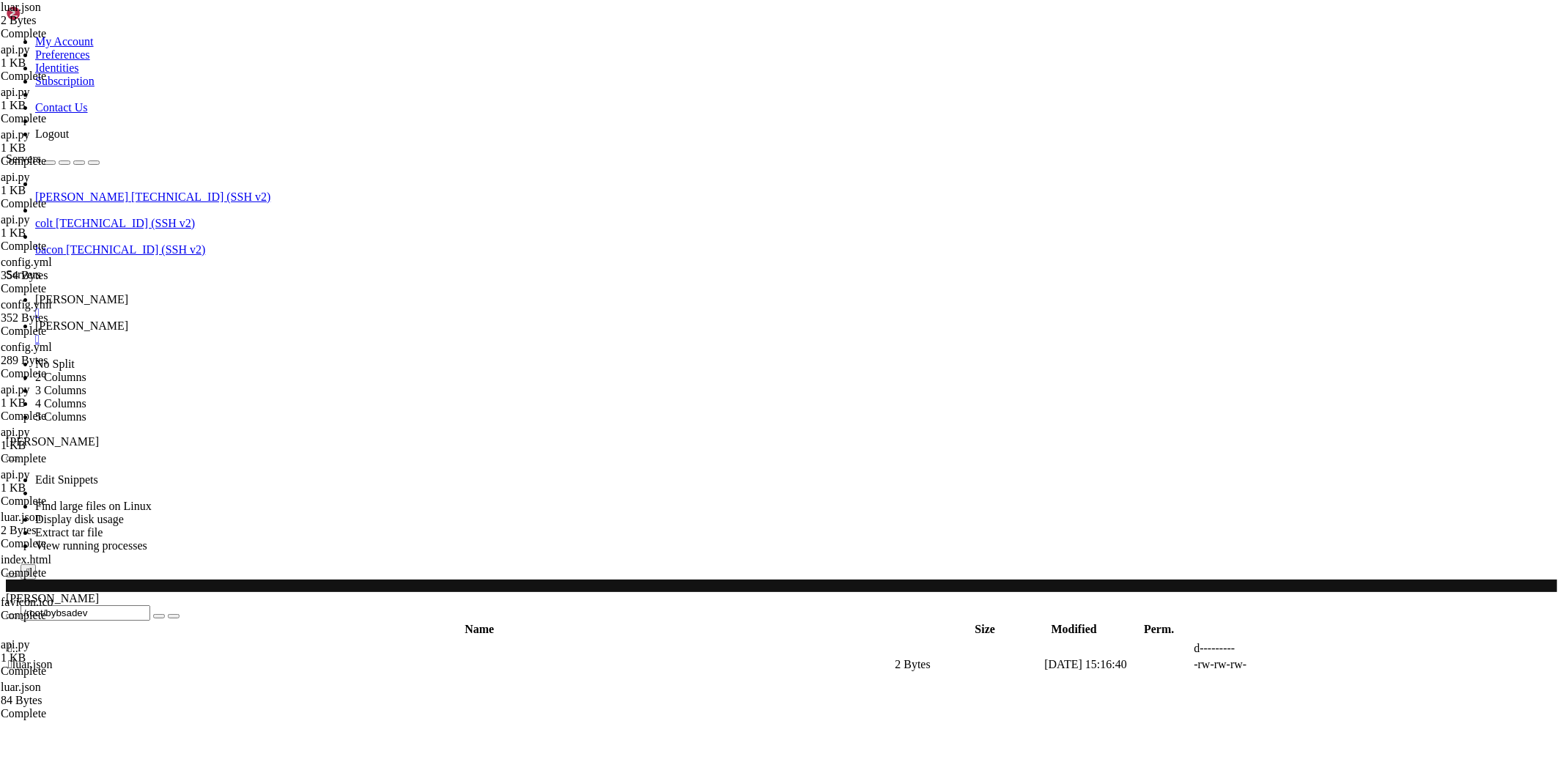
click at [12, 642] on span "" at bounding box center [10, 647] width 5 height 12
click at [207, 641] on td " .." at bounding box center [450, 648] width 886 height 15
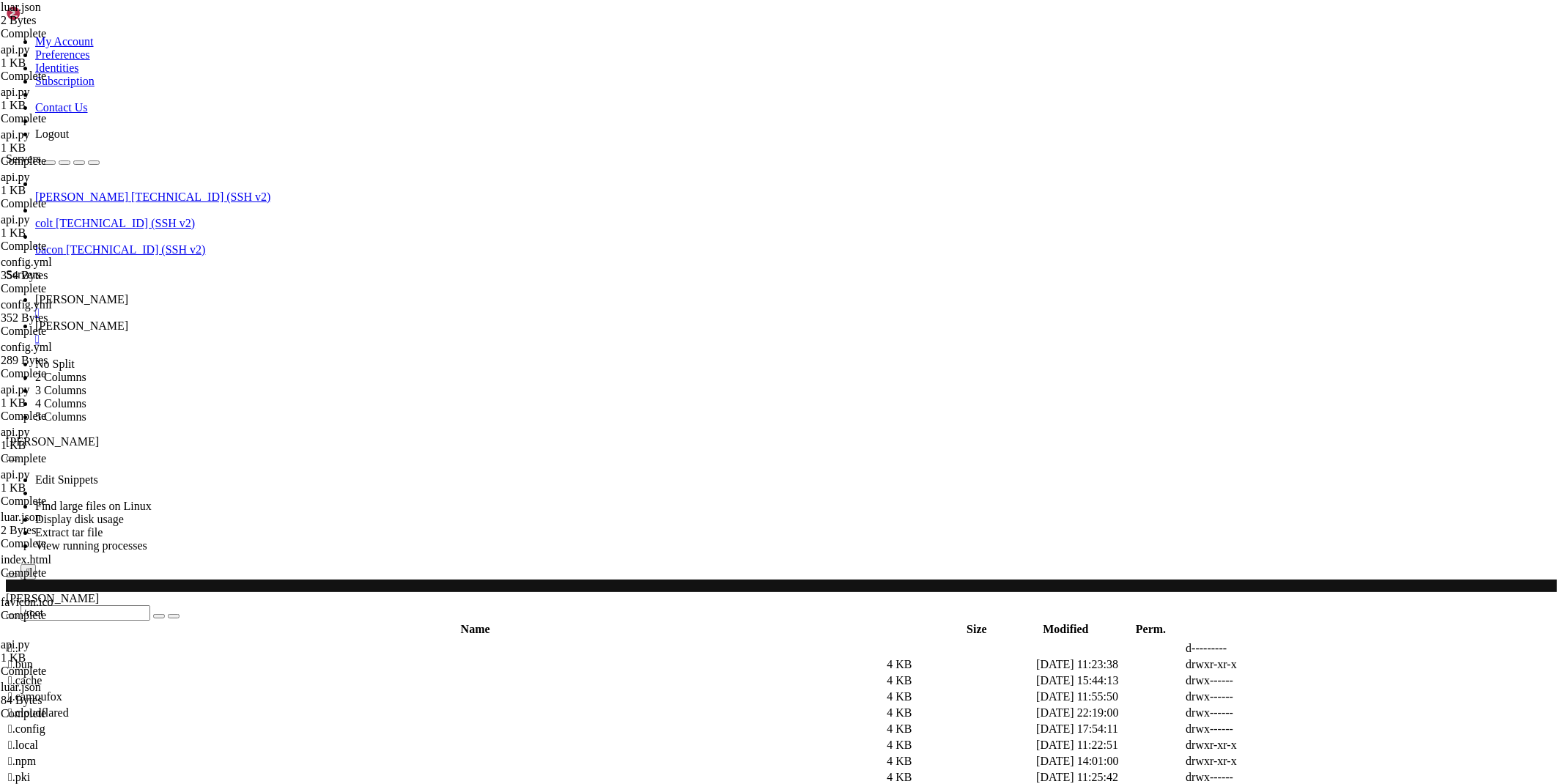
type input "/root/bacon-scripts"
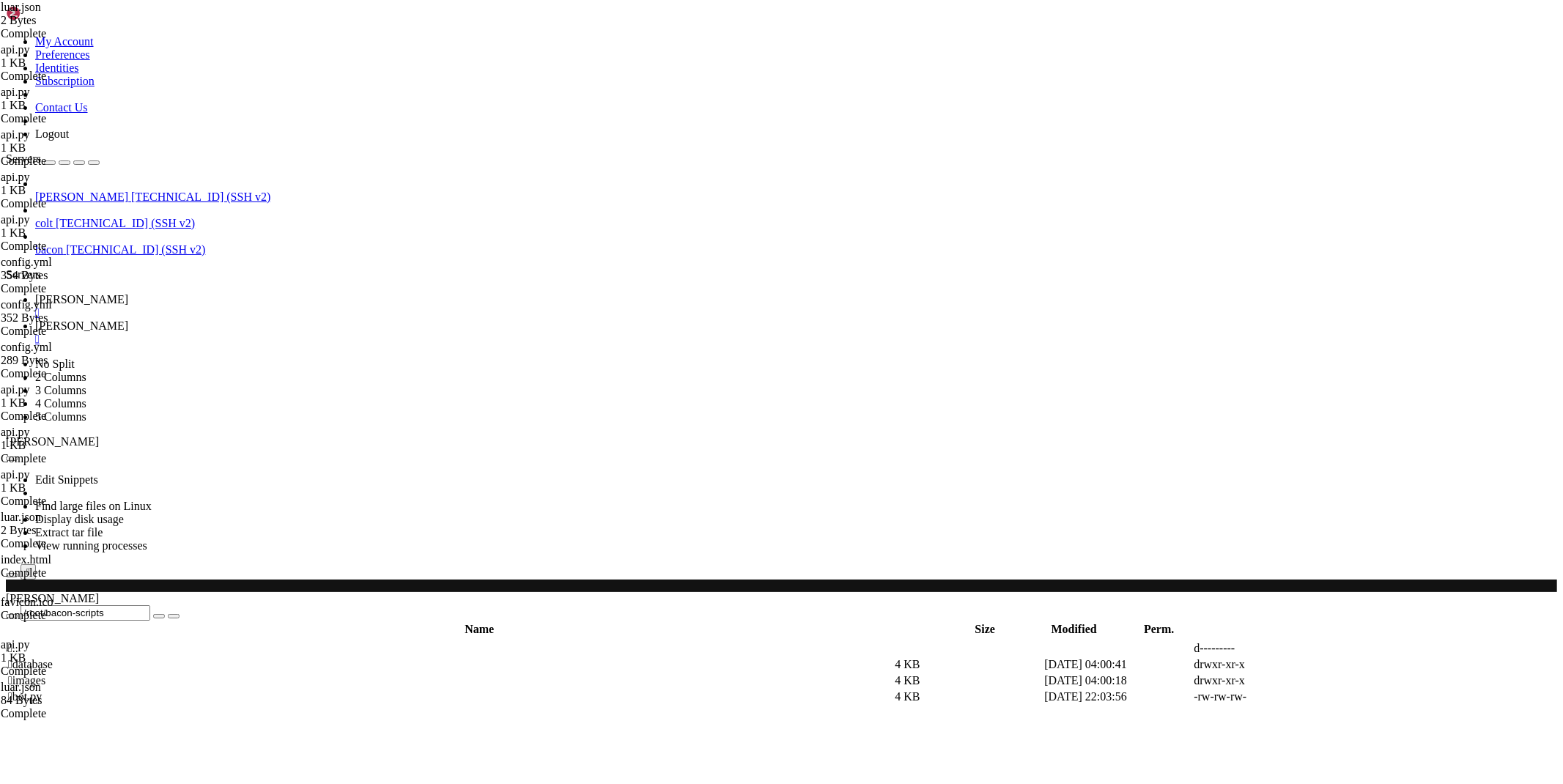
click at [1344, 697] on icon at bounding box center [1344, 697] width 0 height 0
paste textarea
type textarea "[DOMAIN_NAME](_start_())"
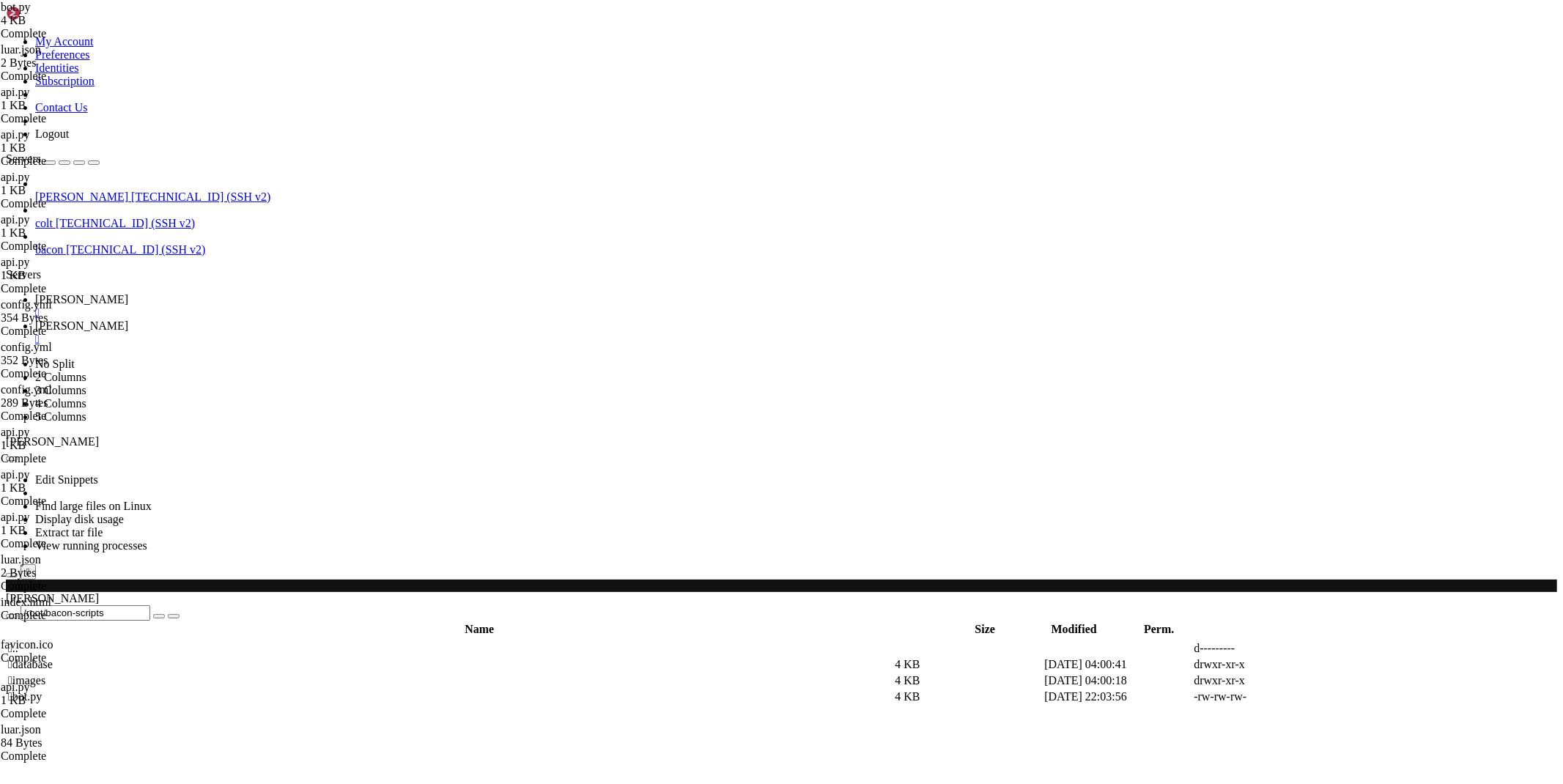
click at [35, 294] on icon at bounding box center [35, 299] width 0 height 12
